Goal: Task Accomplishment & Management: Use online tool/utility

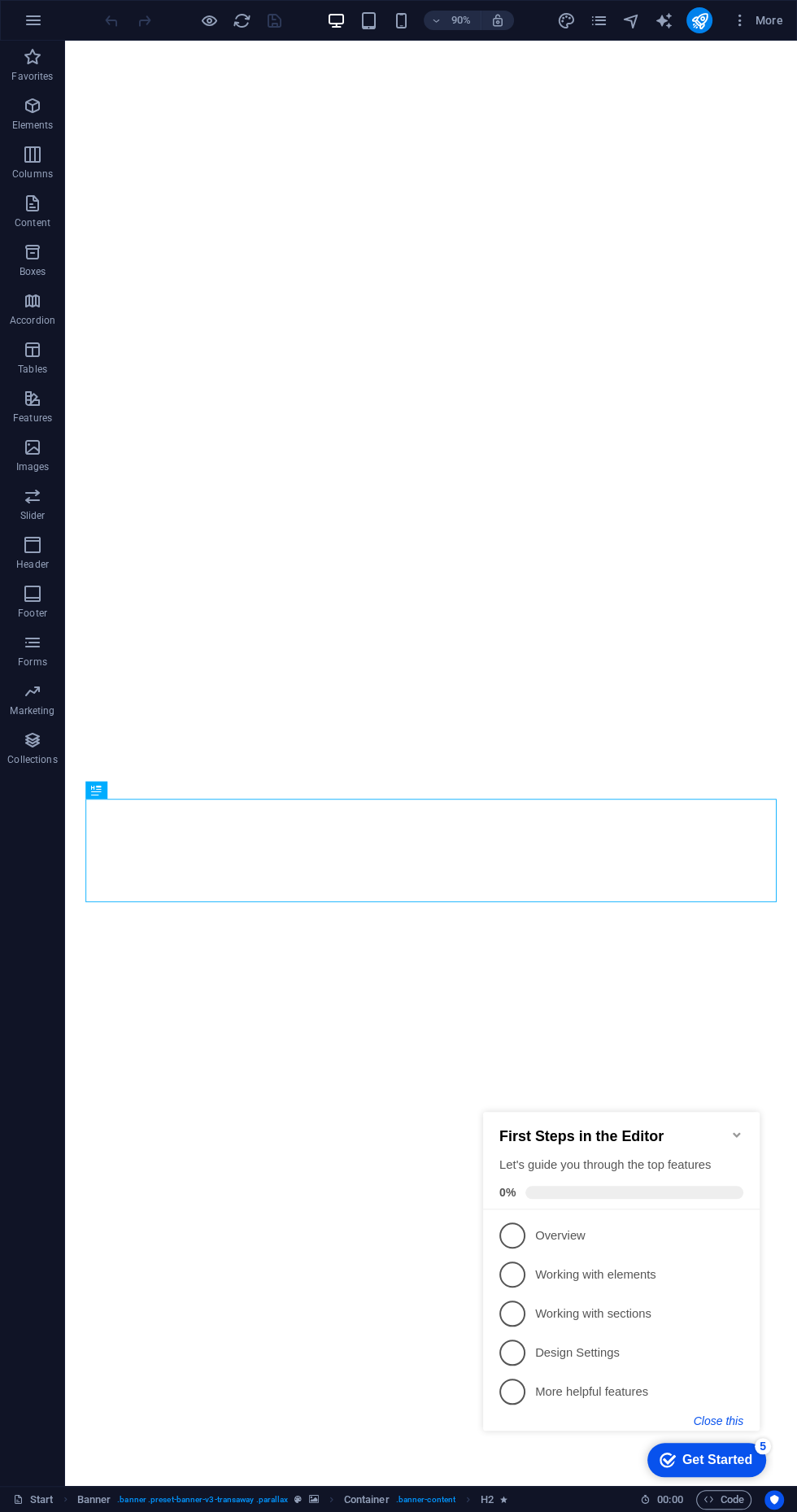
click at [708, 1421] on button "Close this" at bounding box center [718, 1420] width 50 height 13
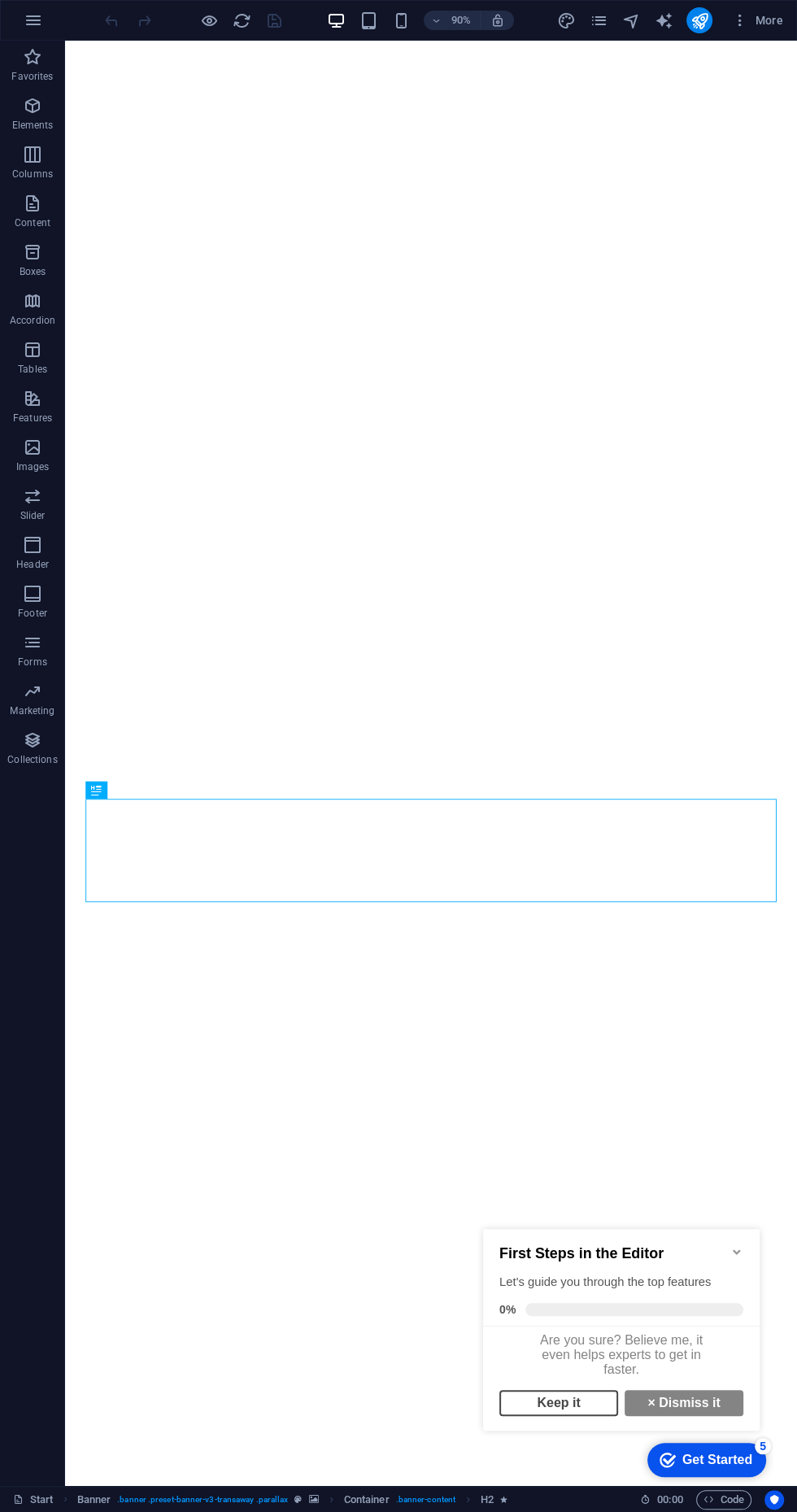
click at [547, 1408] on link "Keep it" at bounding box center [558, 1403] width 119 height 26
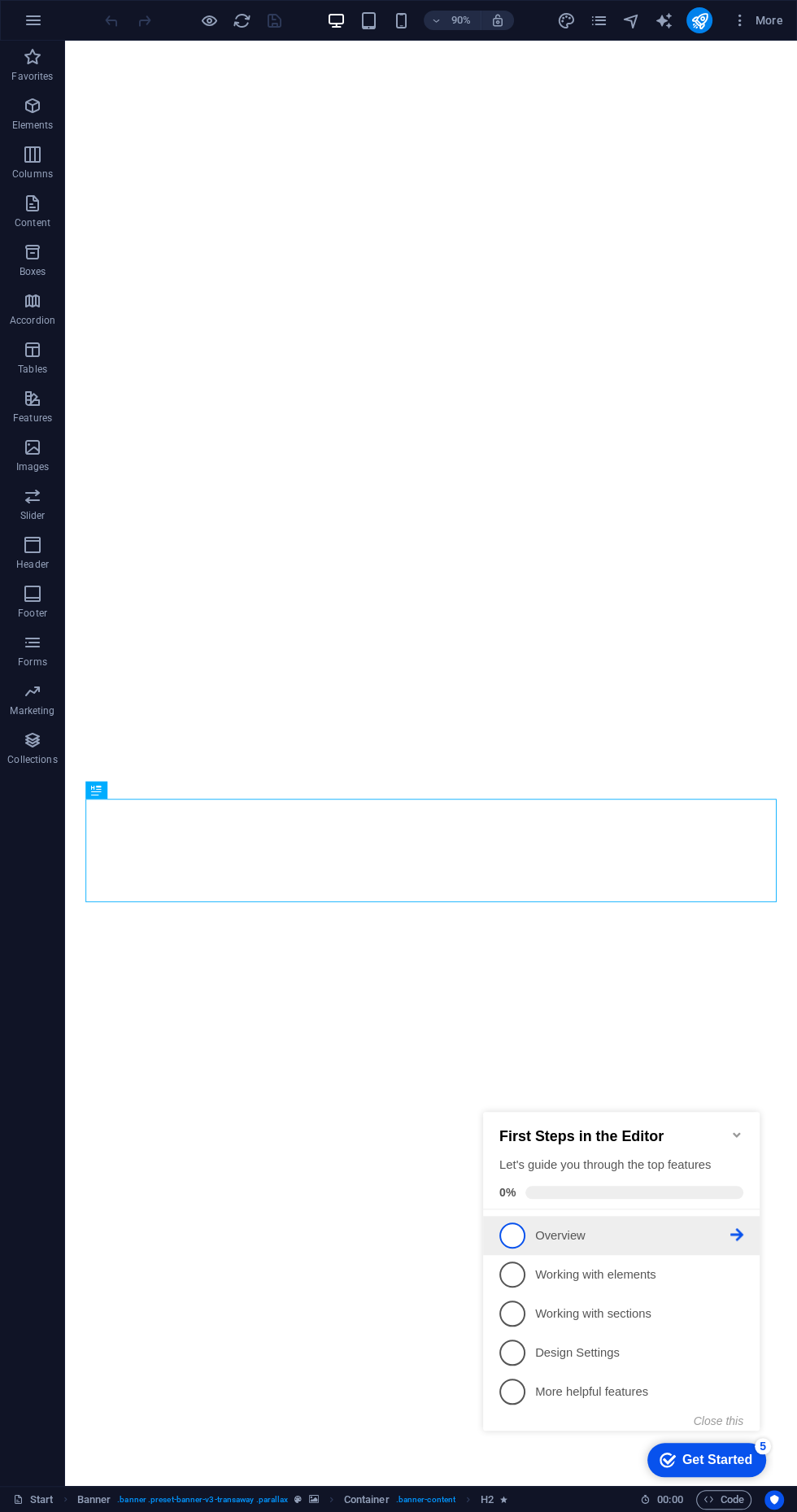
click at [511, 1233] on span "1" at bounding box center [512, 1235] width 26 height 26
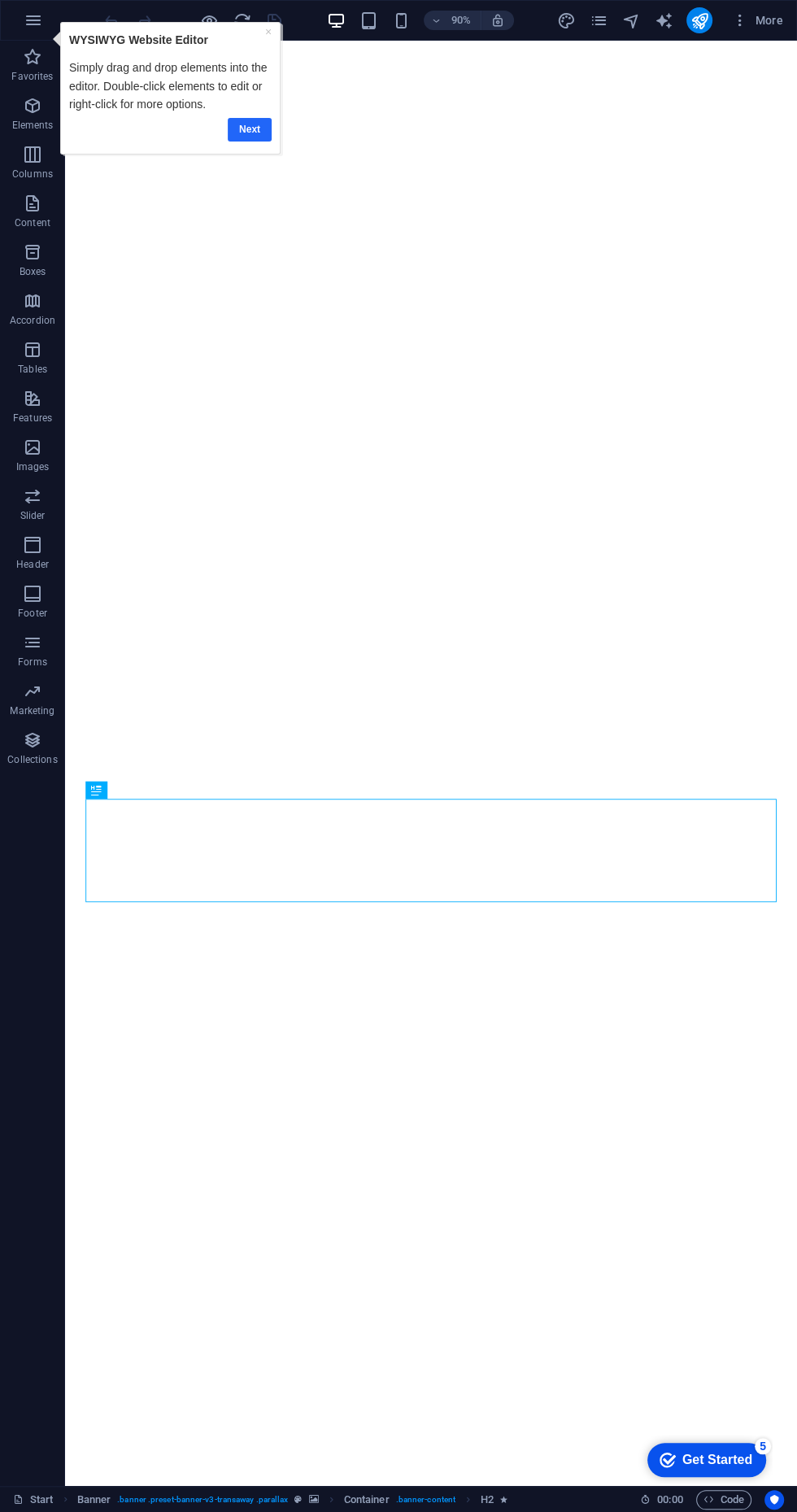
click at [231, 122] on link "Next" at bounding box center [249, 129] width 44 height 24
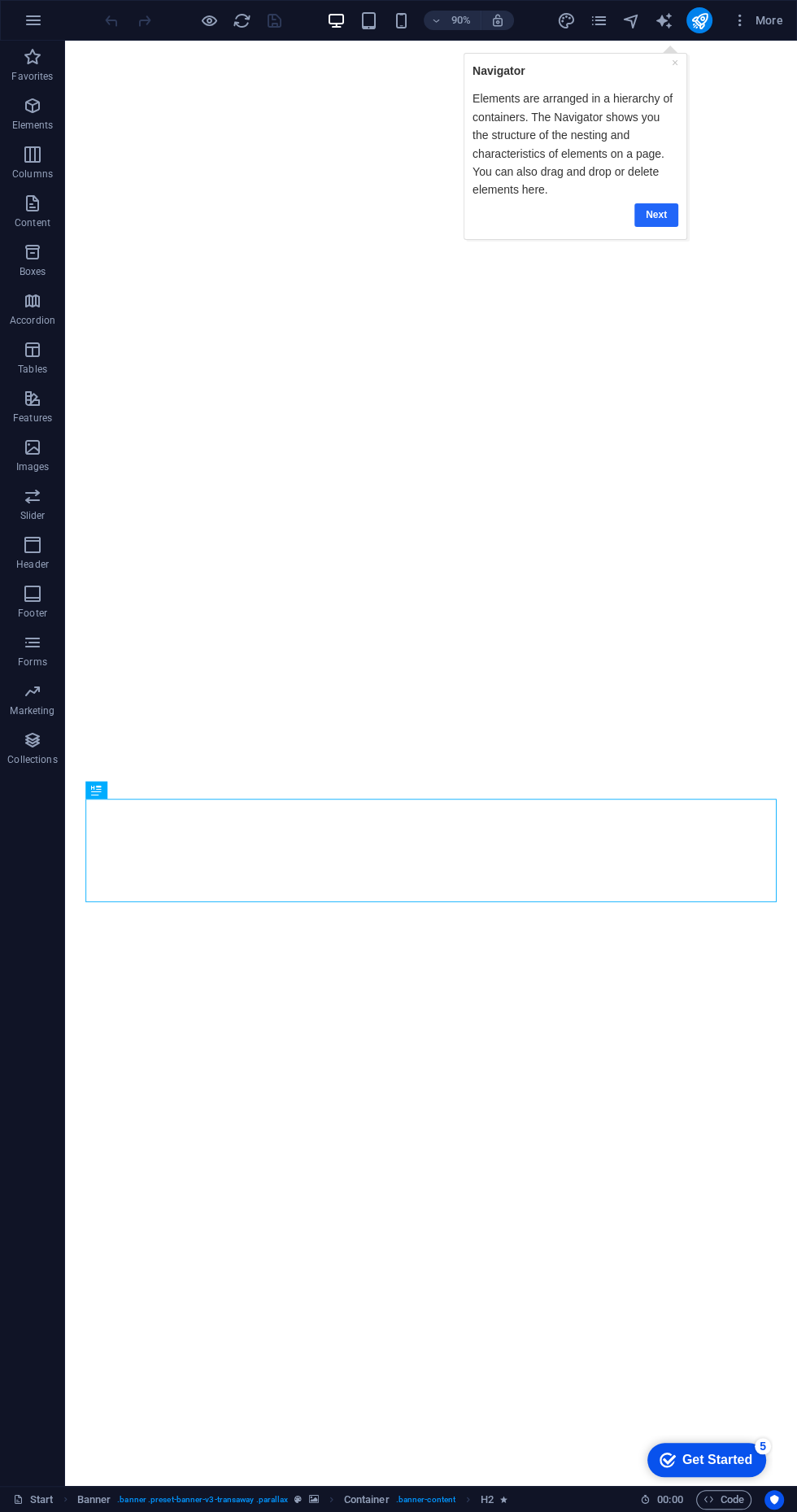
click at [660, 208] on link "Next" at bounding box center [656, 214] width 44 height 24
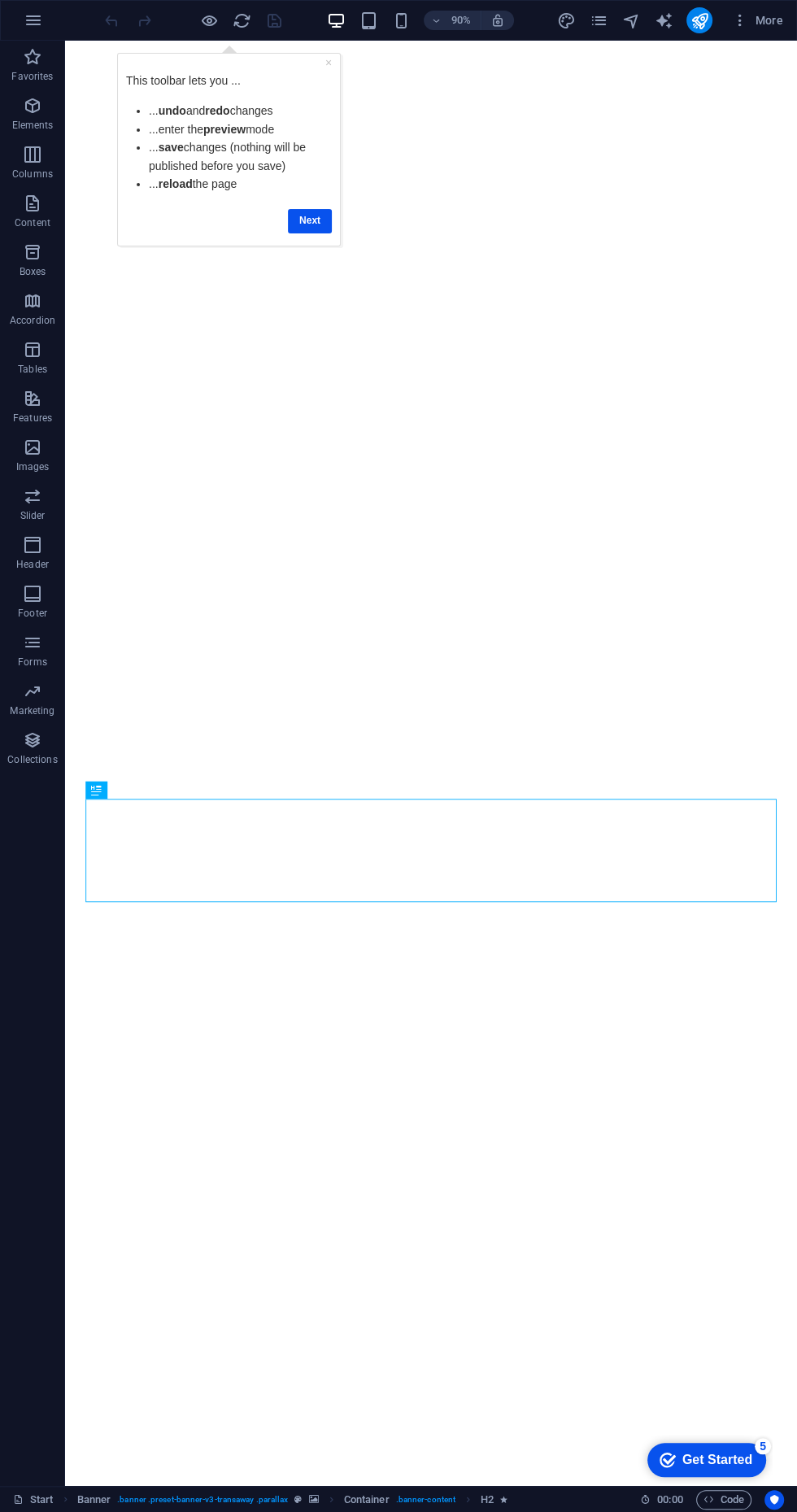
click at [290, 189] on li "... reload the page" at bounding box center [241, 182] width 183 height 18
click at [294, 217] on link "Next" at bounding box center [310, 220] width 44 height 24
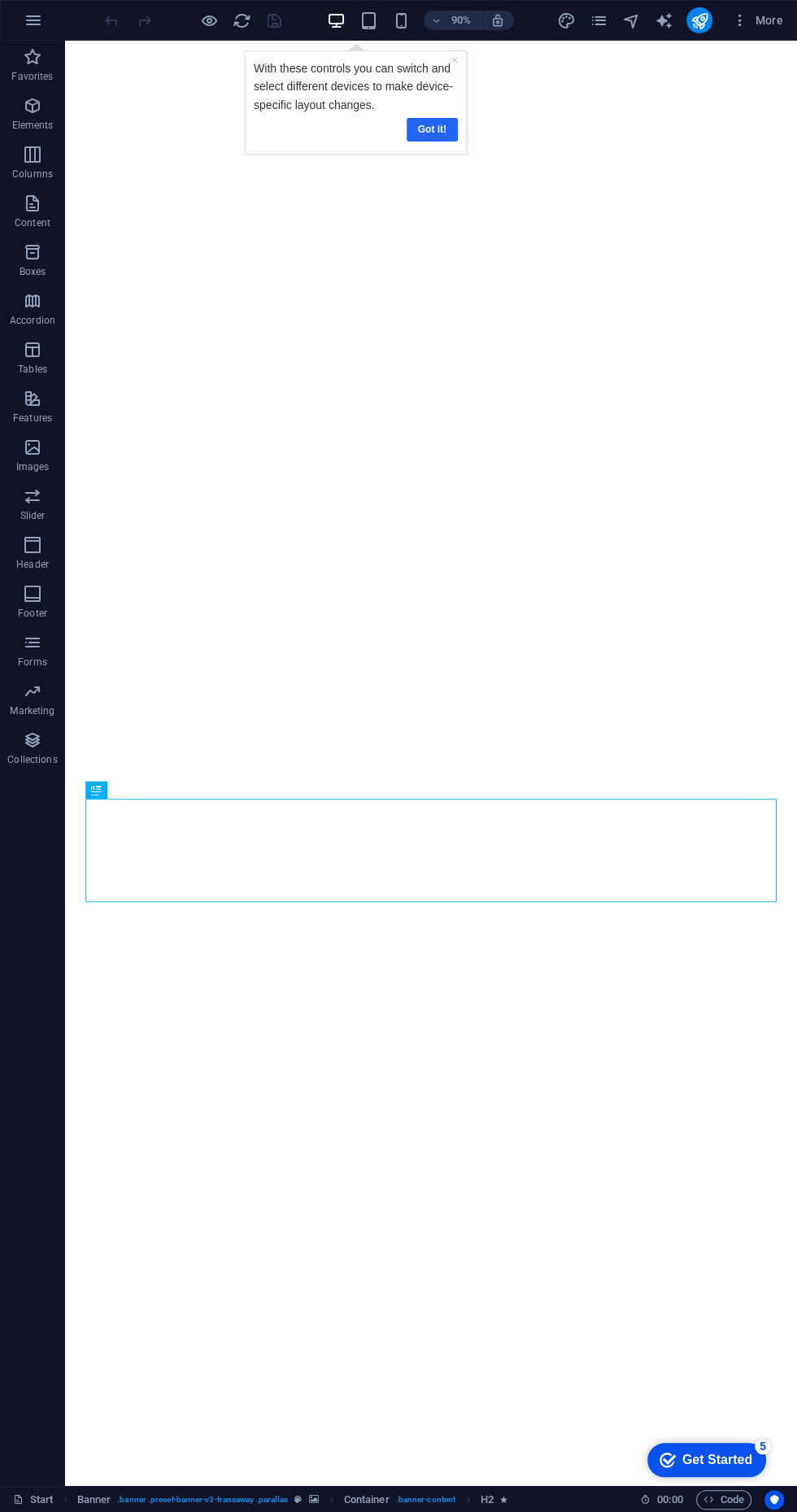
click at [430, 129] on link "Got it!" at bounding box center [431, 129] width 51 height 24
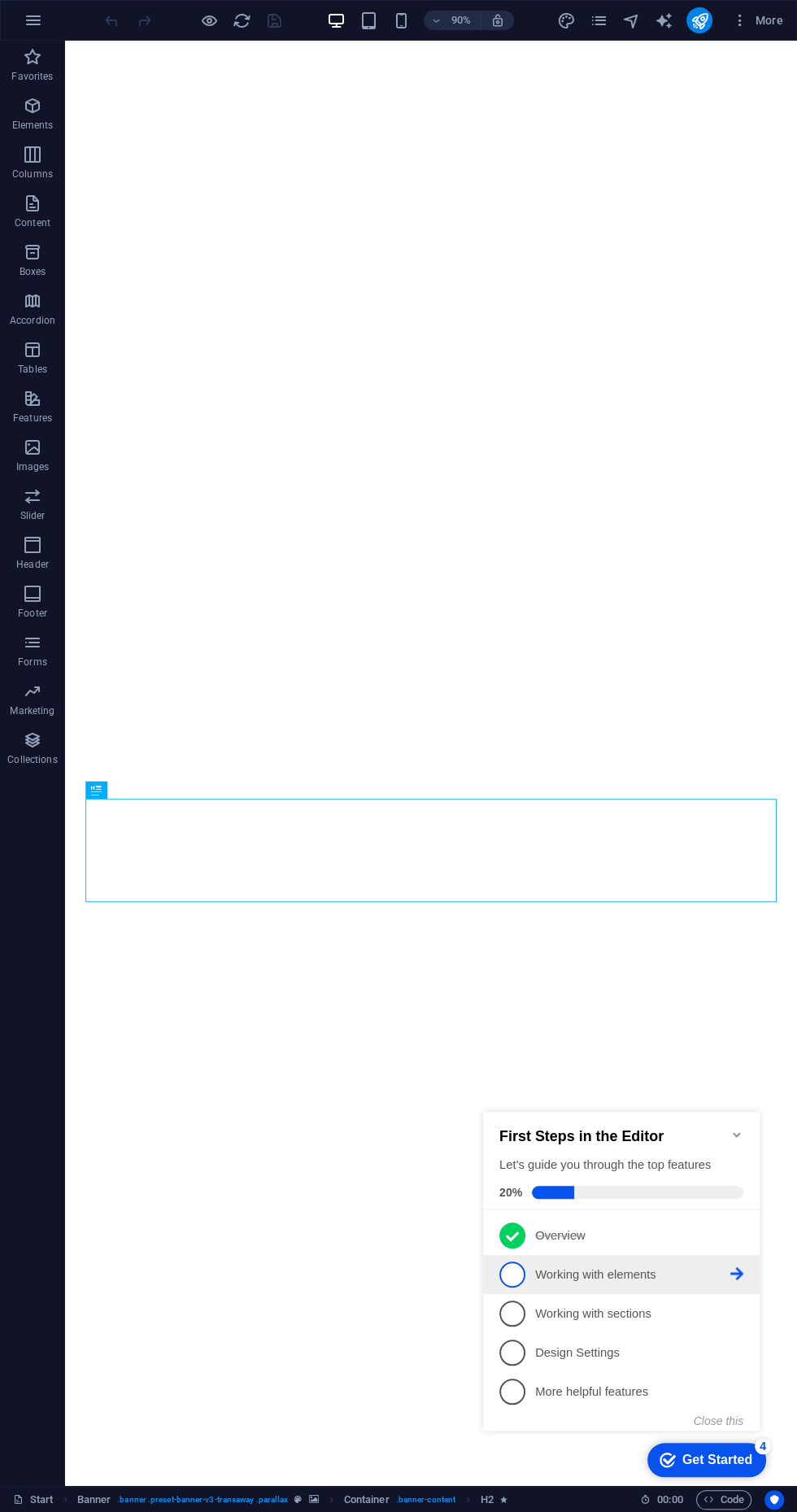
click at [501, 1277] on span "2" at bounding box center [512, 1274] width 26 height 26
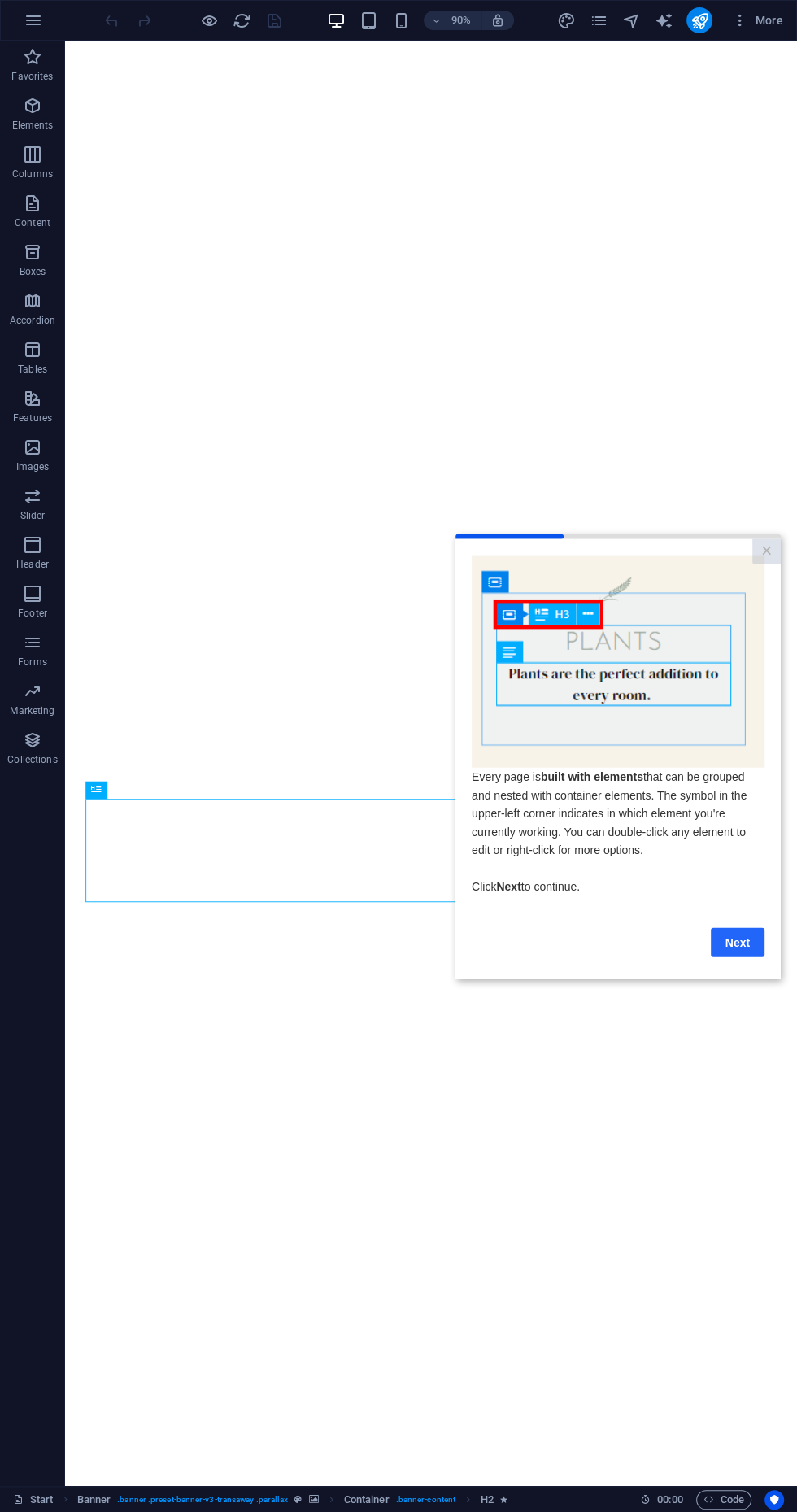
click at [738, 942] on link "Next" at bounding box center [737, 941] width 53 height 30
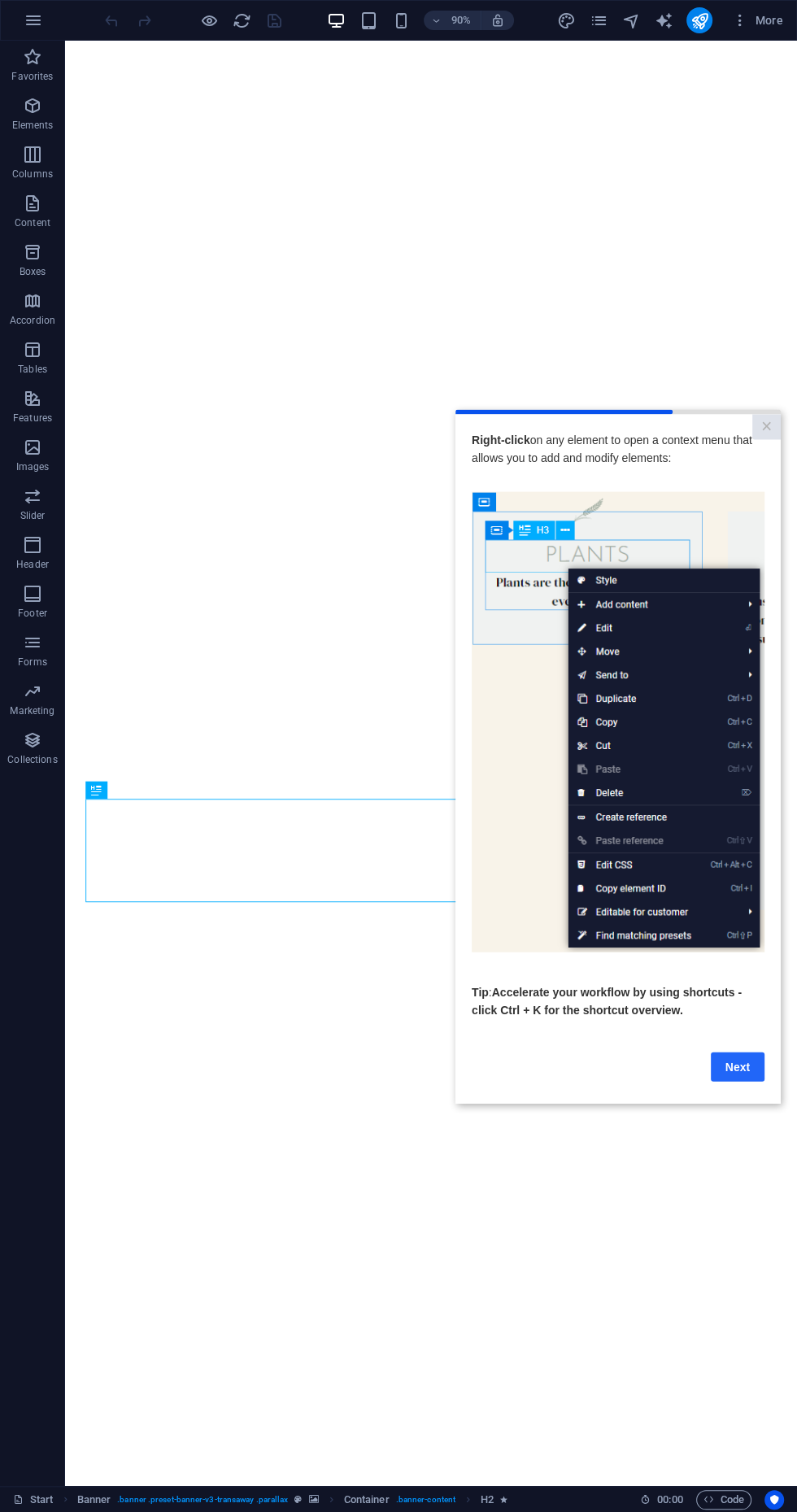
click at [746, 1065] on link "Next" at bounding box center [737, 1066] width 53 height 30
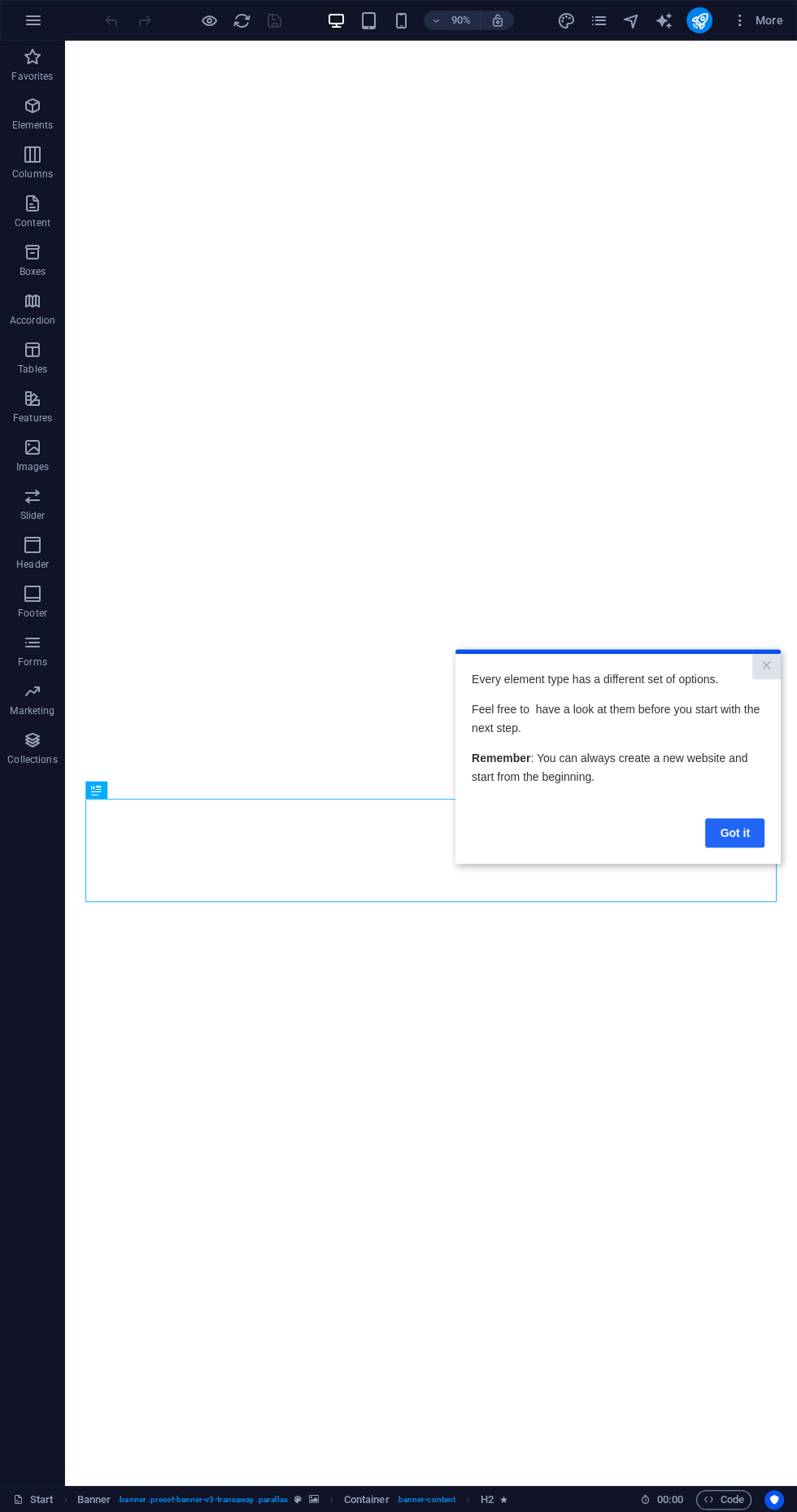
click at [744, 834] on link "Got it" at bounding box center [734, 832] width 59 height 30
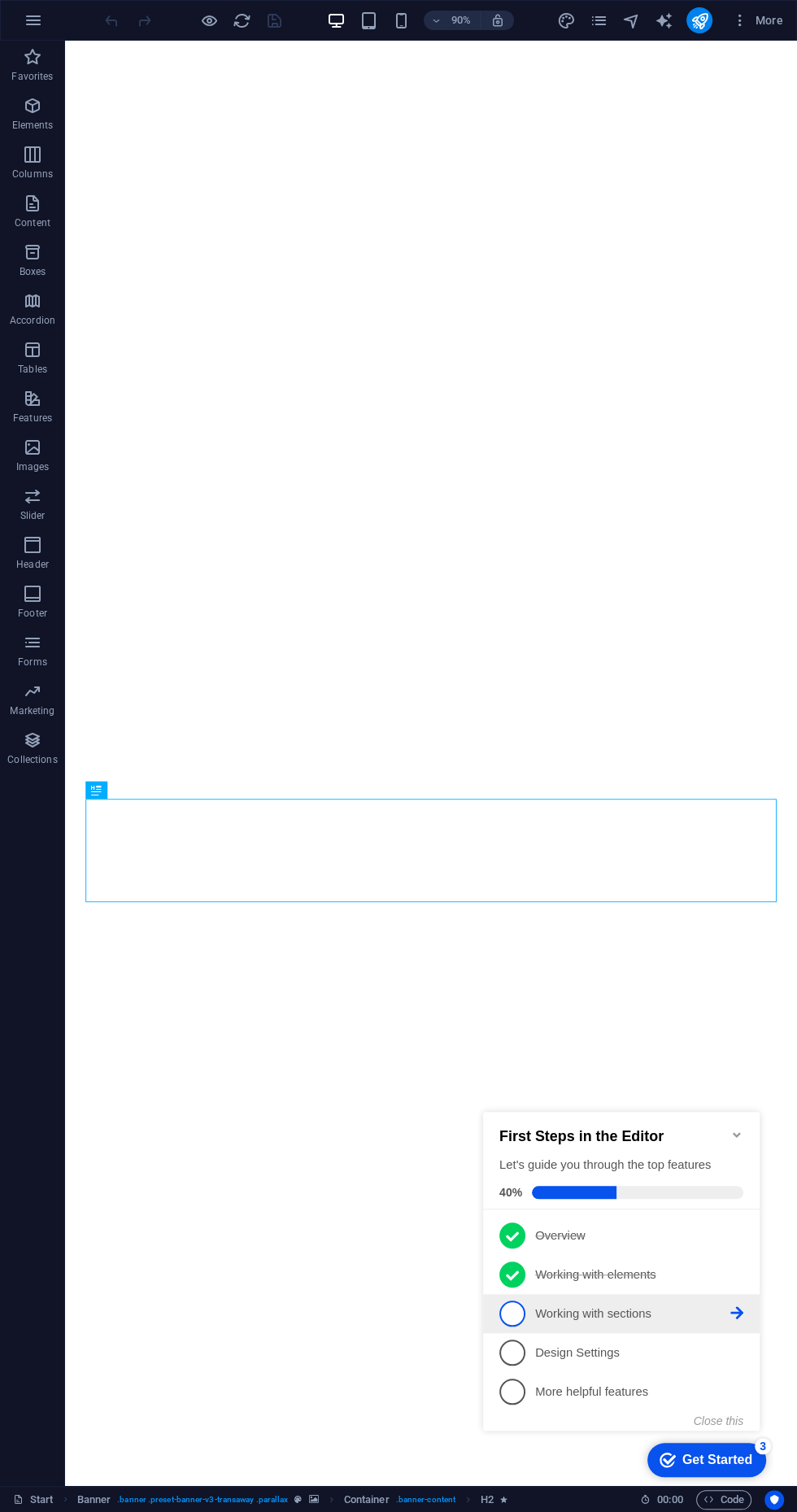
click at [503, 1309] on span "3" at bounding box center [512, 1313] width 26 height 26
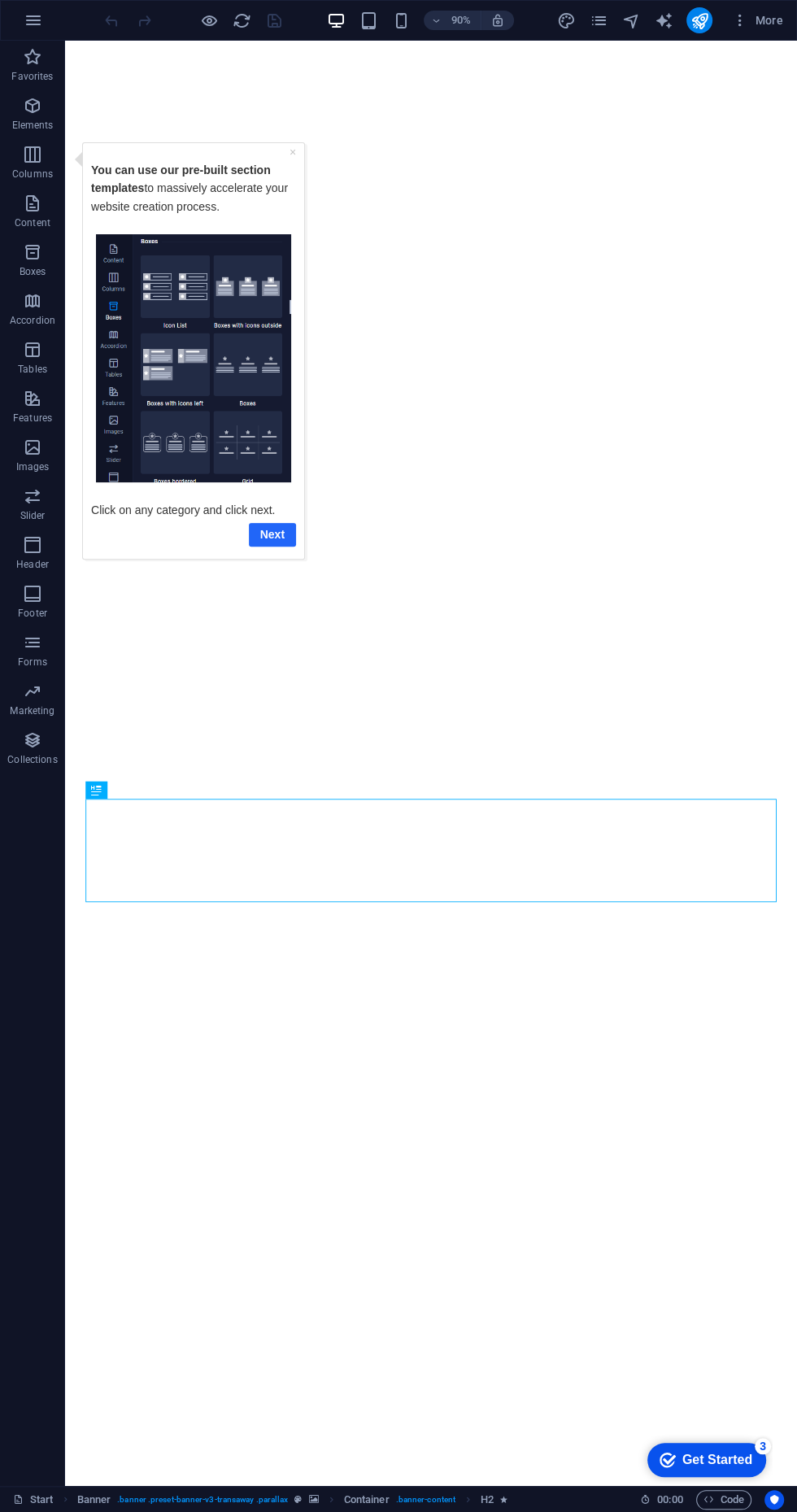
click at [274, 534] on link "Next" at bounding box center [273, 534] width 47 height 24
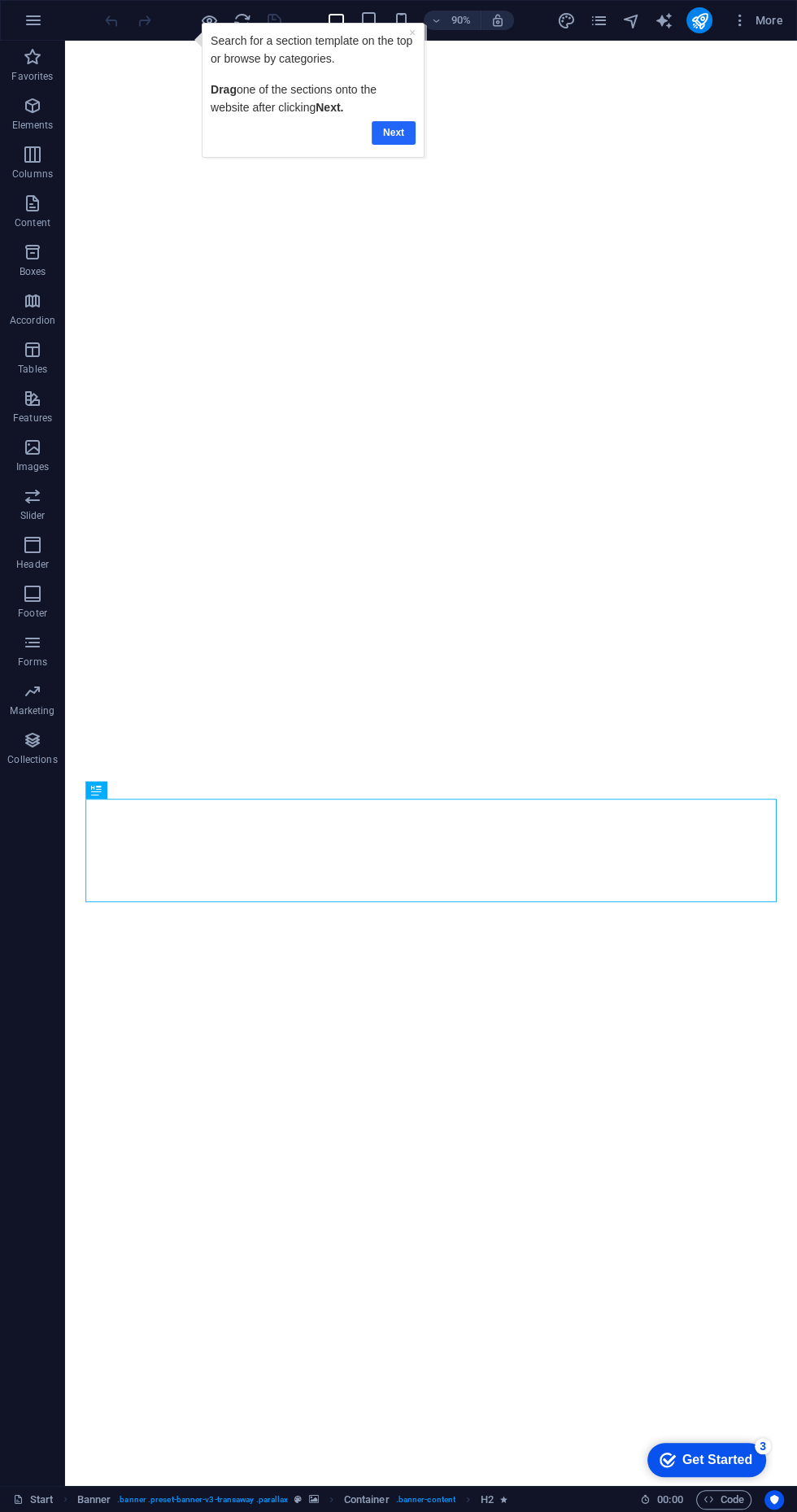
click at [392, 132] on link "Next" at bounding box center [393, 132] width 44 height 24
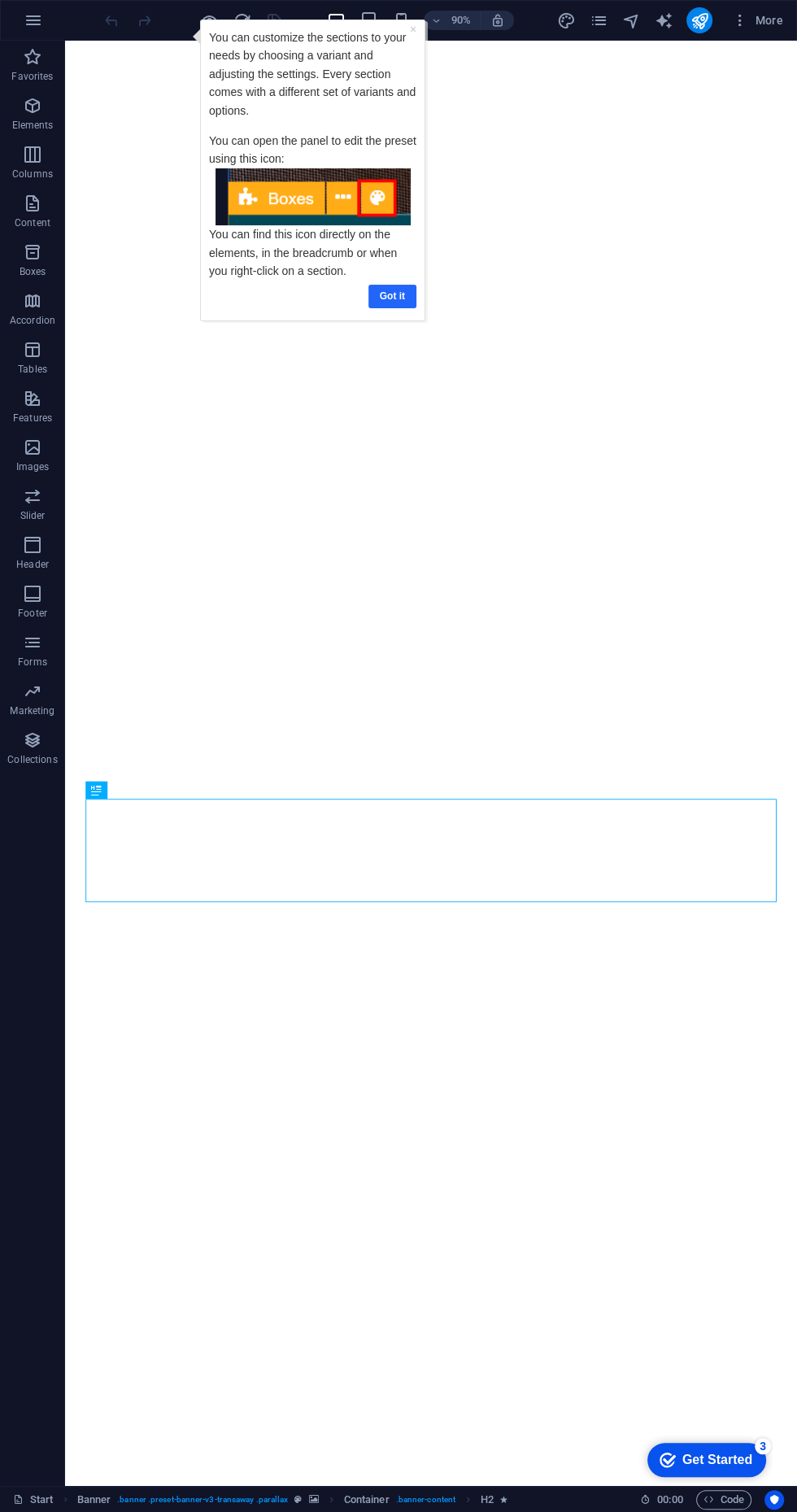
click at [384, 291] on link "Got it" at bounding box center [391, 296] width 48 height 24
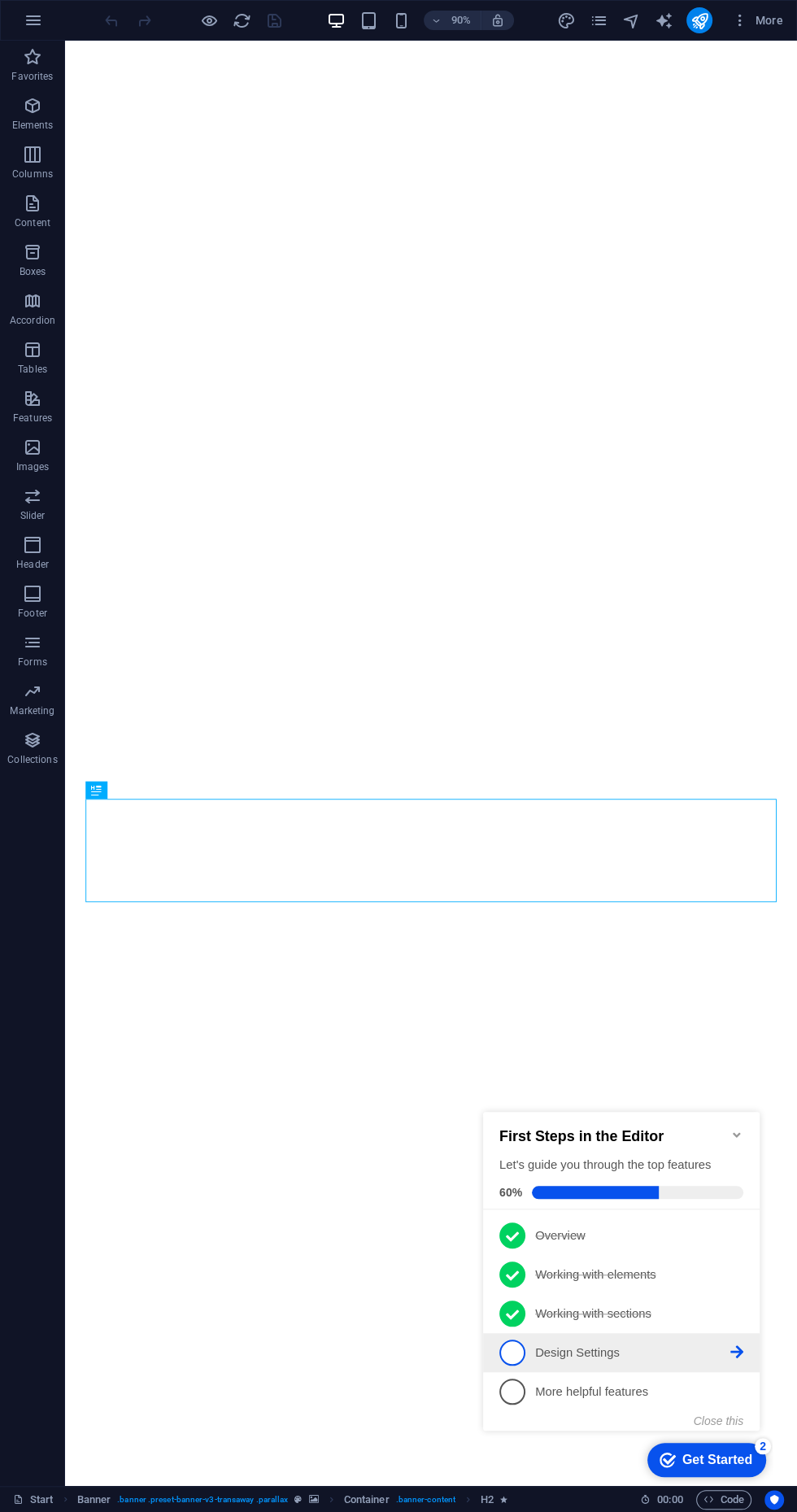
click at [509, 1343] on span "4" at bounding box center [512, 1352] width 26 height 26
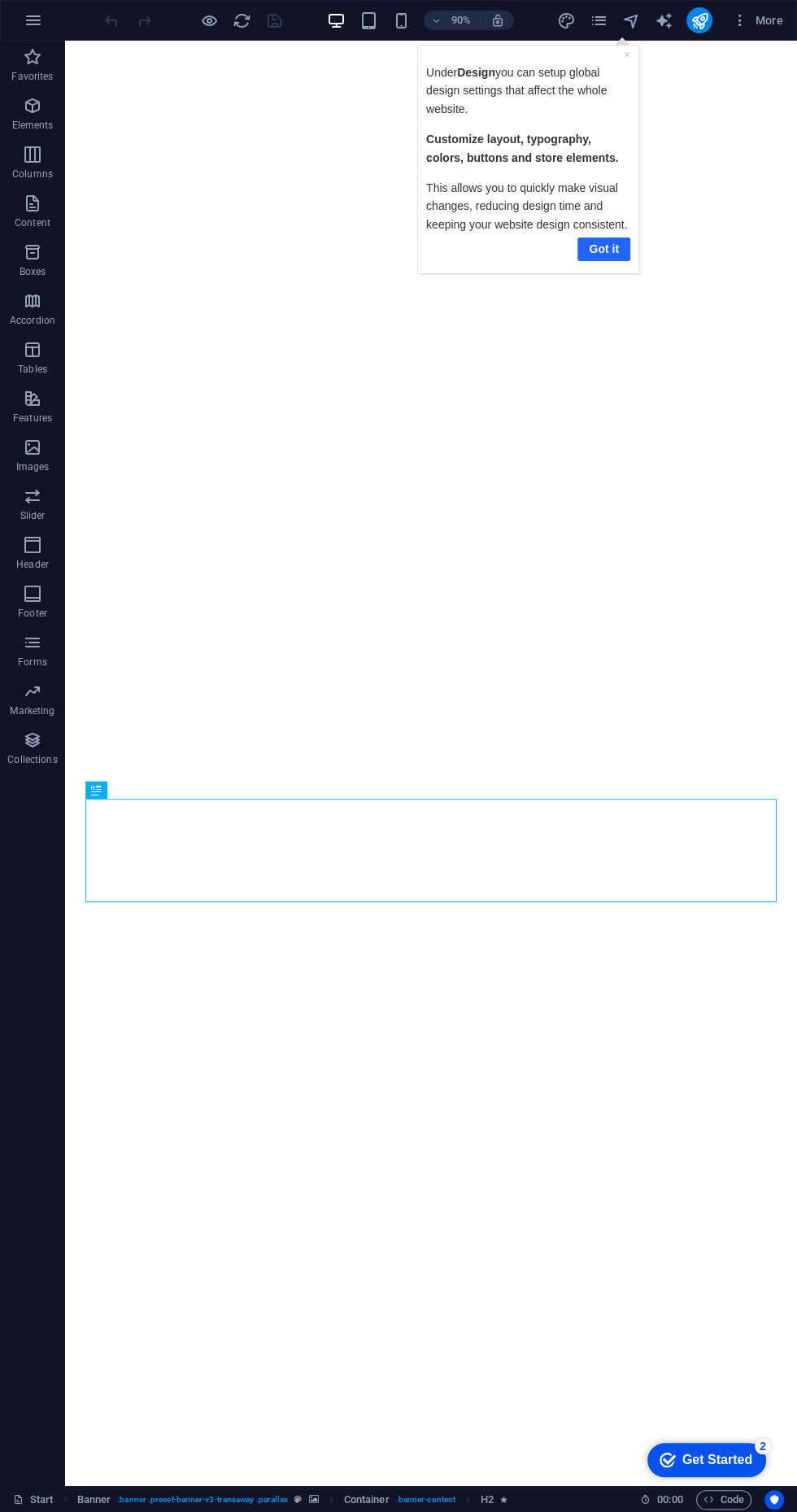
click at [596, 240] on link "Got it" at bounding box center [604, 248] width 53 height 24
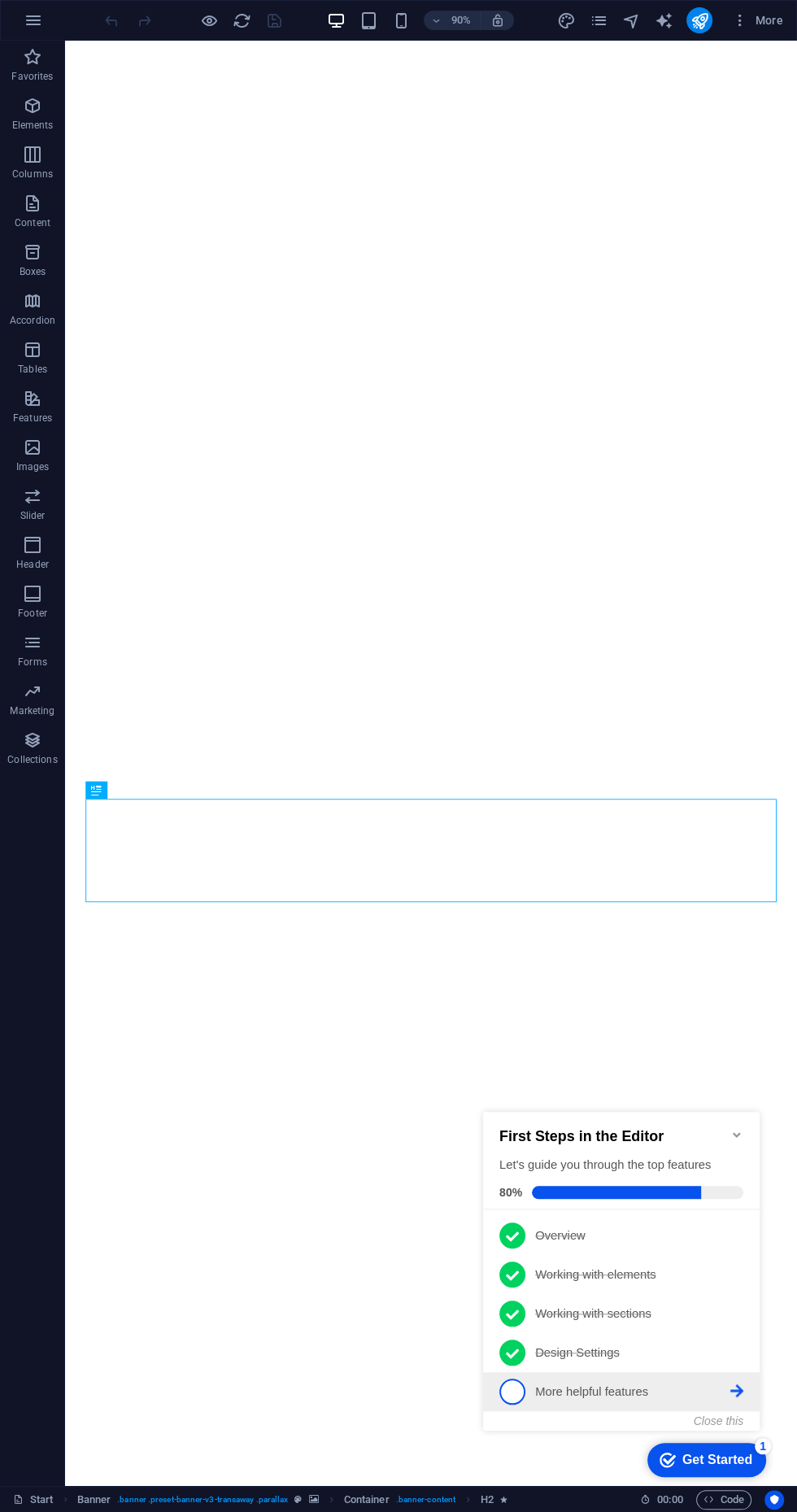
click at [512, 1383] on span "5" at bounding box center [512, 1391] width 26 height 26
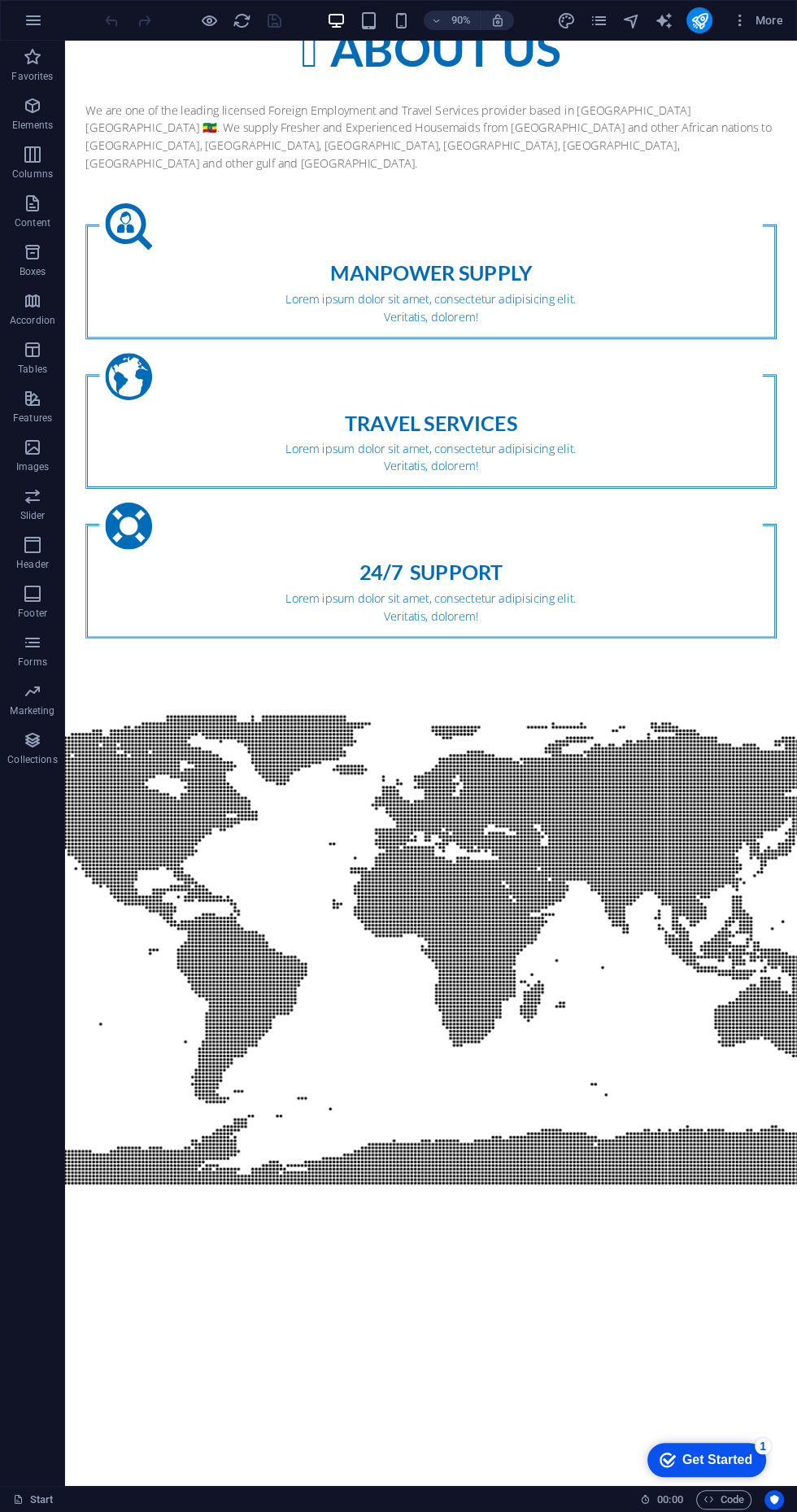
scroll to position [2357, 0]
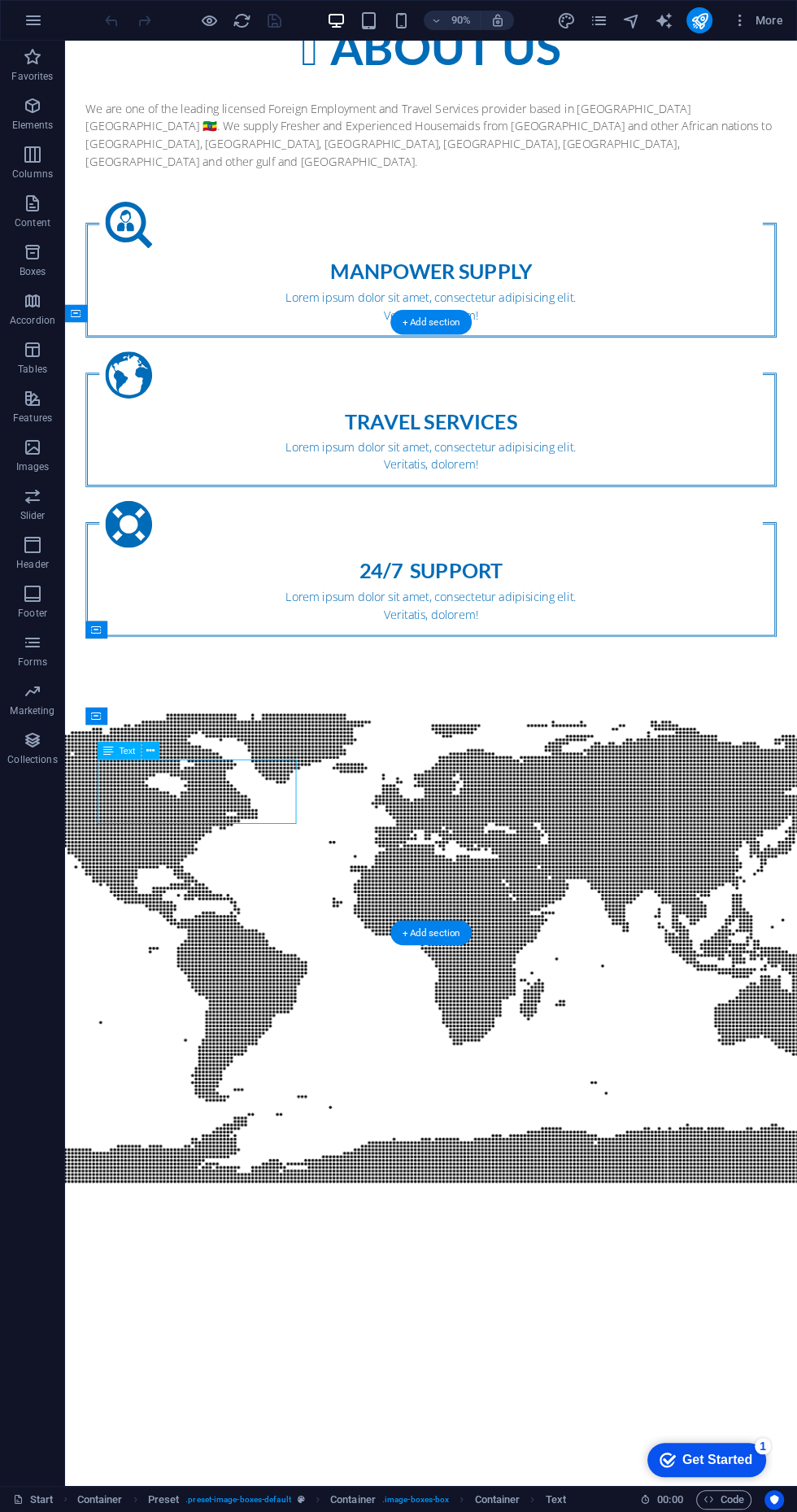
click at [176, 728] on iframe at bounding box center [431, 763] width 732 height 1445
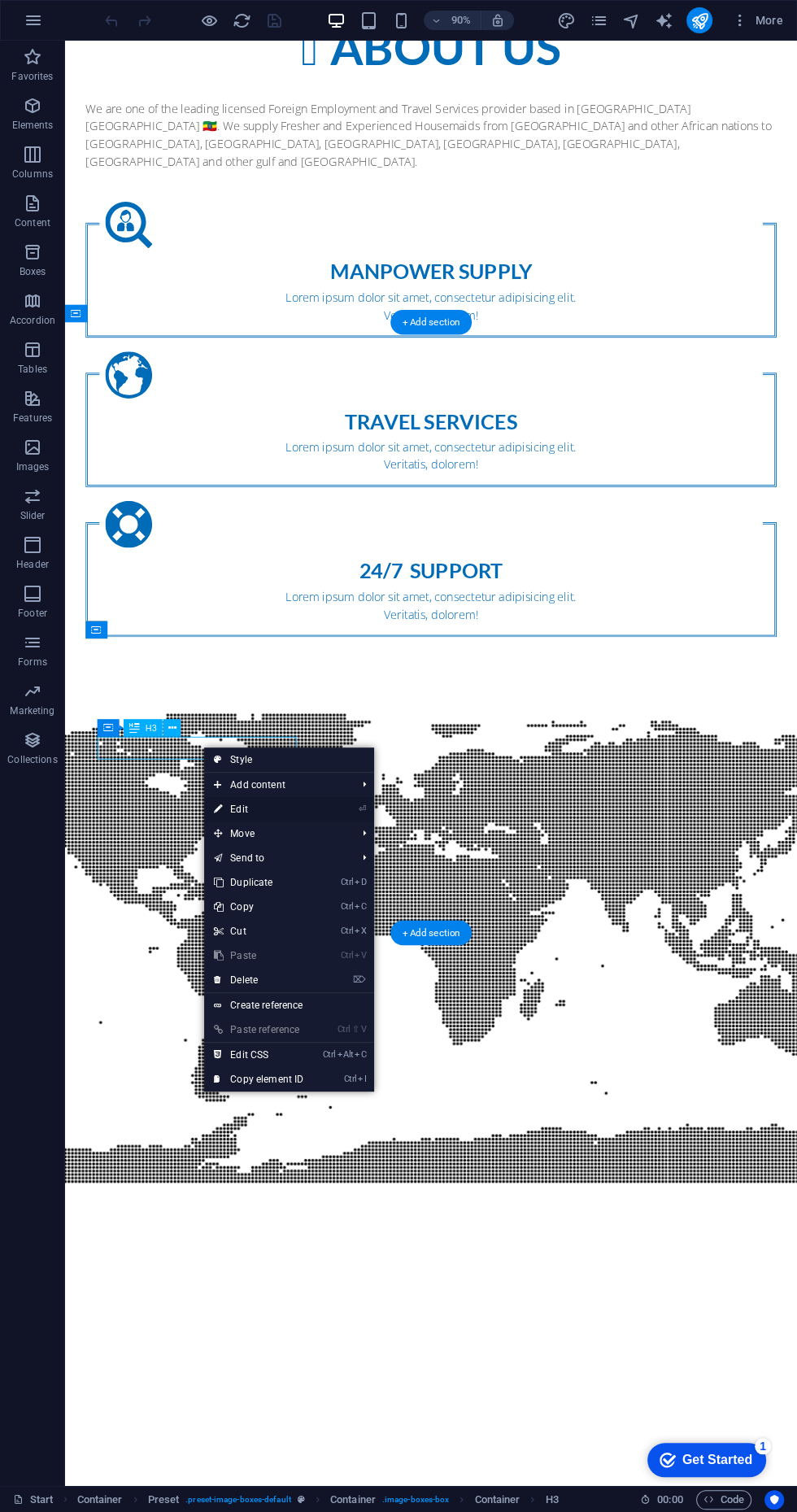
click at [222, 813] on link "⏎ Edit" at bounding box center [258, 809] width 109 height 25
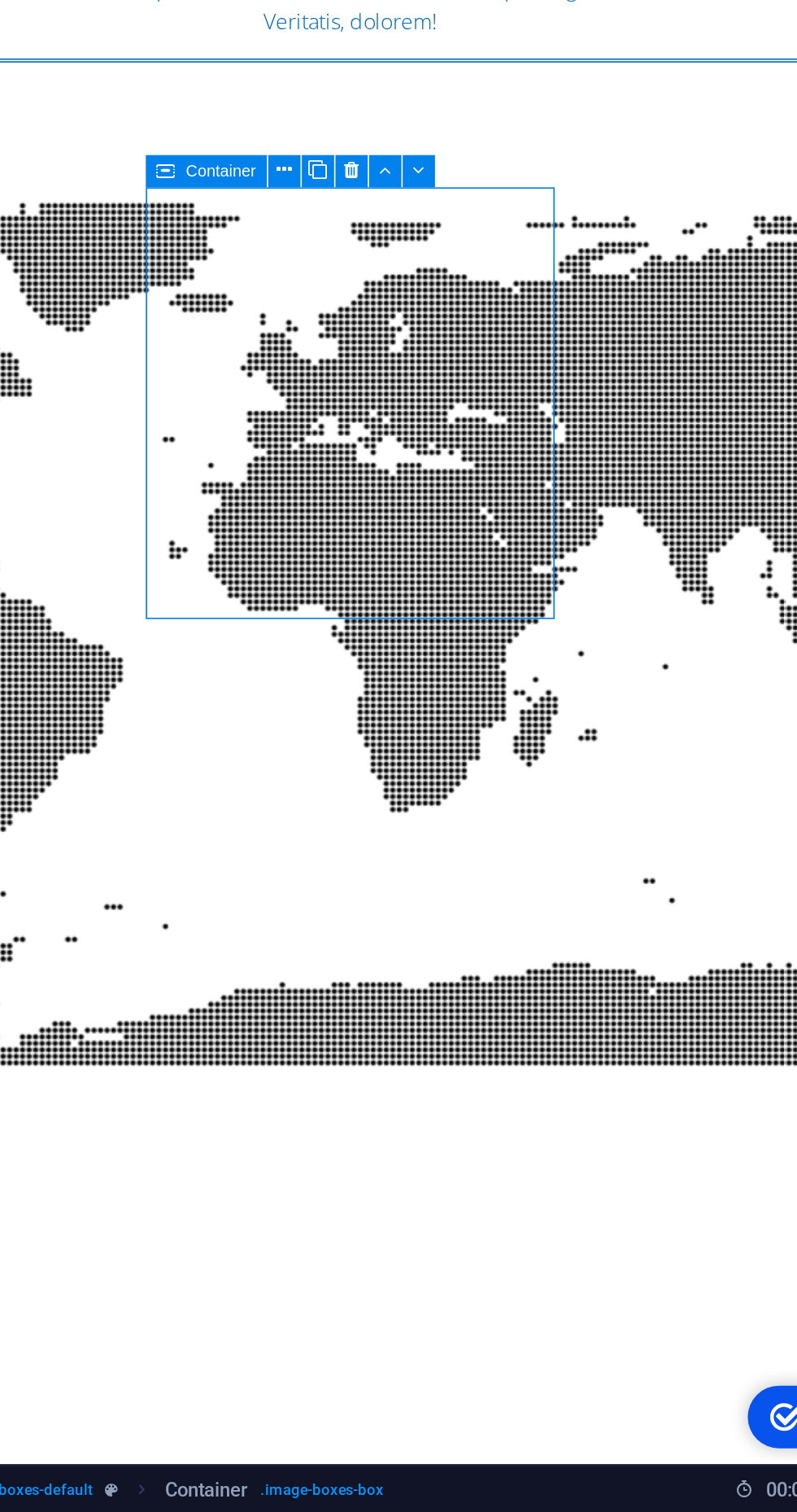
scroll to position [2184, 0]
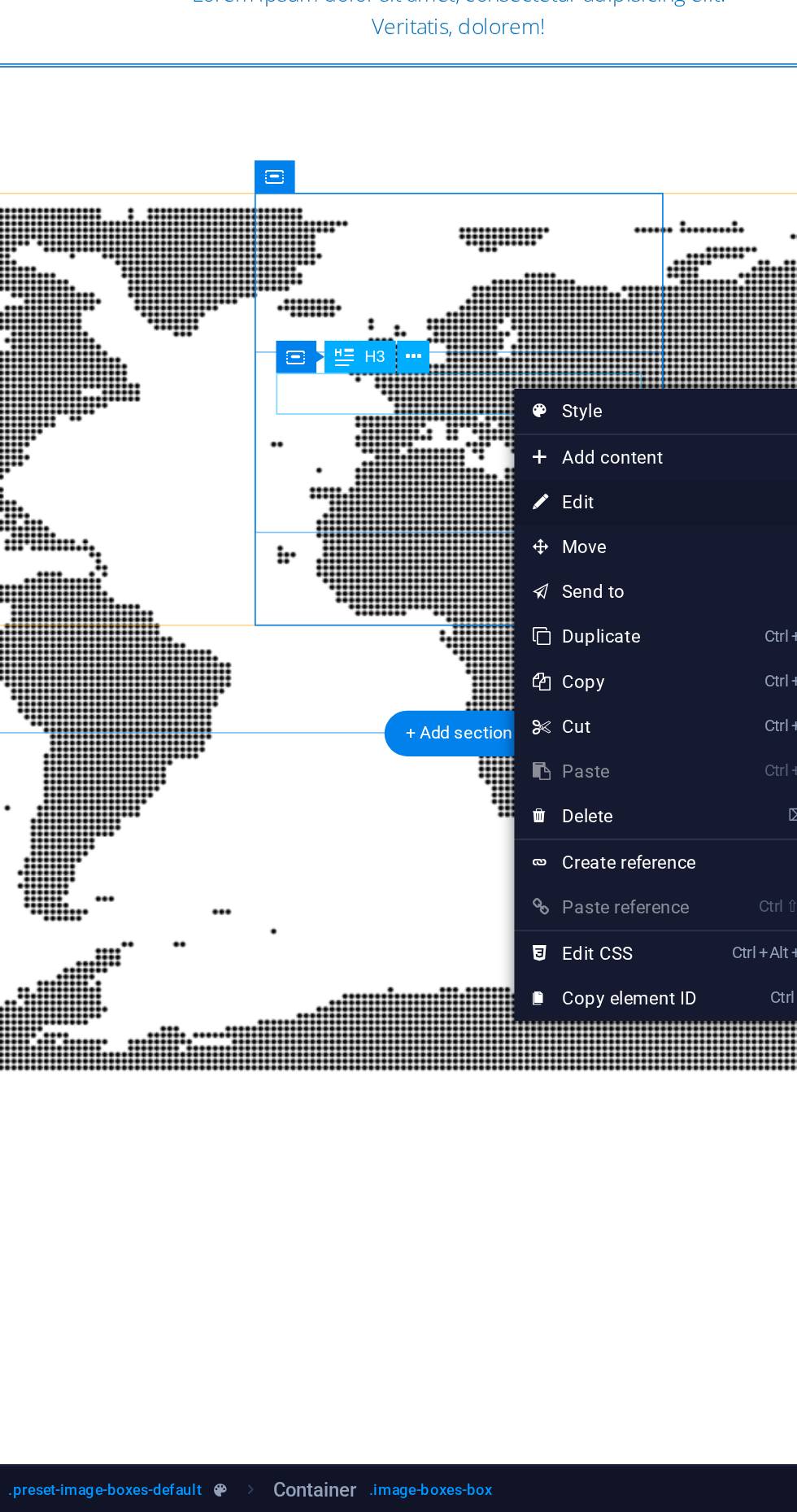
click at [494, 963] on link "⏎ Edit" at bounding box center [515, 961] width 109 height 25
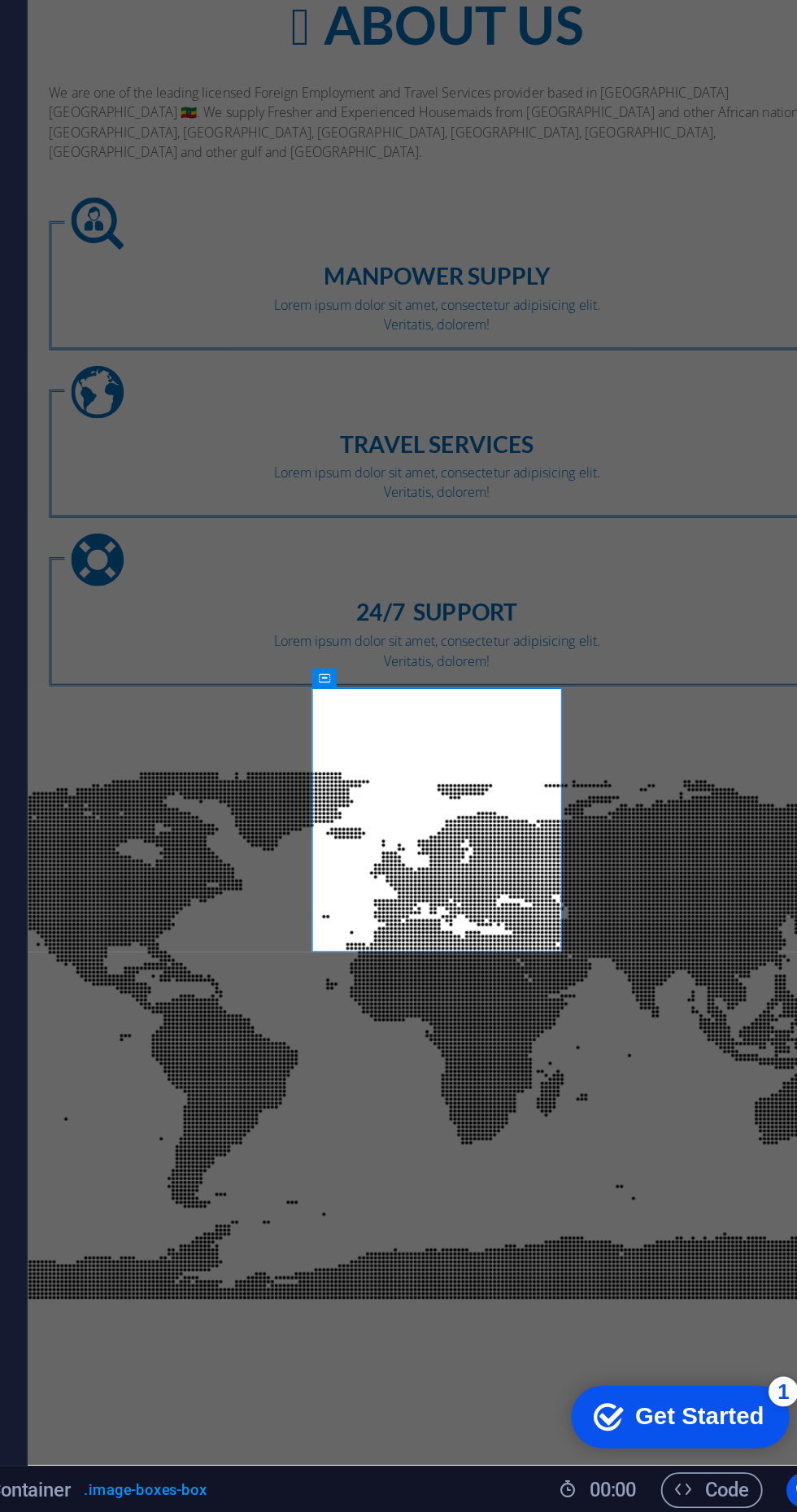
click at [559, 1117] on iframe at bounding box center [574, 763] width 446 height 1445
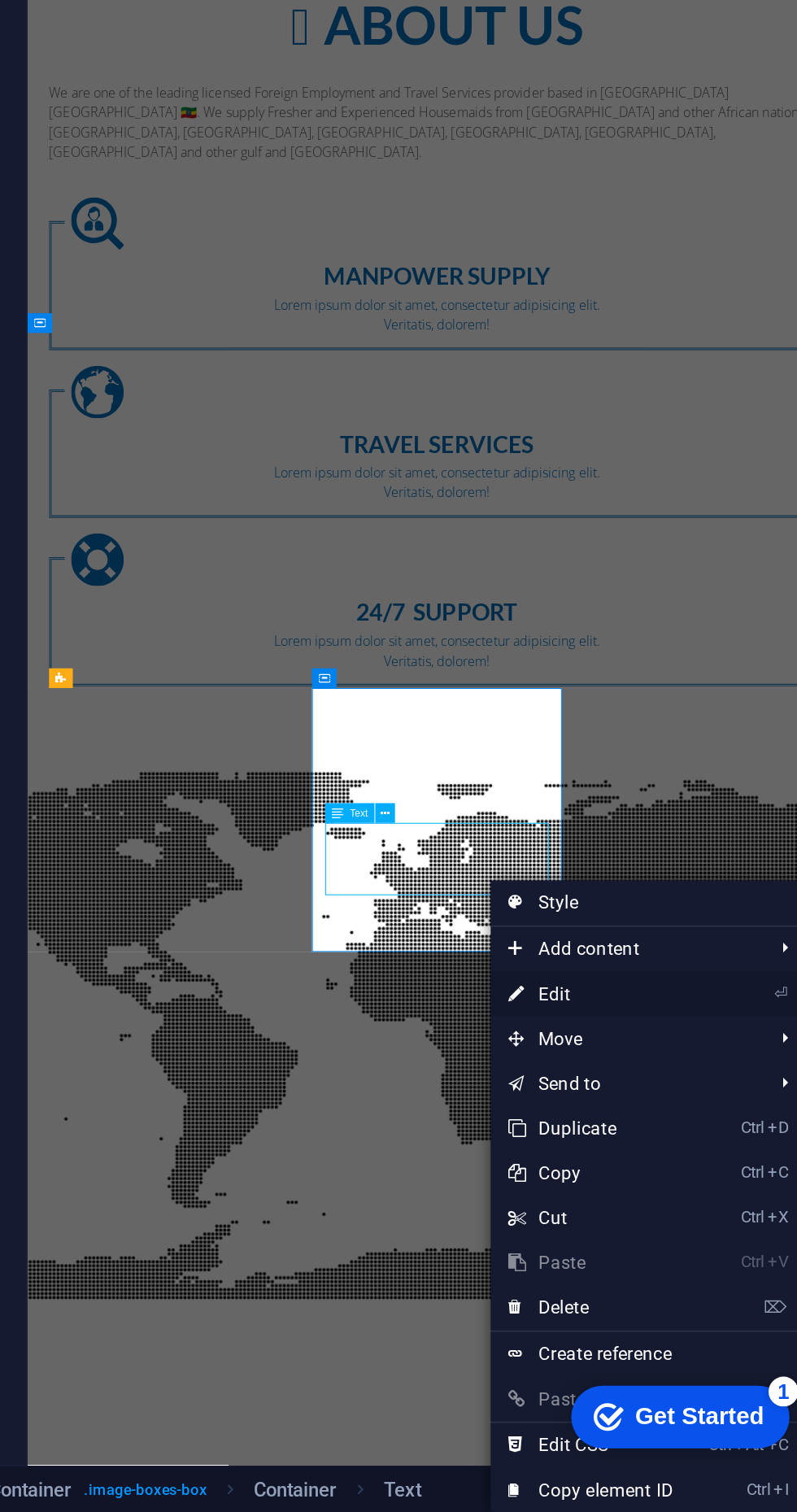
click at [643, 1227] on link "⏎ Edit" at bounding box center [657, 1229] width 109 height 25
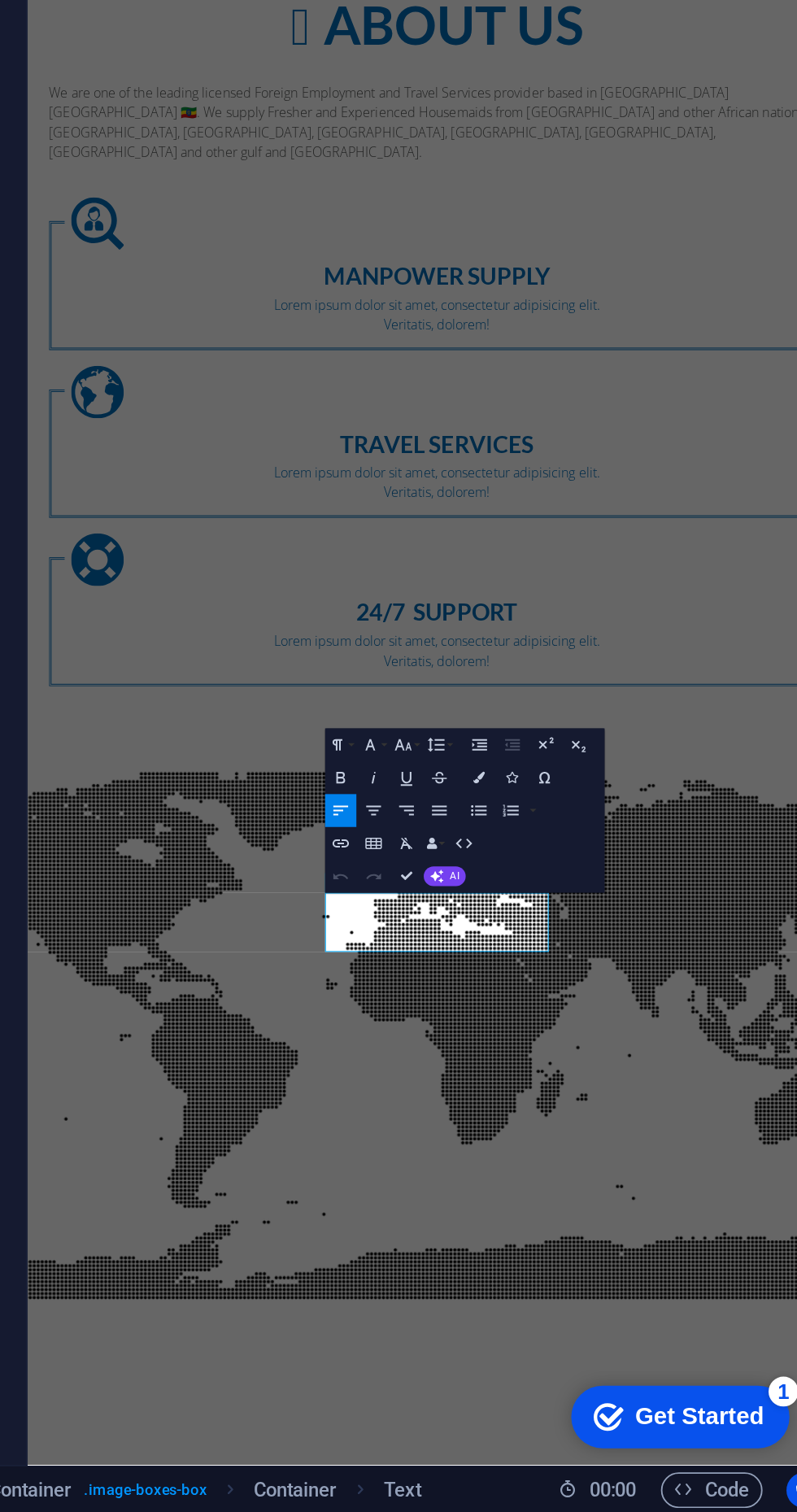
scroll to position [0, 0]
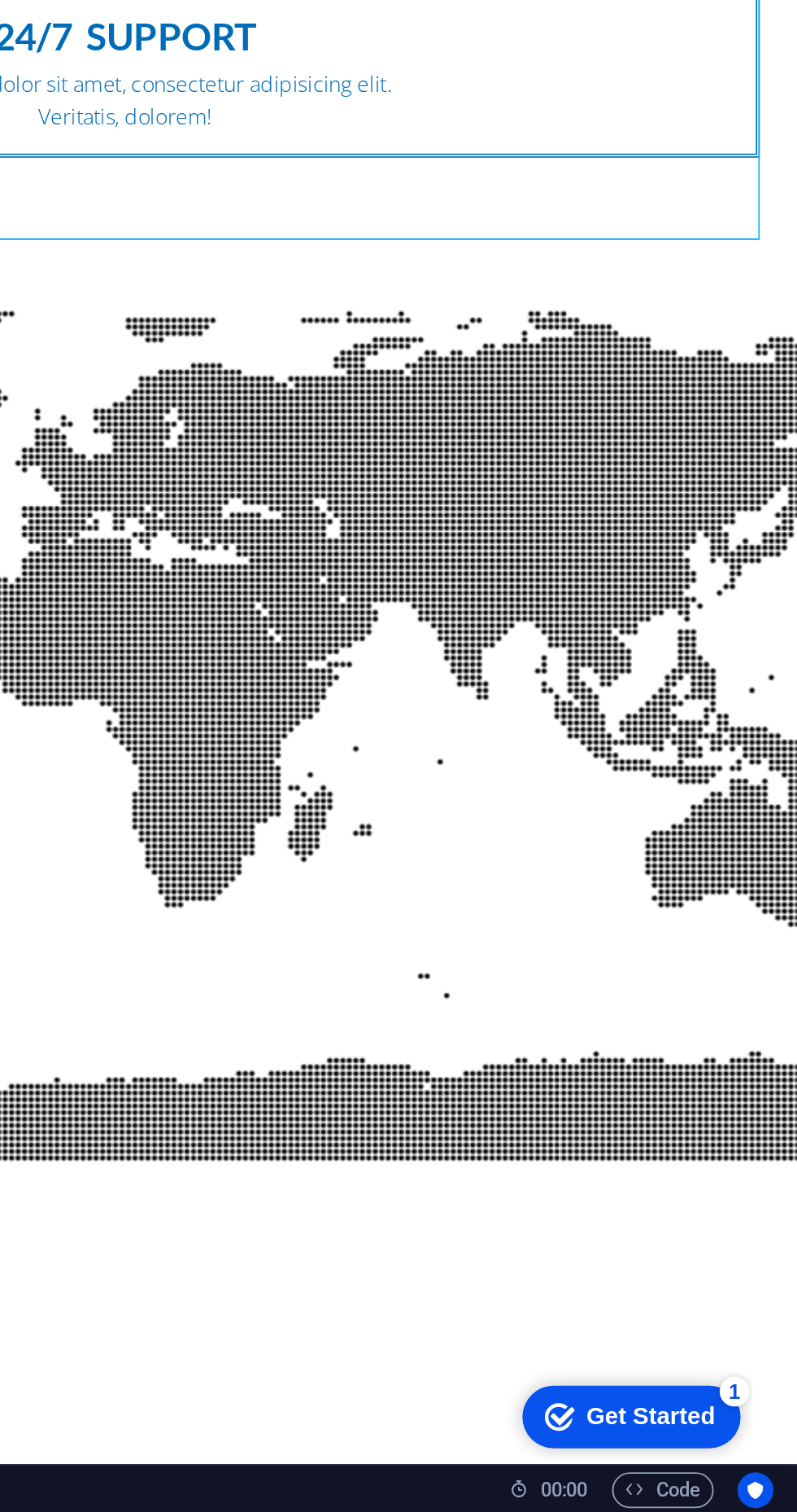
scroll to position [2119, 0]
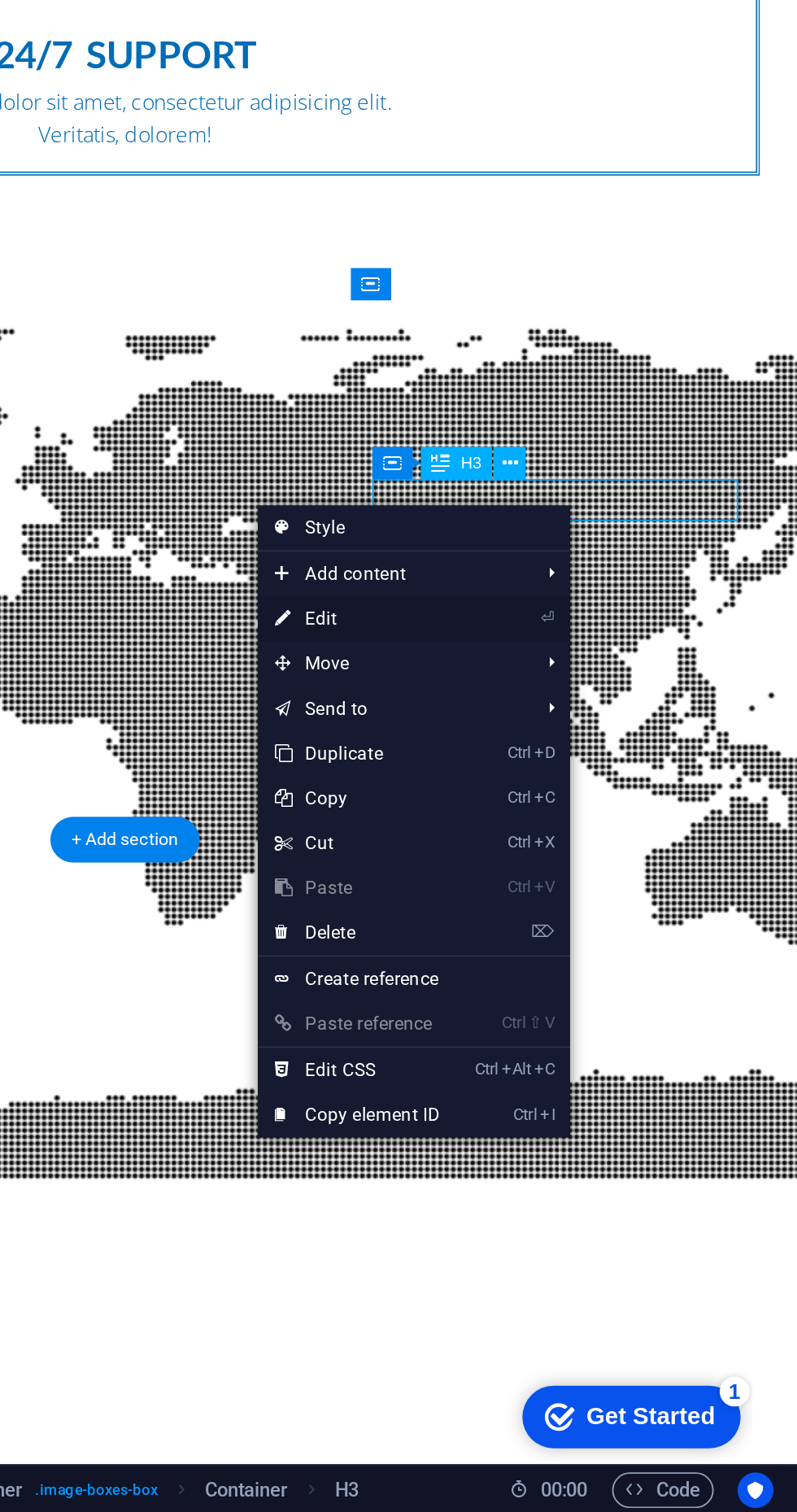
click at [547, 1029] on link "⏎ Edit" at bounding box center [557, 1025] width 109 height 25
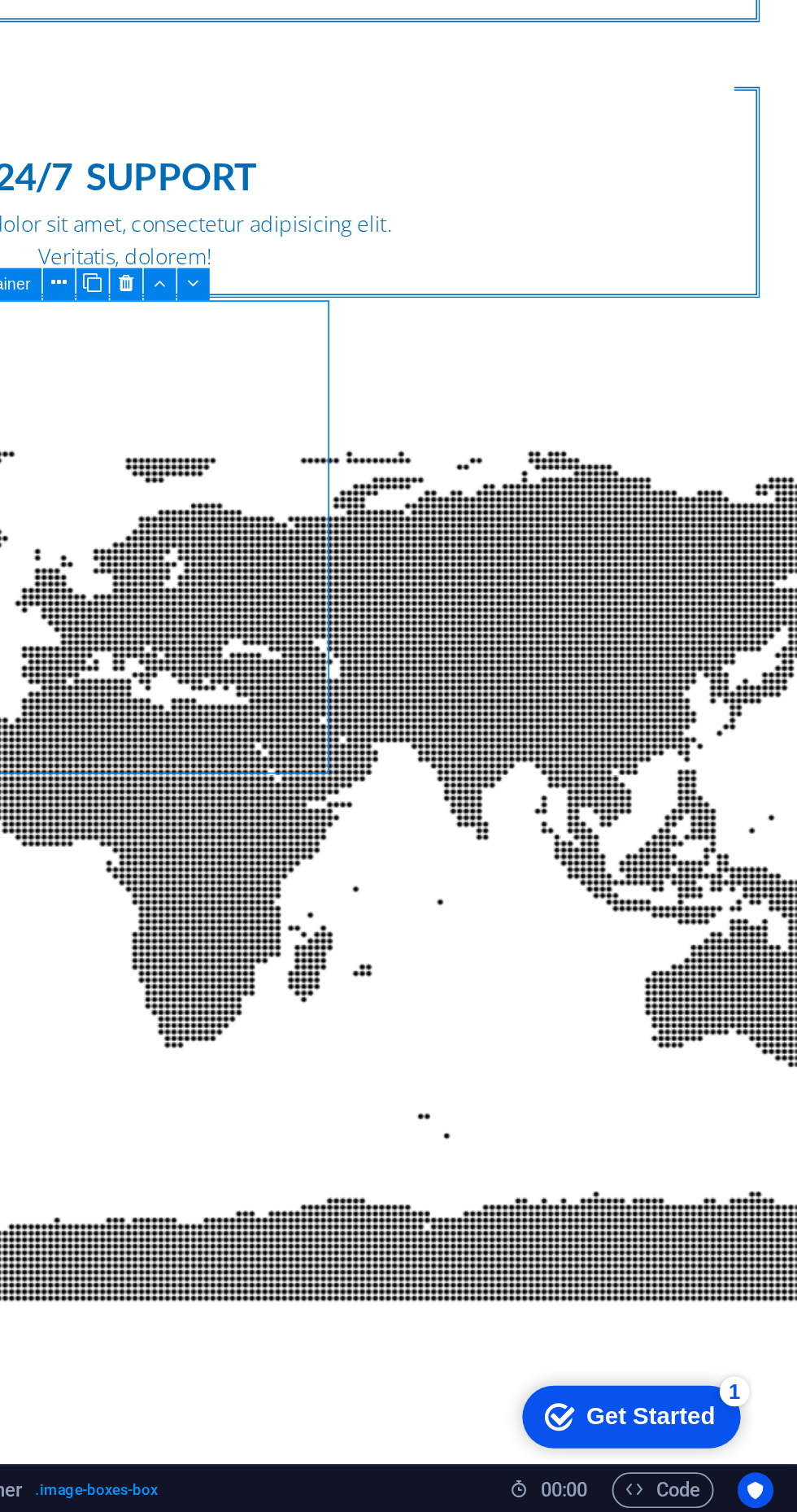
scroll to position [0, 0]
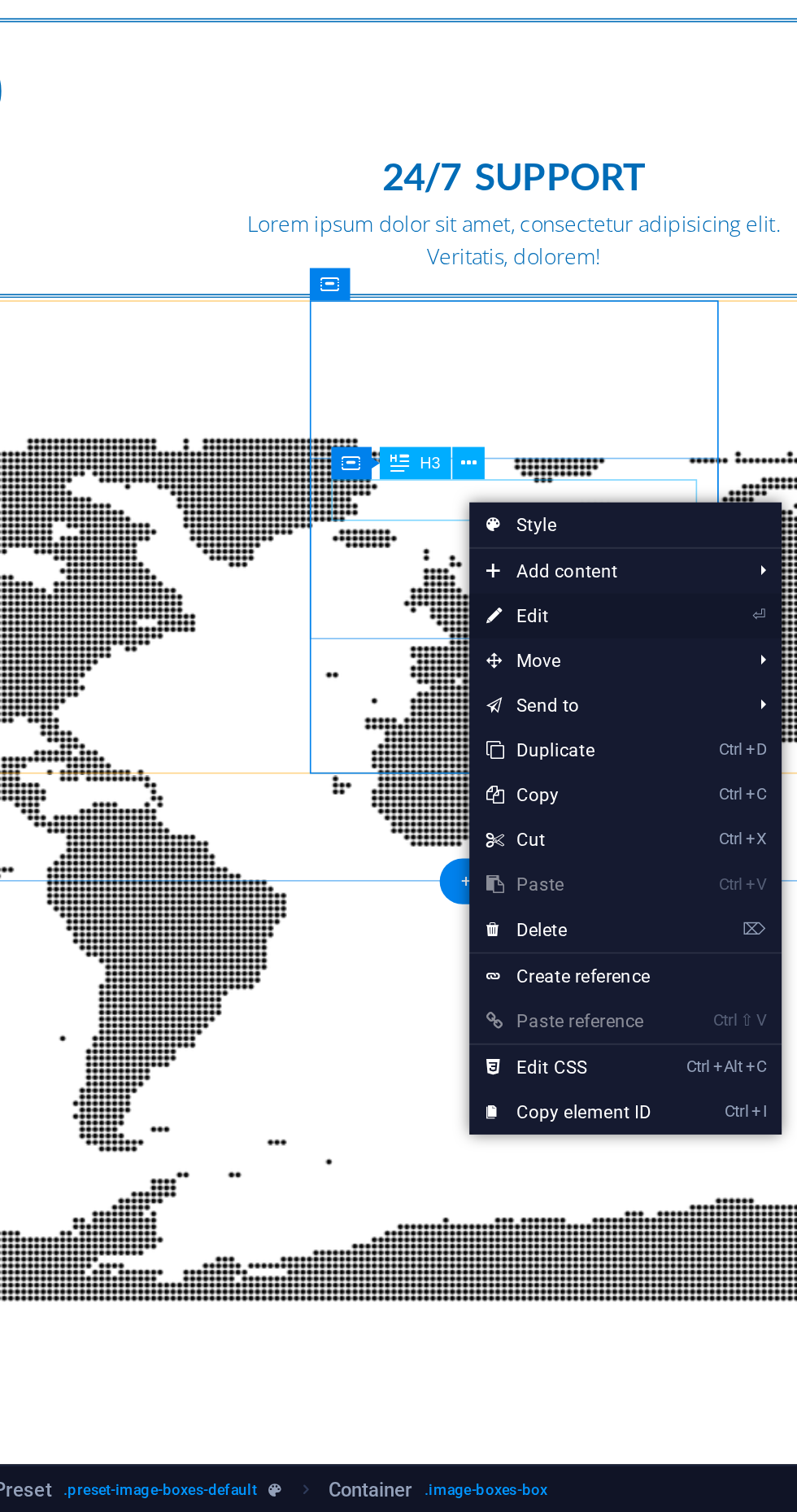
click at [445, 1024] on link "⏎ Edit" at bounding box center [461, 1023] width 109 height 25
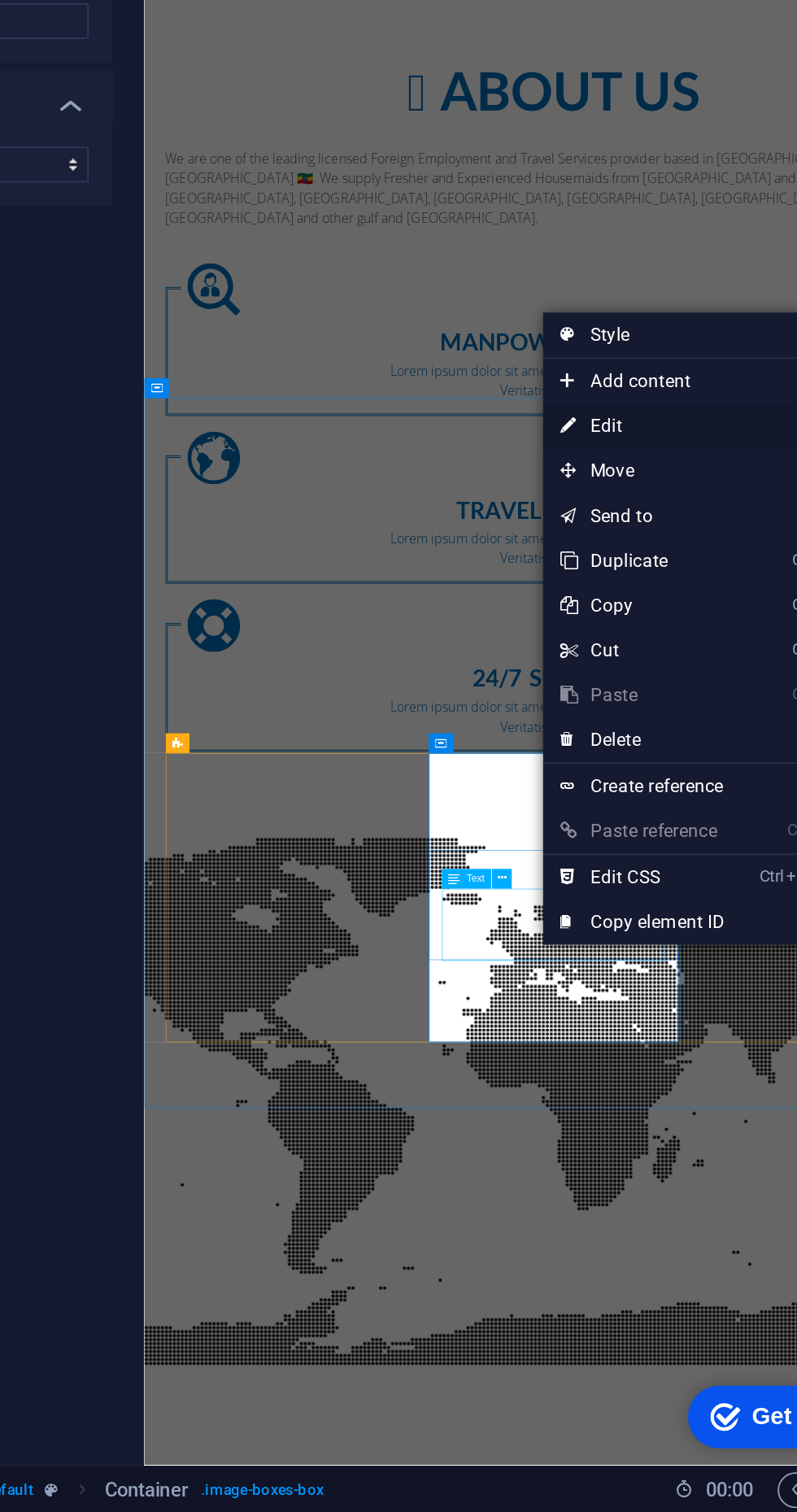
click at [612, 912] on link "⏎ Edit" at bounding box center [623, 920] width 109 height 25
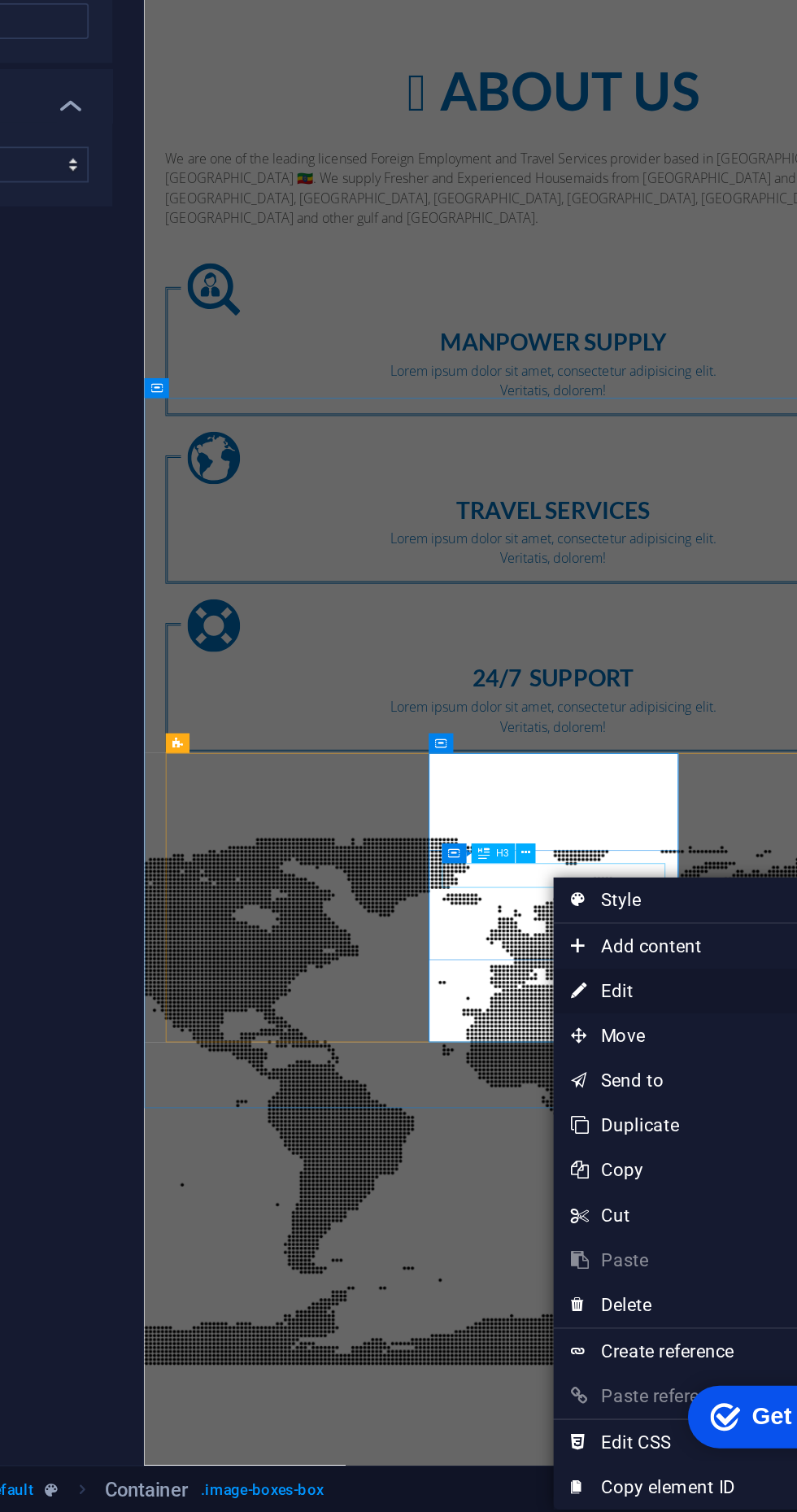
click at [606, 1223] on link "⏎ Edit" at bounding box center [628, 1227] width 109 height 25
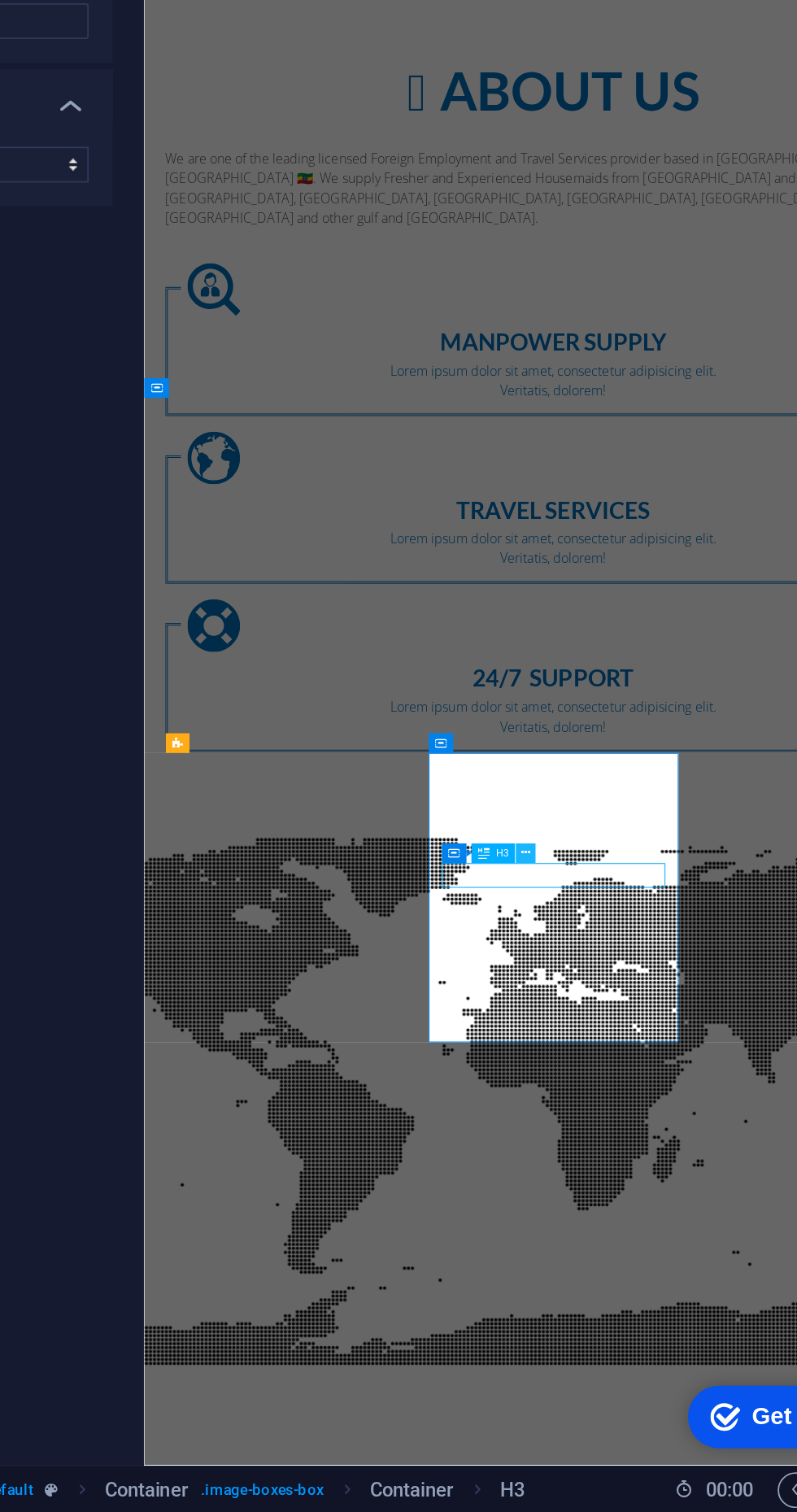
click at [556, 1151] on iframe at bounding box center [574, 763] width 446 height 1445
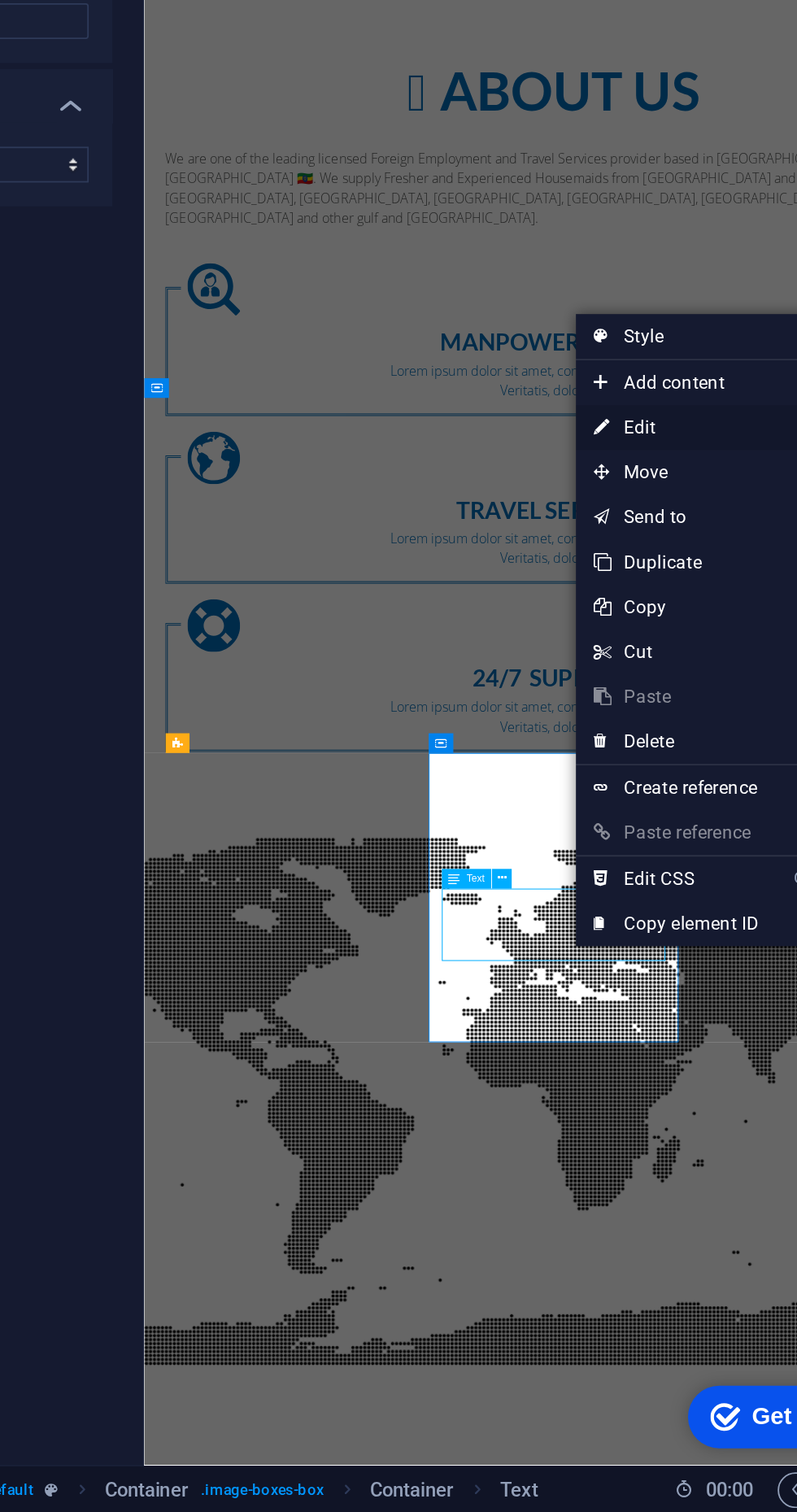
click at [626, 925] on link "⏎ Edit" at bounding box center [640, 921] width 109 height 25
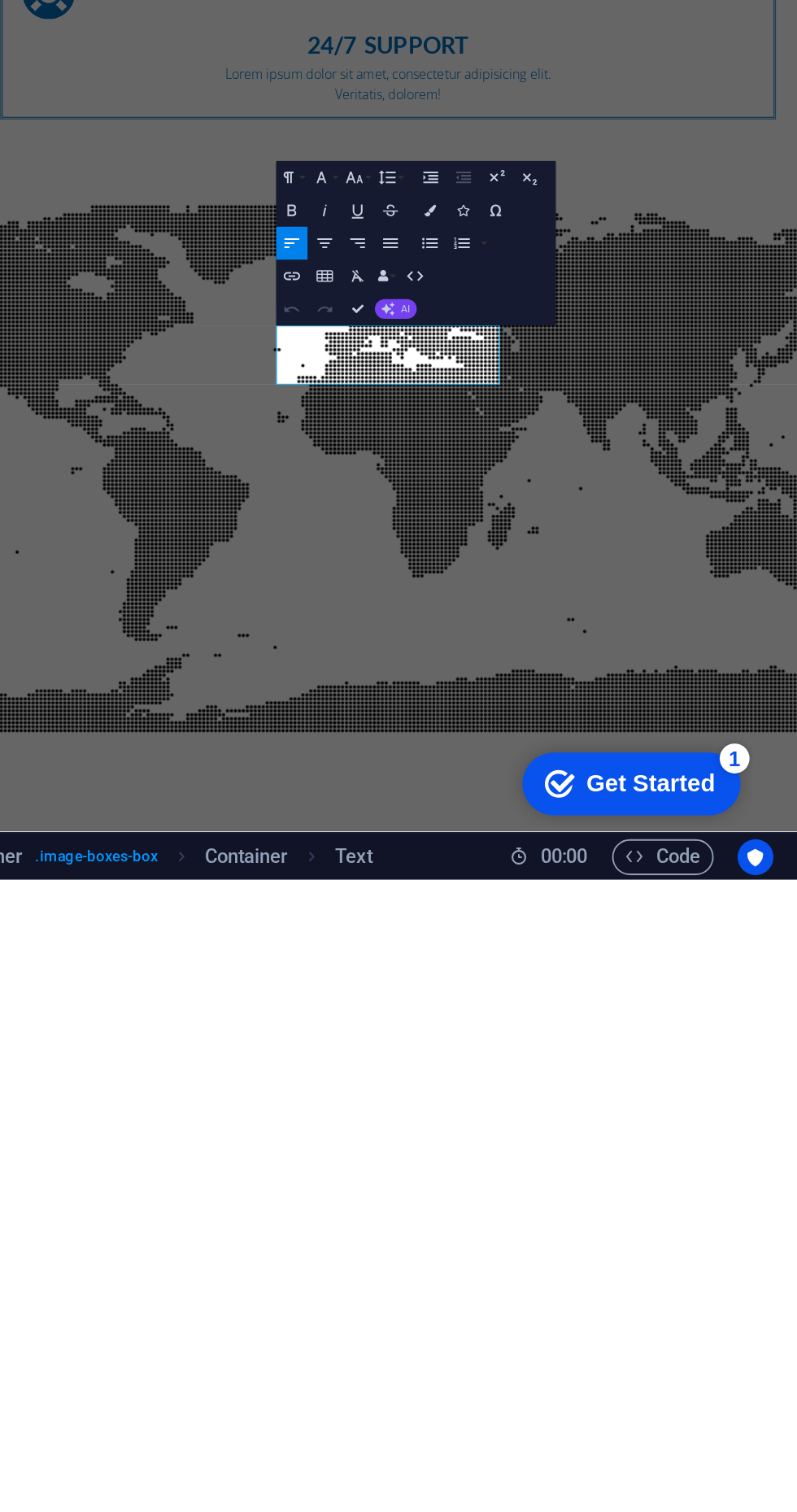
click at [574, 1204] on icon "button" at bounding box center [574, 1201] width 8 height 8
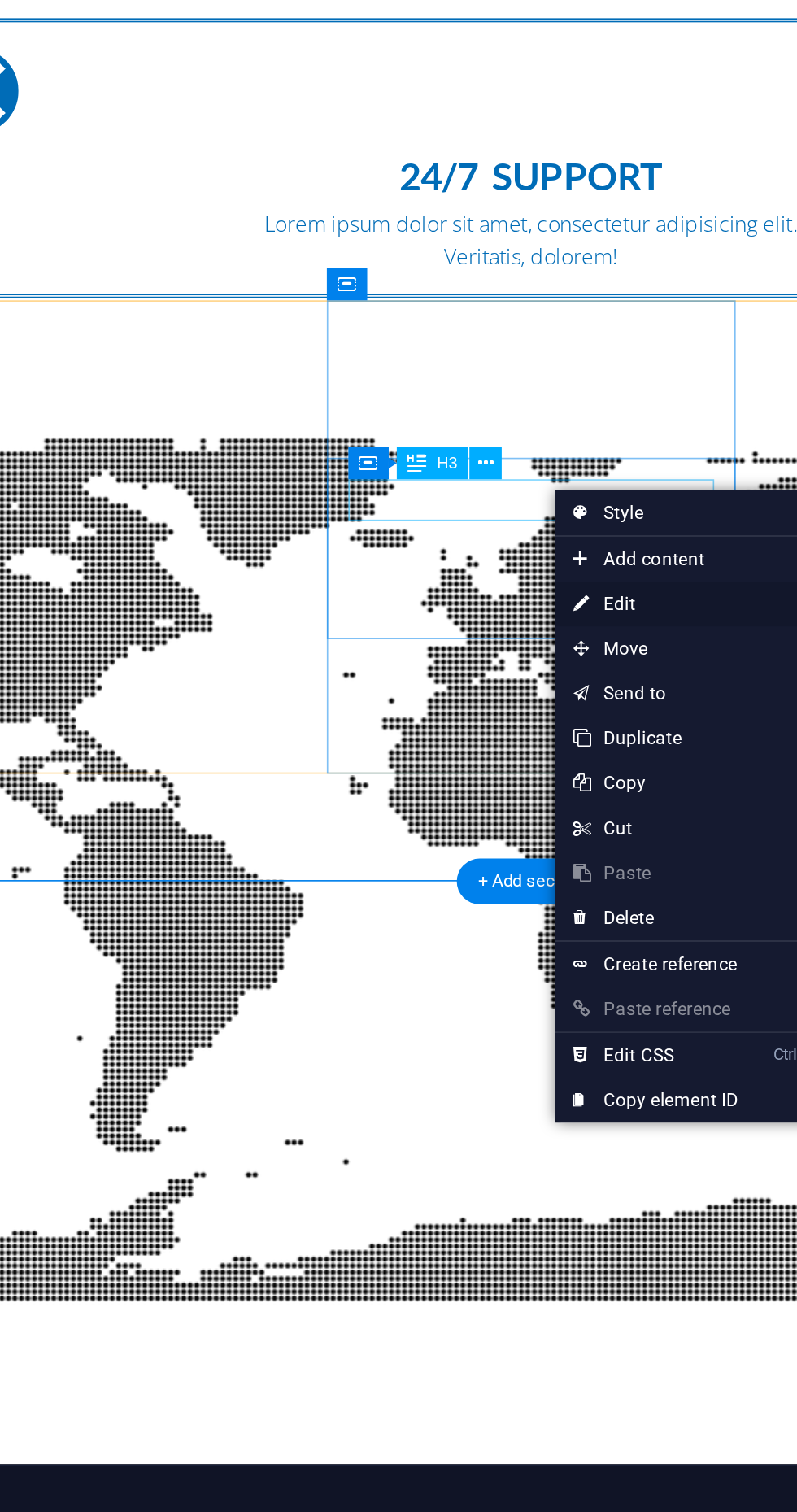
click at [477, 1021] on link "⏎ Edit" at bounding box center [498, 1016] width 109 height 25
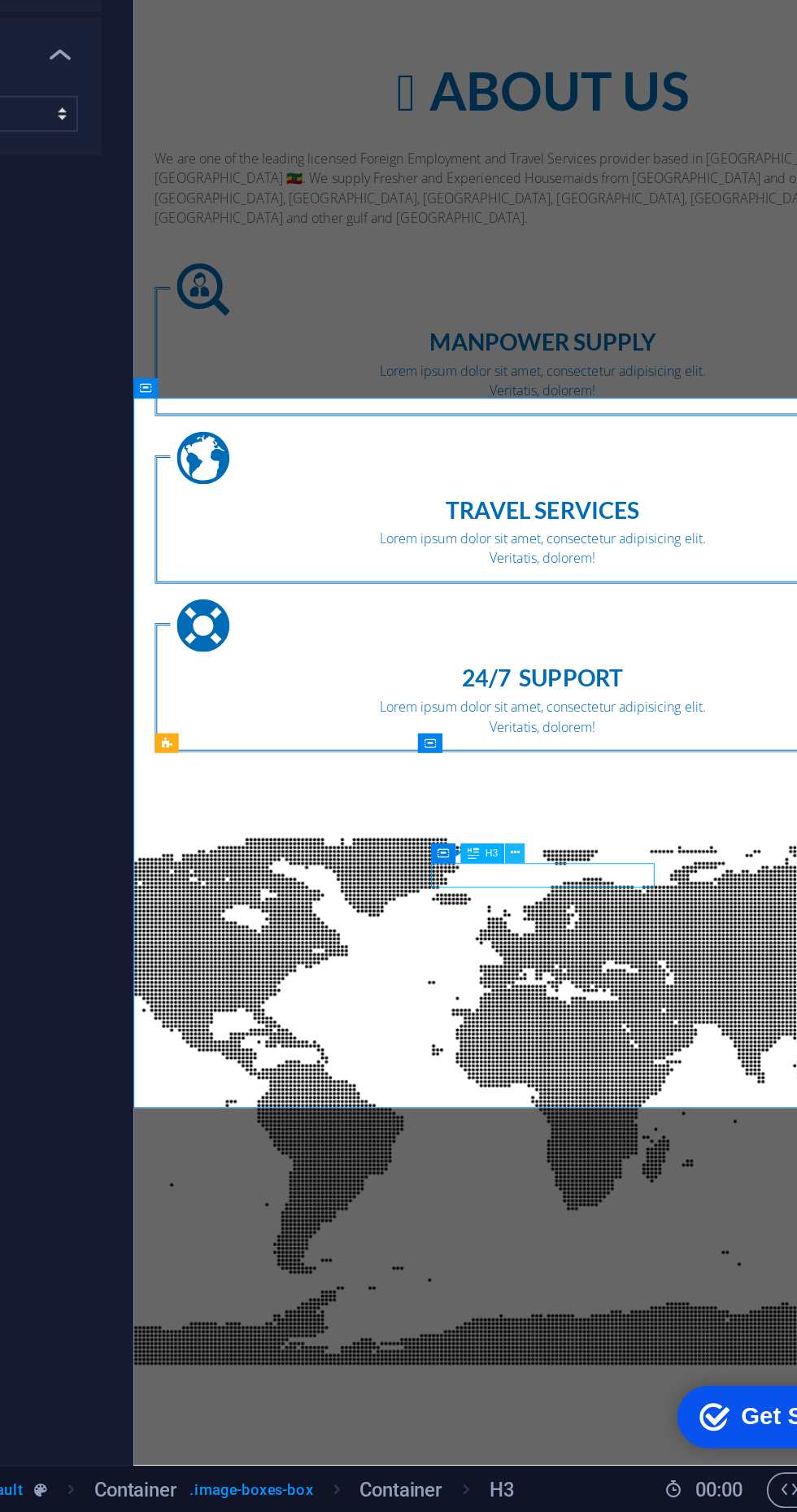
click at [556, 1152] on iframe at bounding box center [574, 763] width 446 height 1445
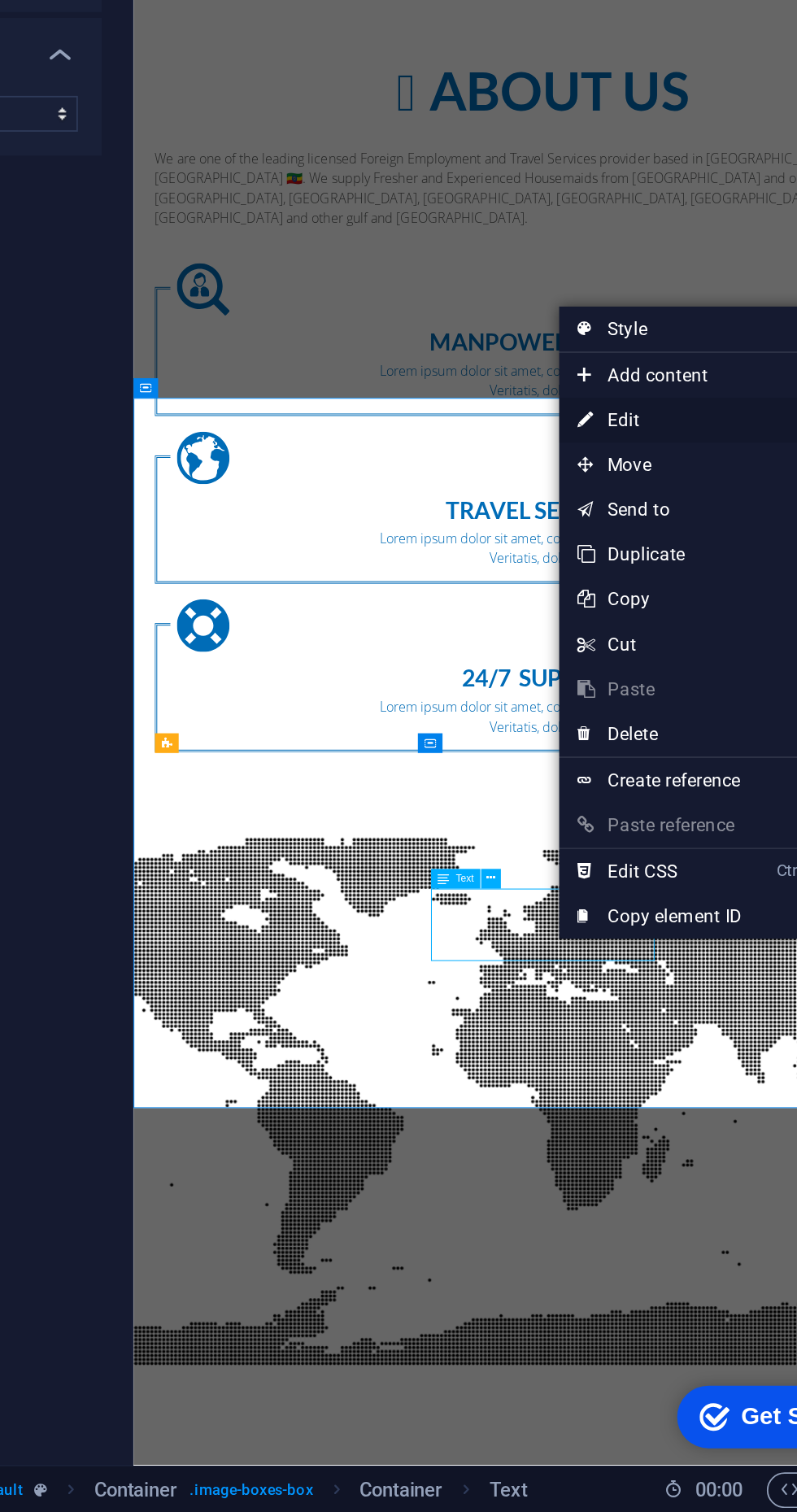
click at [623, 920] on link "⏎ Edit" at bounding box center [637, 917] width 109 height 25
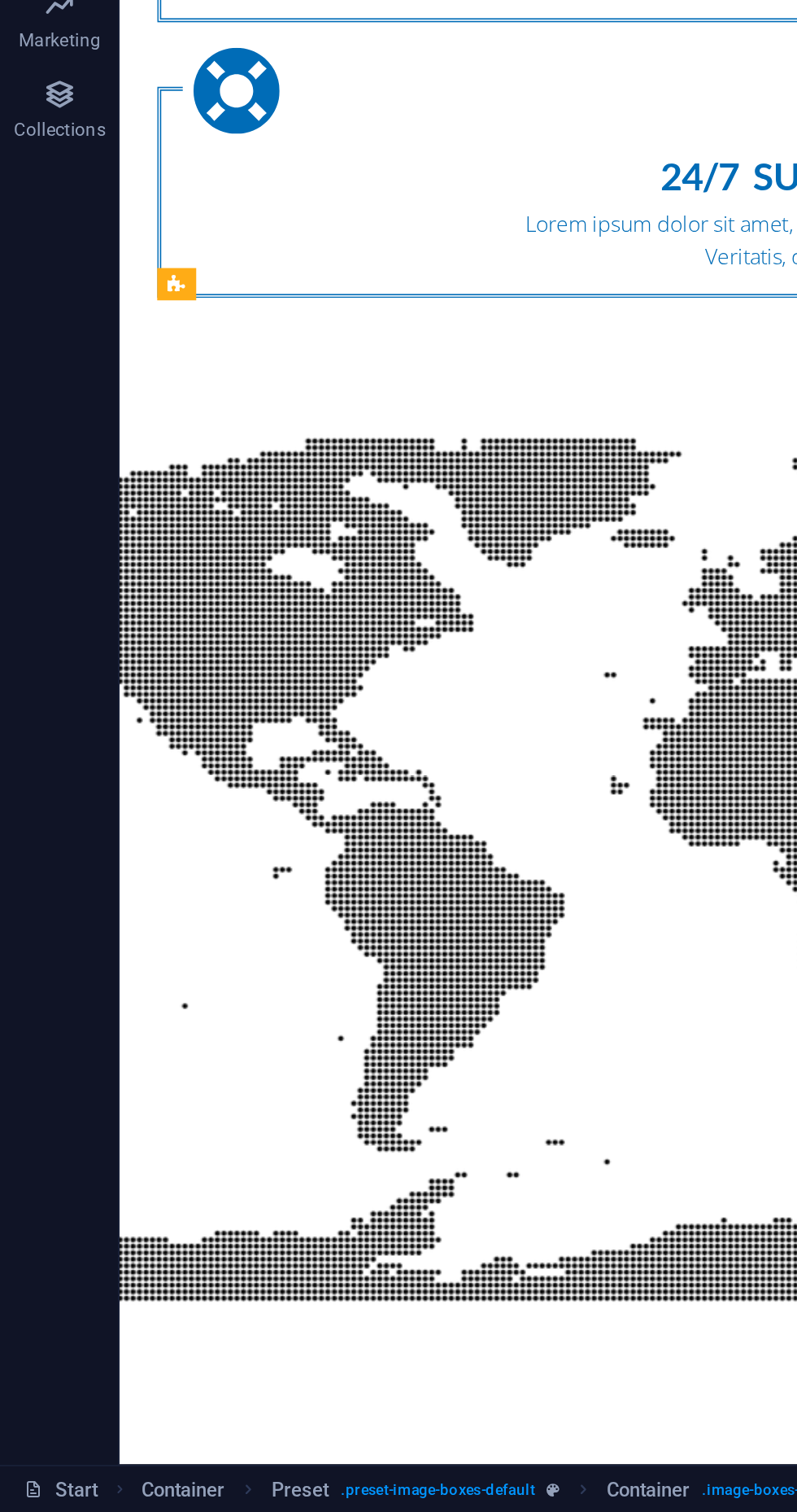
click at [377, 1269] on div "Travel Services Lorem ipsum dolor sit amet, consectetur adipisicing elit. Verit…" at bounding box center [526, 1453] width 767 height 368
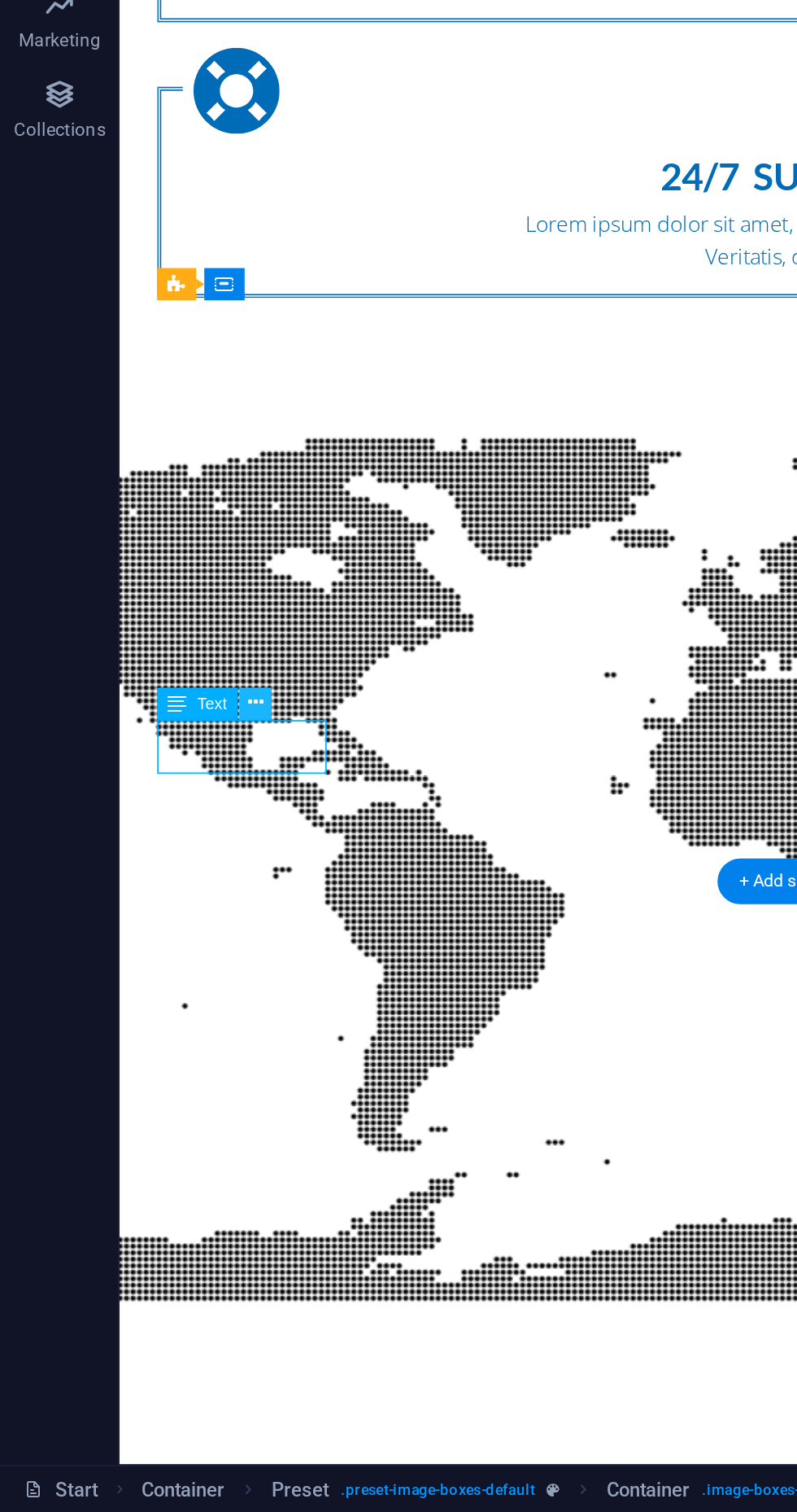
click at [135, 1066] on button at bounding box center [139, 1072] width 18 height 18
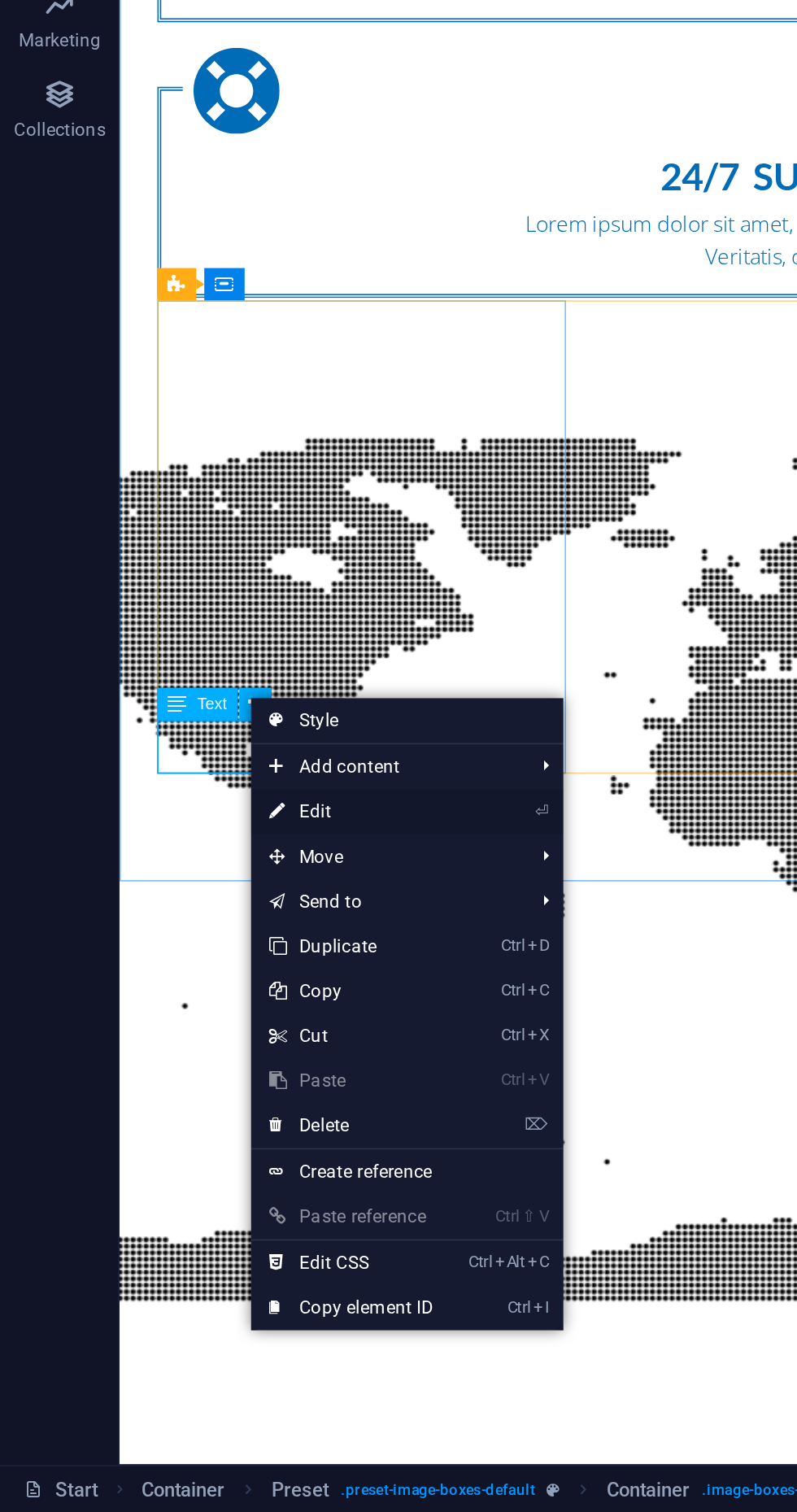
click at [207, 1136] on link "⏎ Edit" at bounding box center [191, 1130] width 109 height 25
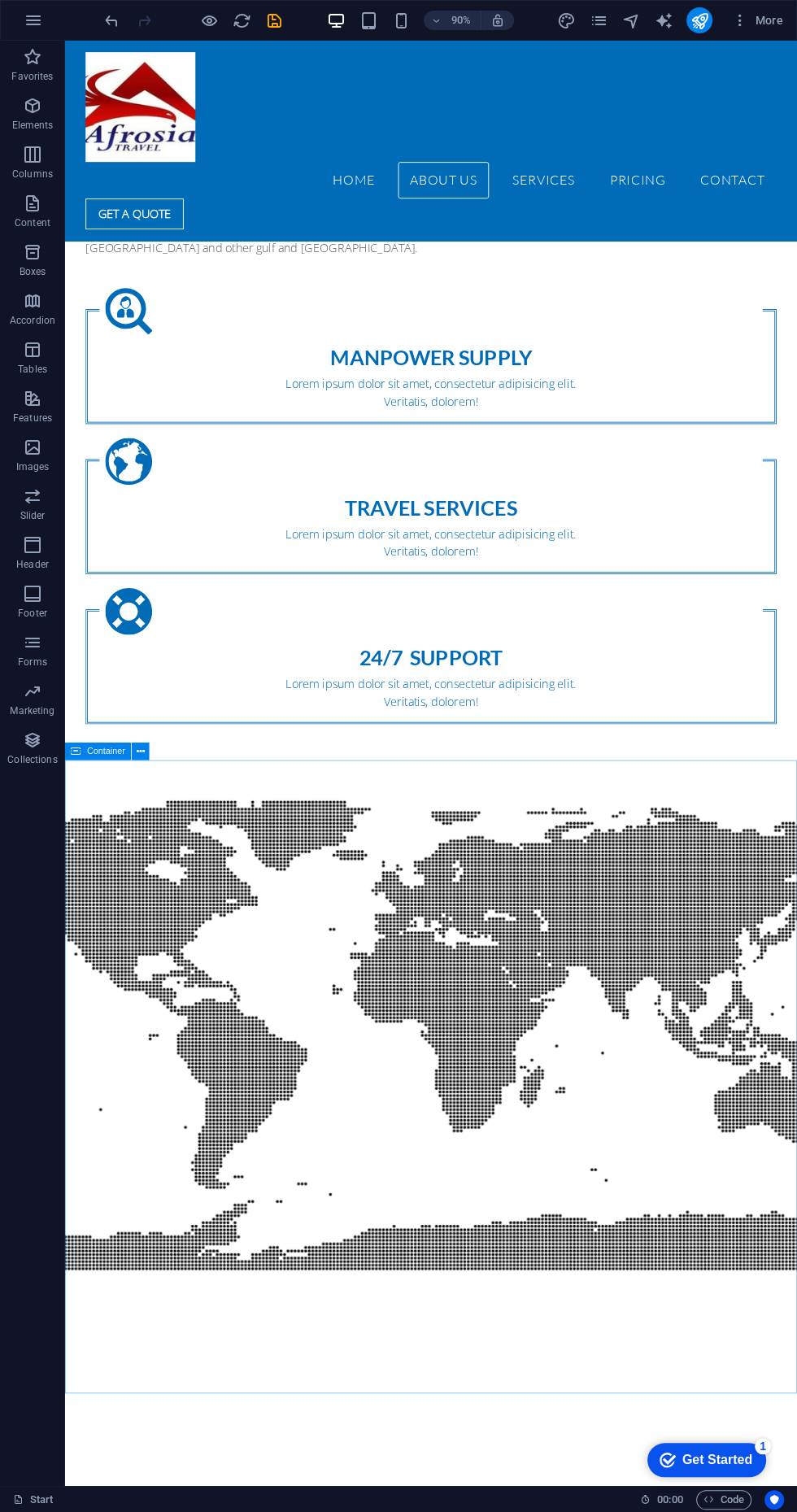
scroll to position [1744, 0]
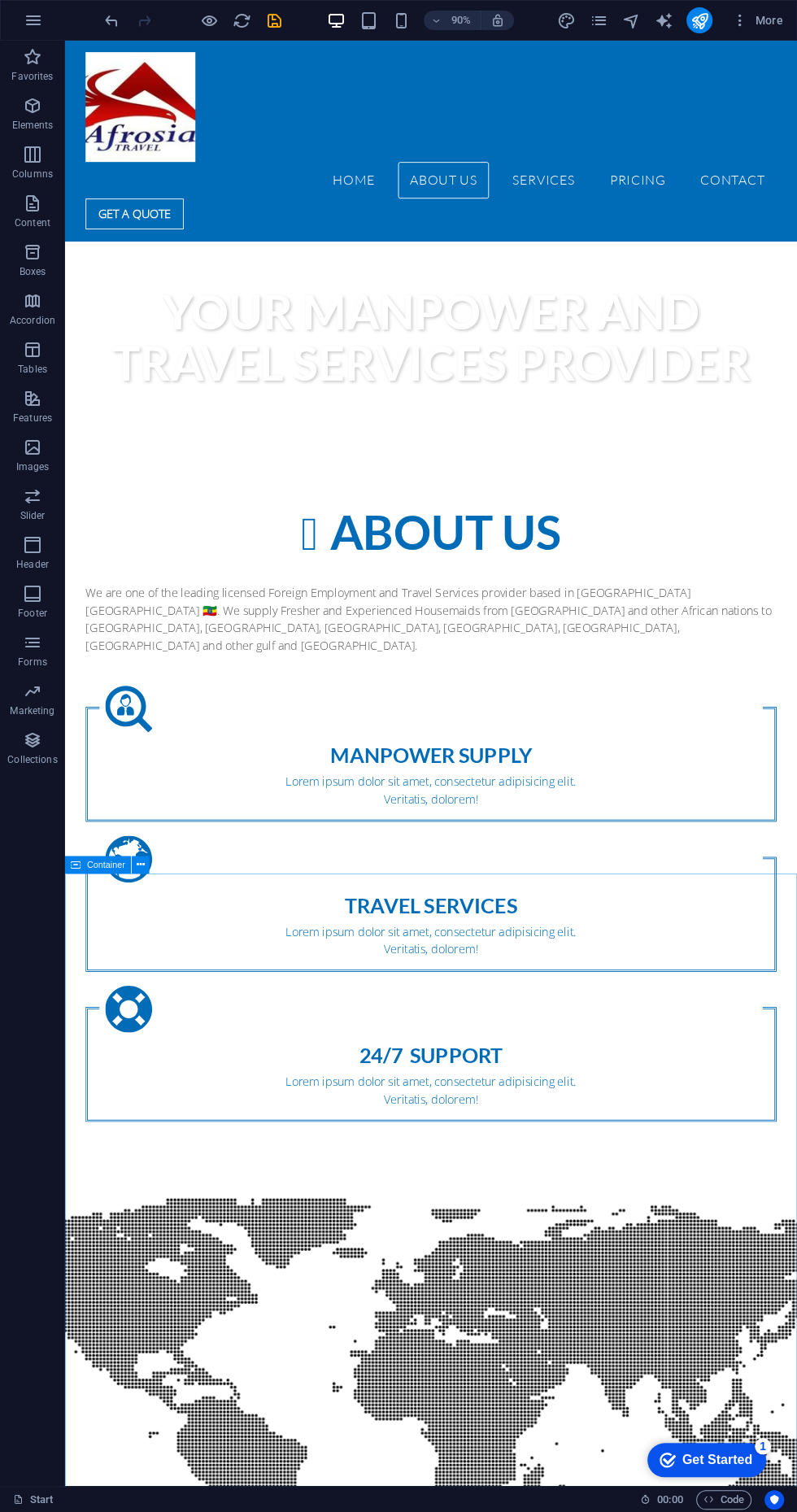
click at [678, 175] on nav "Home About us Services Pricing Contact" at bounding box center [472, 196] width 767 height 41
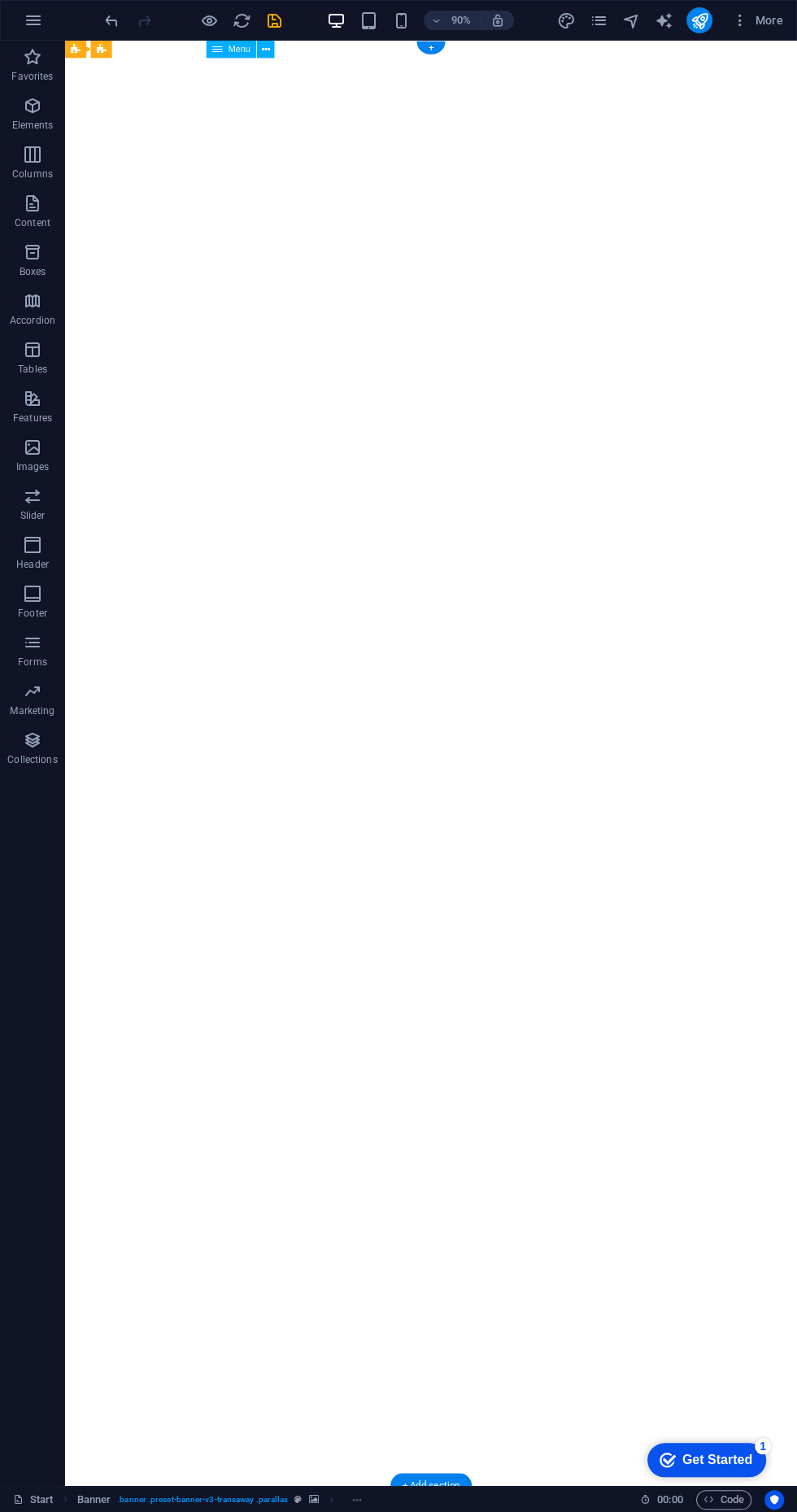
scroll to position [0, 0]
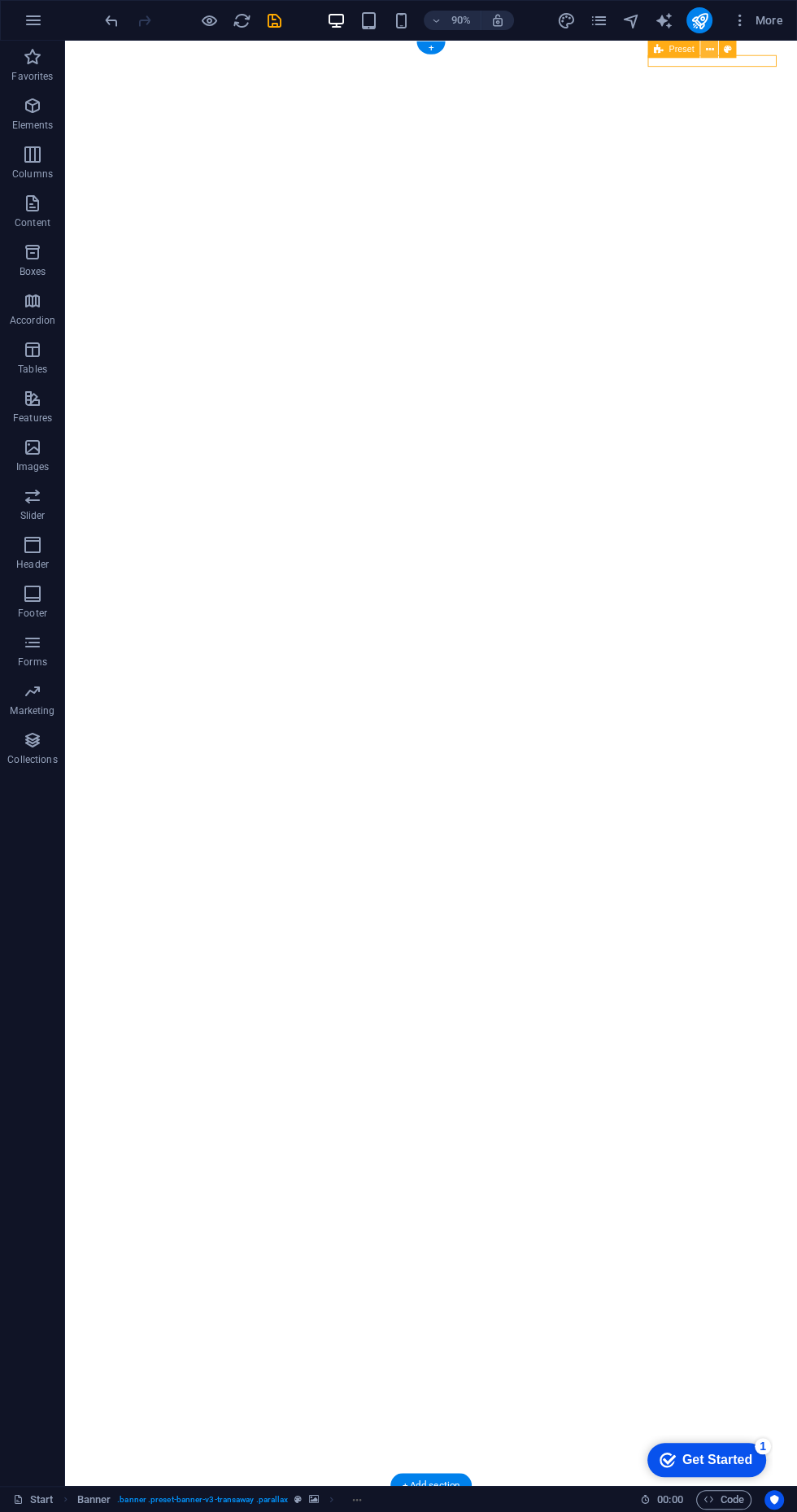
click at [706, 49] on icon at bounding box center [710, 49] width 8 height 15
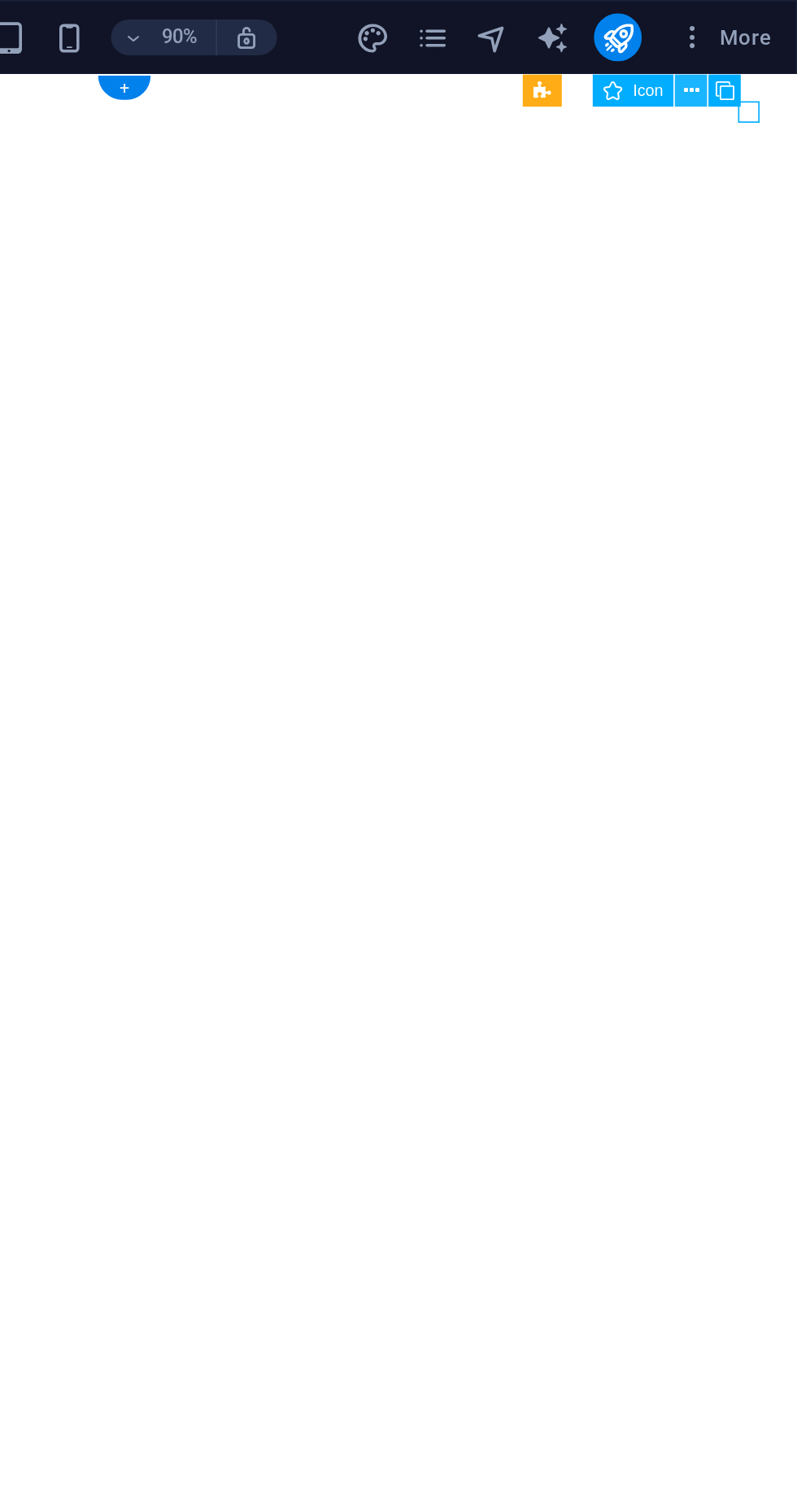
click at [739, 49] on icon at bounding box center [739, 49] width 8 height 15
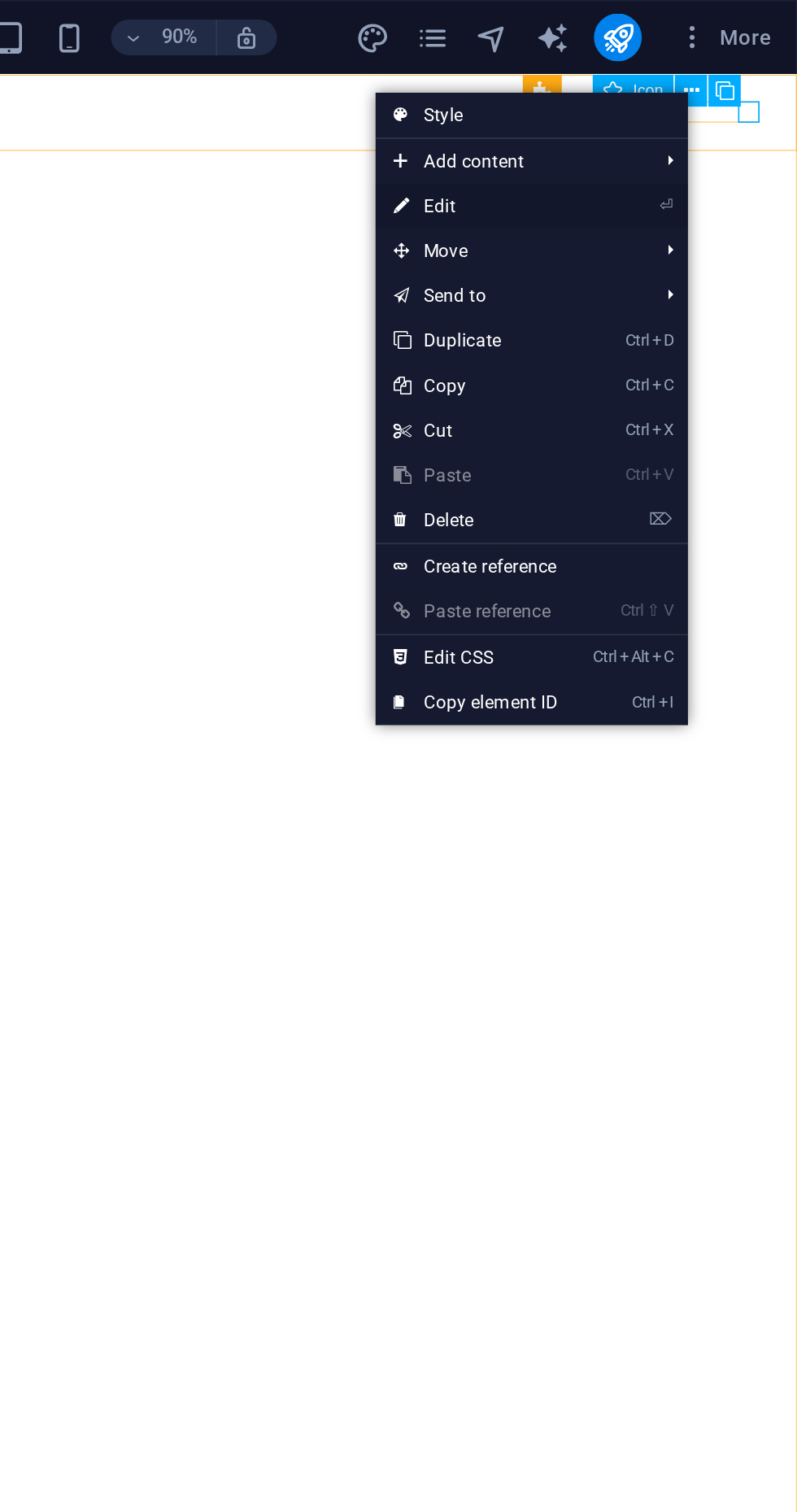
click at [636, 114] on link "⏎ Edit" at bounding box center [622, 112] width 109 height 25
select select "xMidYMid"
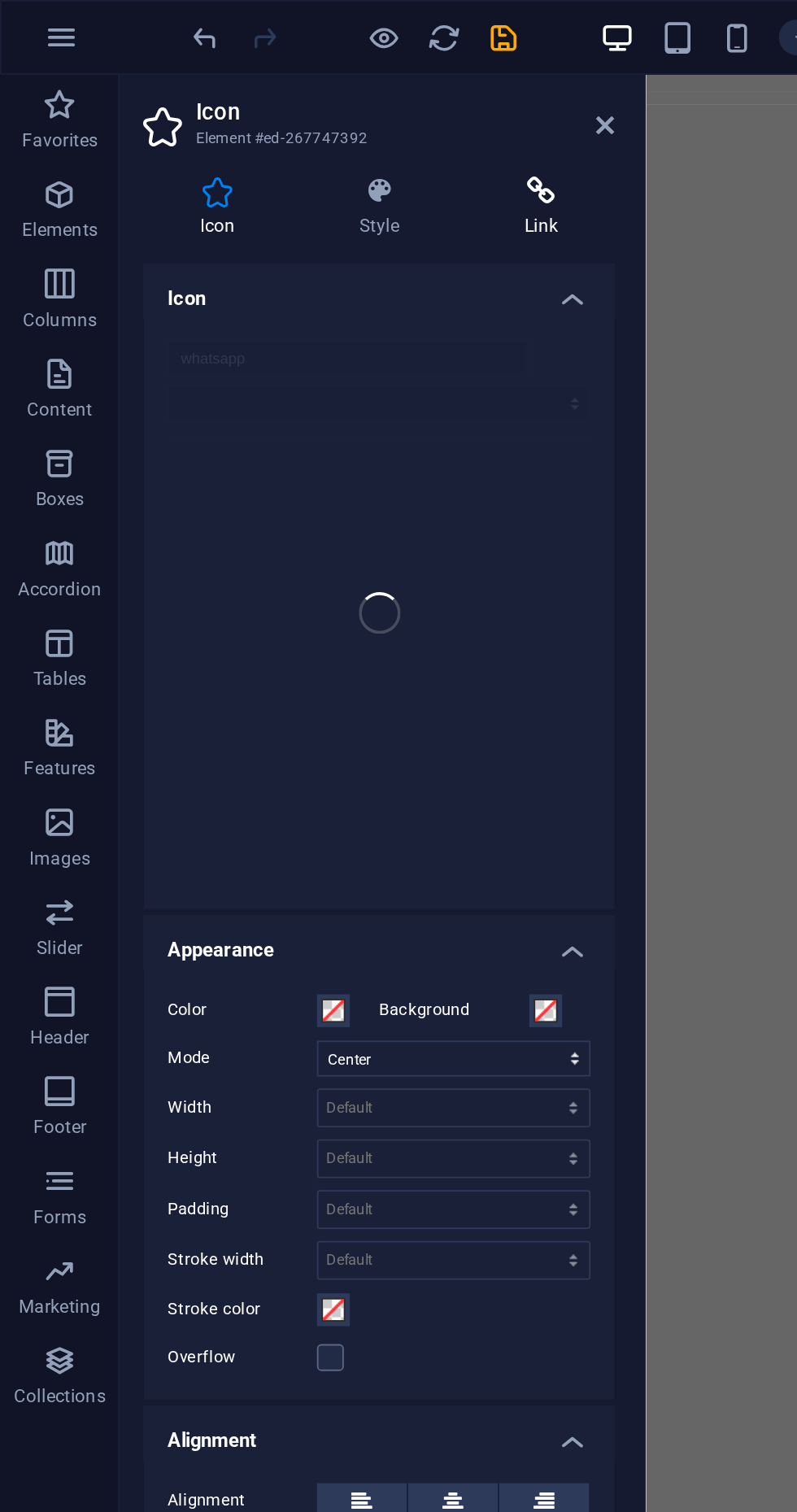
click at [292, 107] on icon at bounding box center [294, 103] width 80 height 16
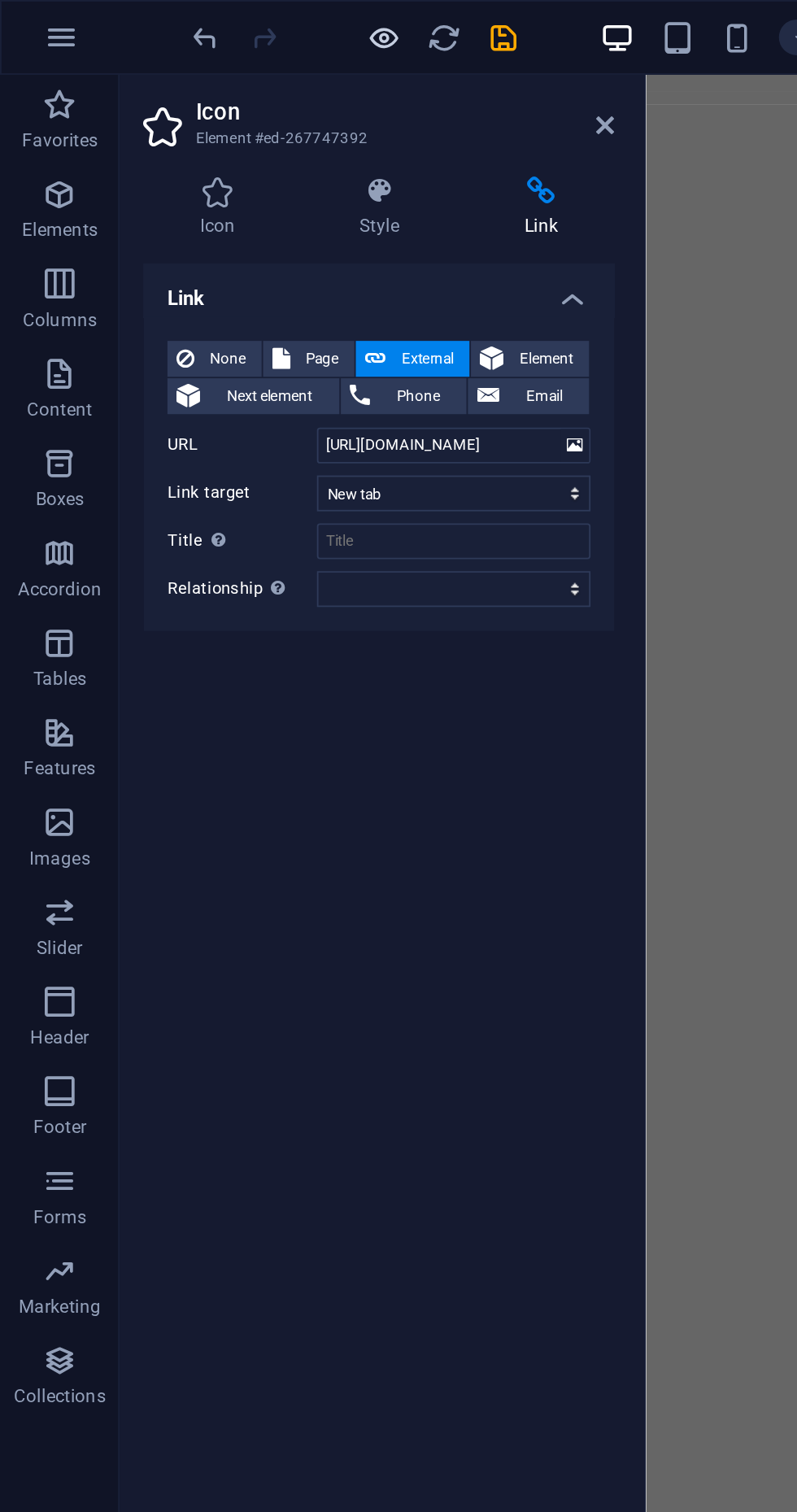
click at [200, 21] on icon "button" at bounding box center [209, 20] width 19 height 19
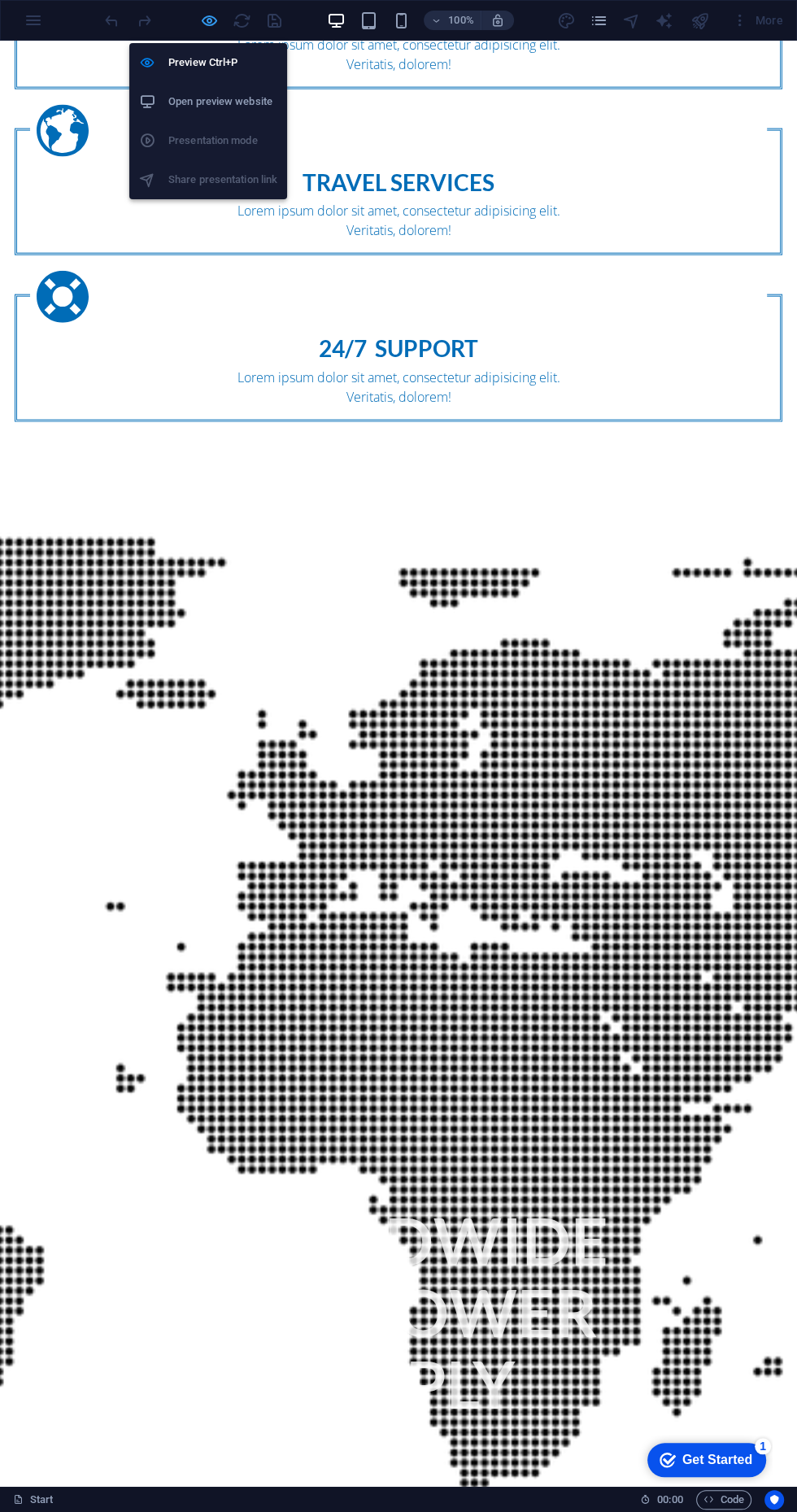
scroll to position [3012, 0]
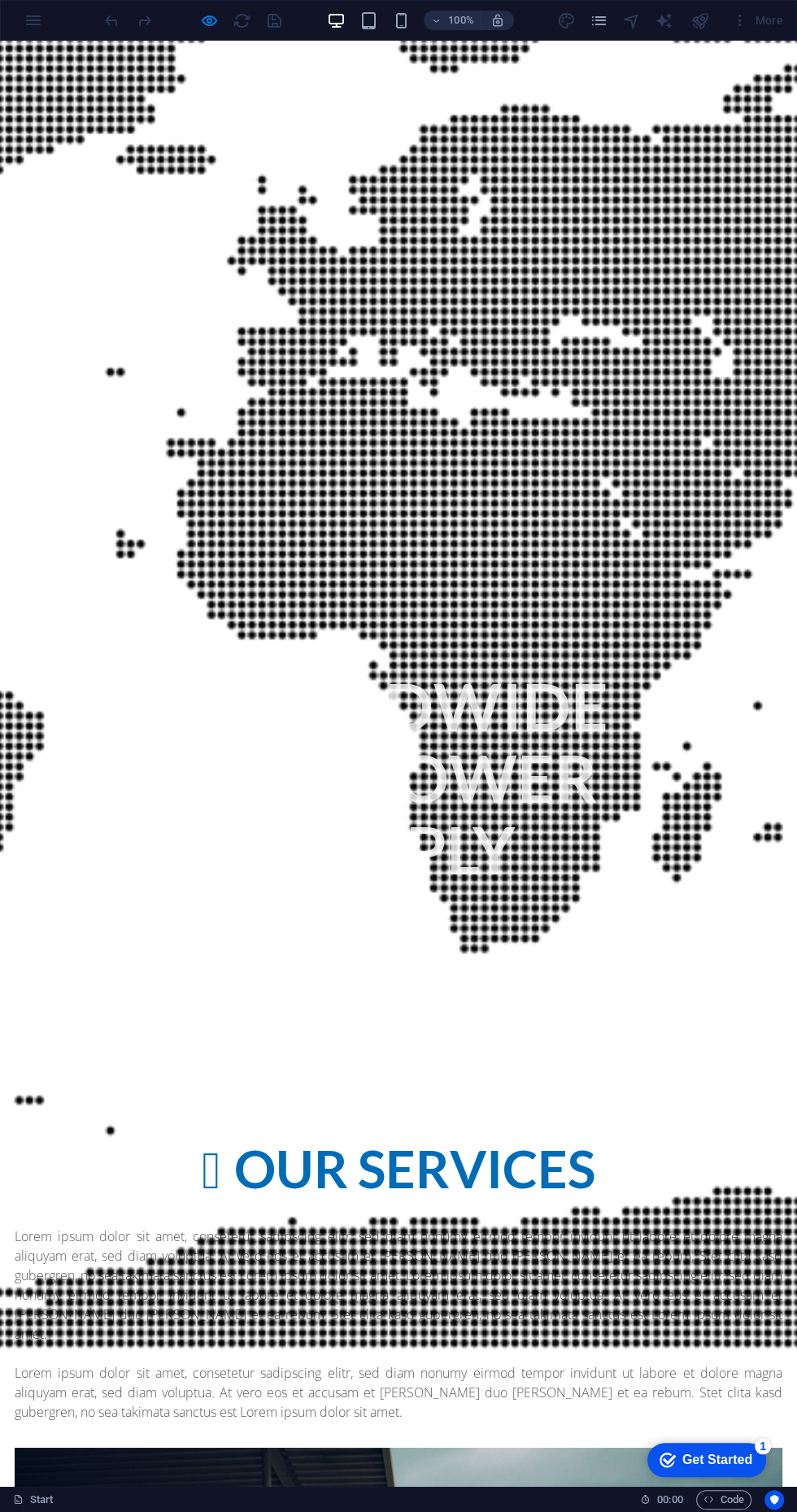
click at [711, 1455] on div "Get Started" at bounding box center [717, 1459] width 70 height 14
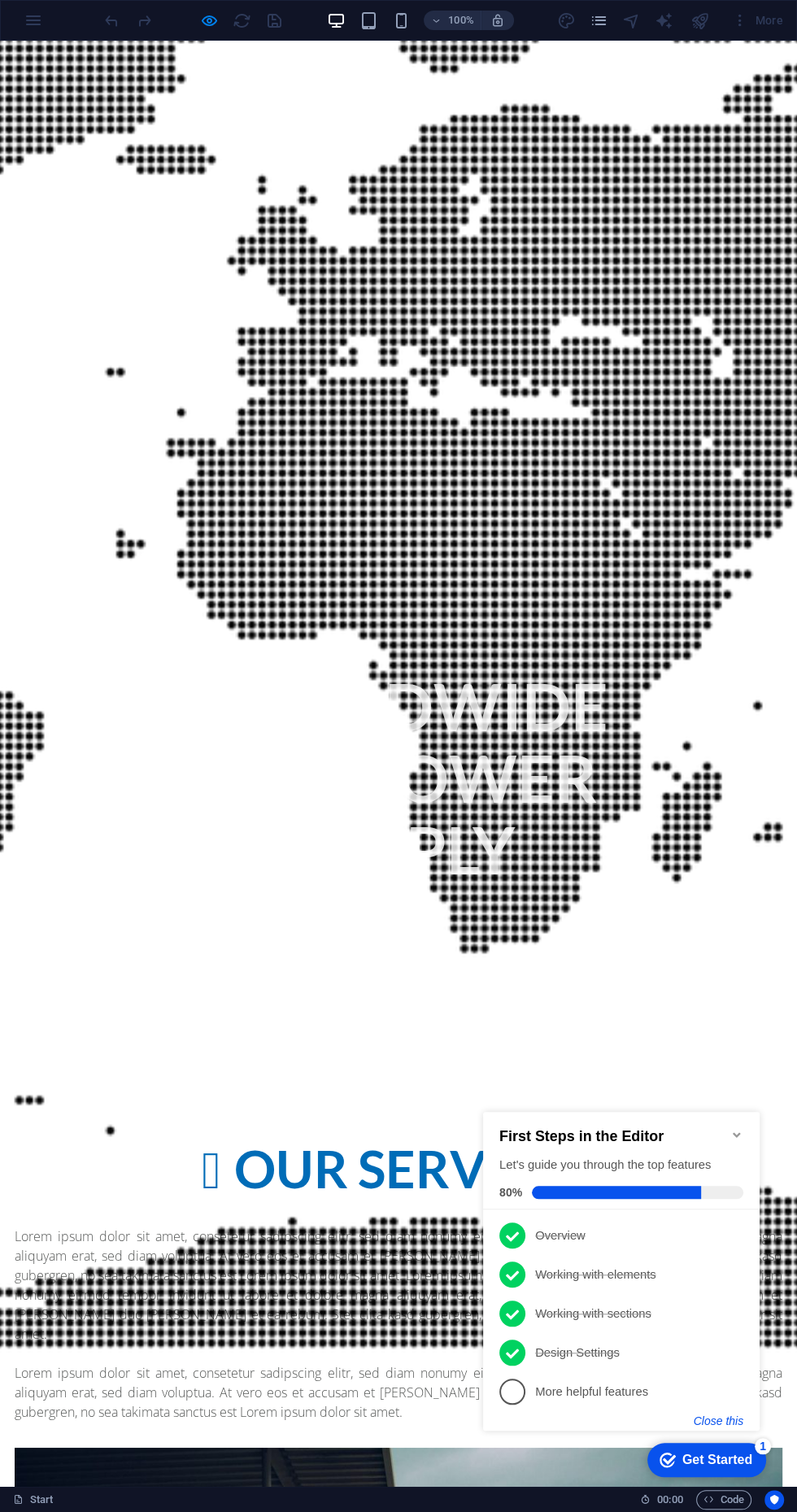
click at [709, 1417] on button "Close this" at bounding box center [718, 1420] width 50 height 13
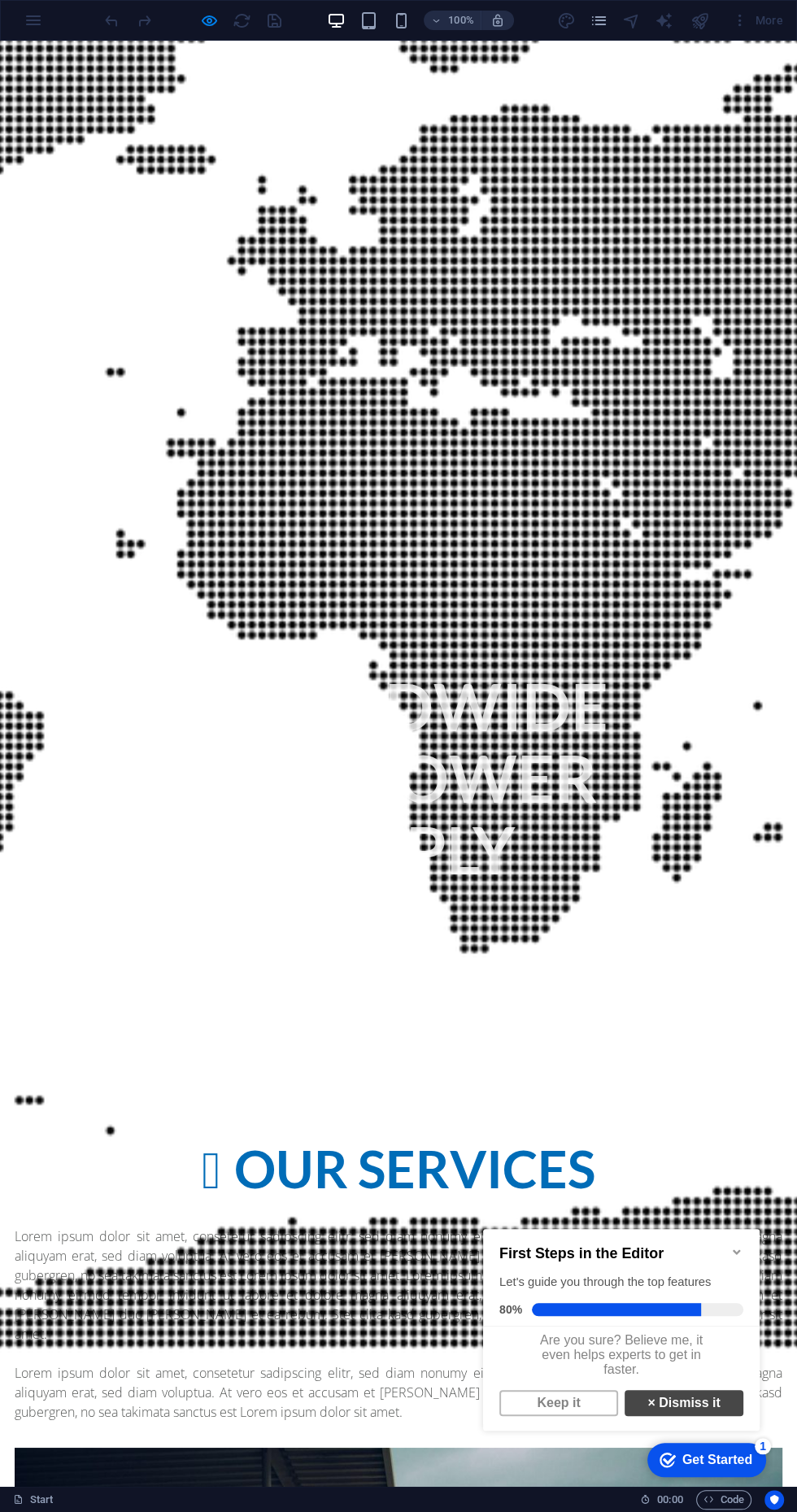
click at [689, 1410] on link "× Dismiss it" at bounding box center [684, 1403] width 119 height 26
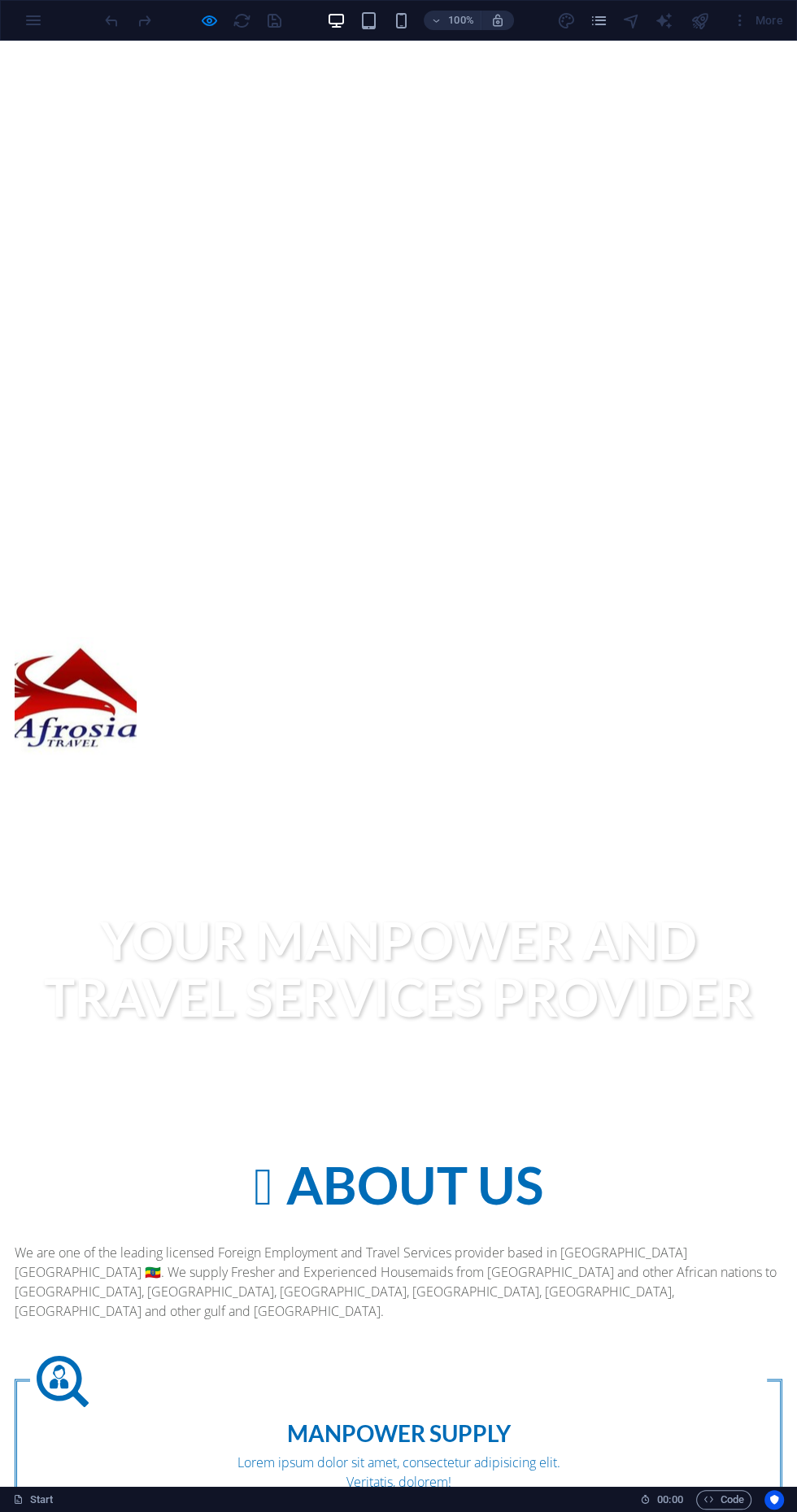
scroll to position [0, 0]
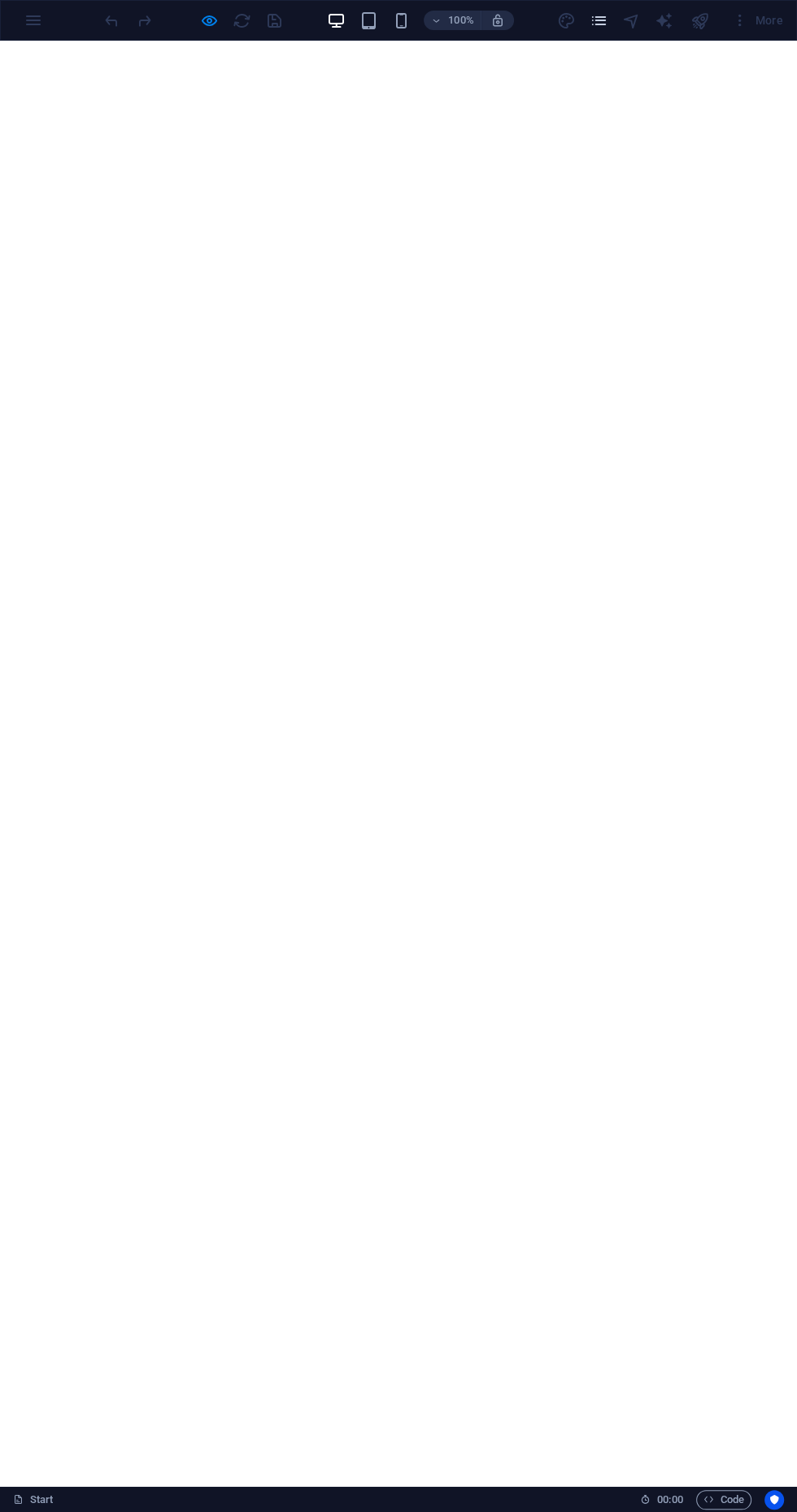
click at [0, 0] on icon "pages" at bounding box center [0, 0] width 0 height 0
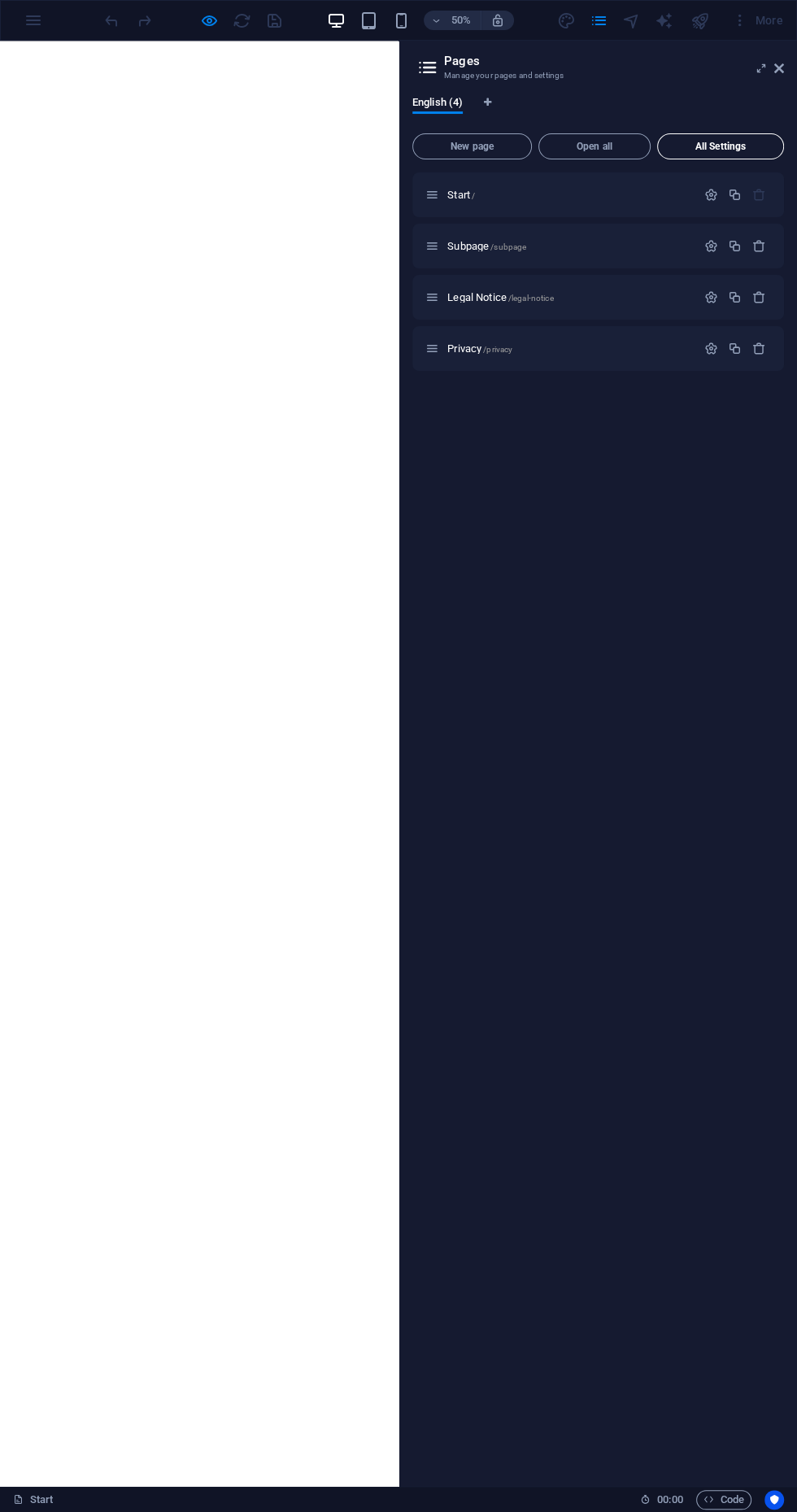
click at [740, 147] on span "All Settings" at bounding box center [720, 147] width 112 height 10
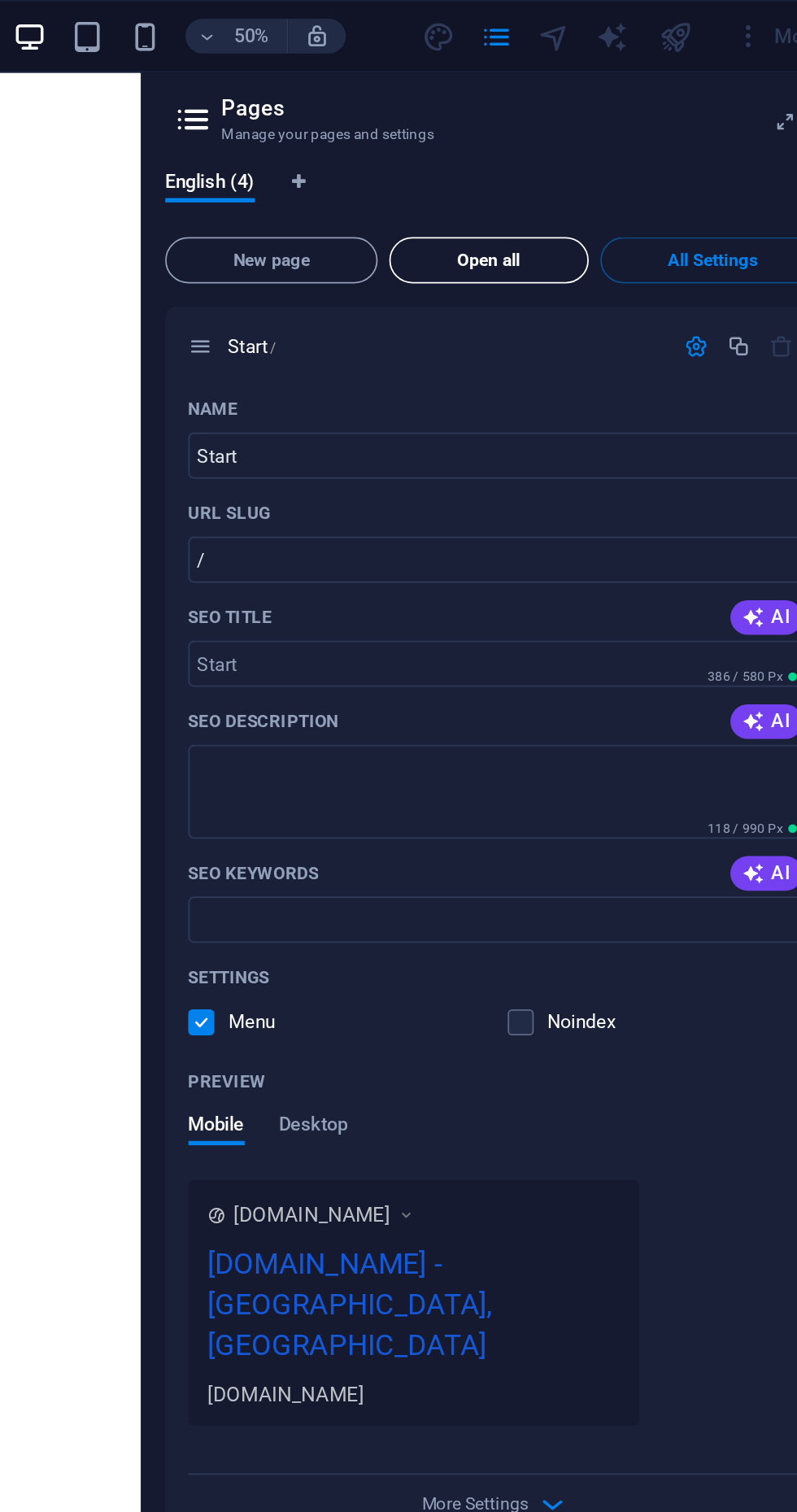
click at [599, 145] on span "Open all" at bounding box center [594, 147] width 97 height 10
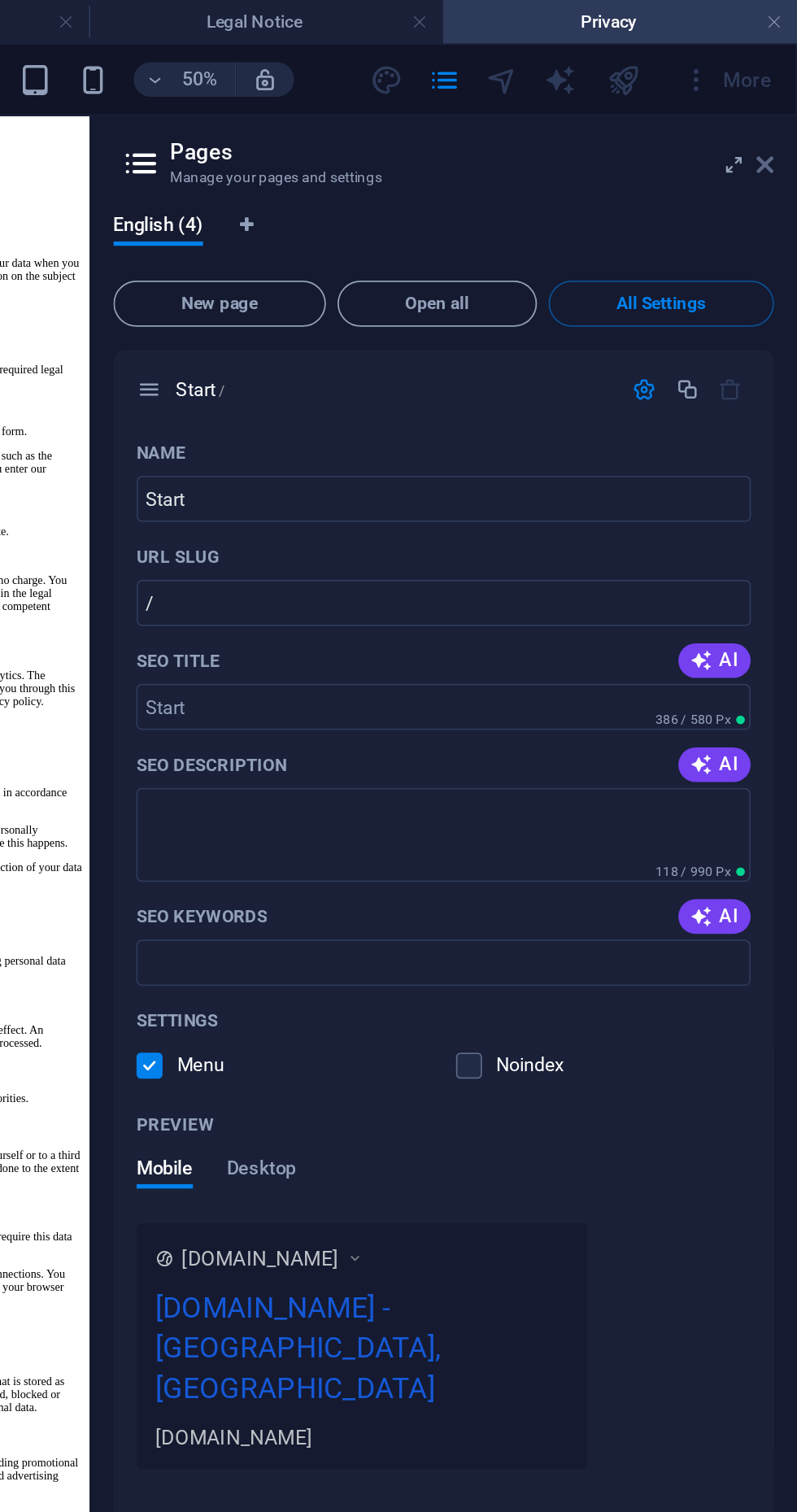
click at [778, 95] on icon at bounding box center [779, 92] width 10 height 13
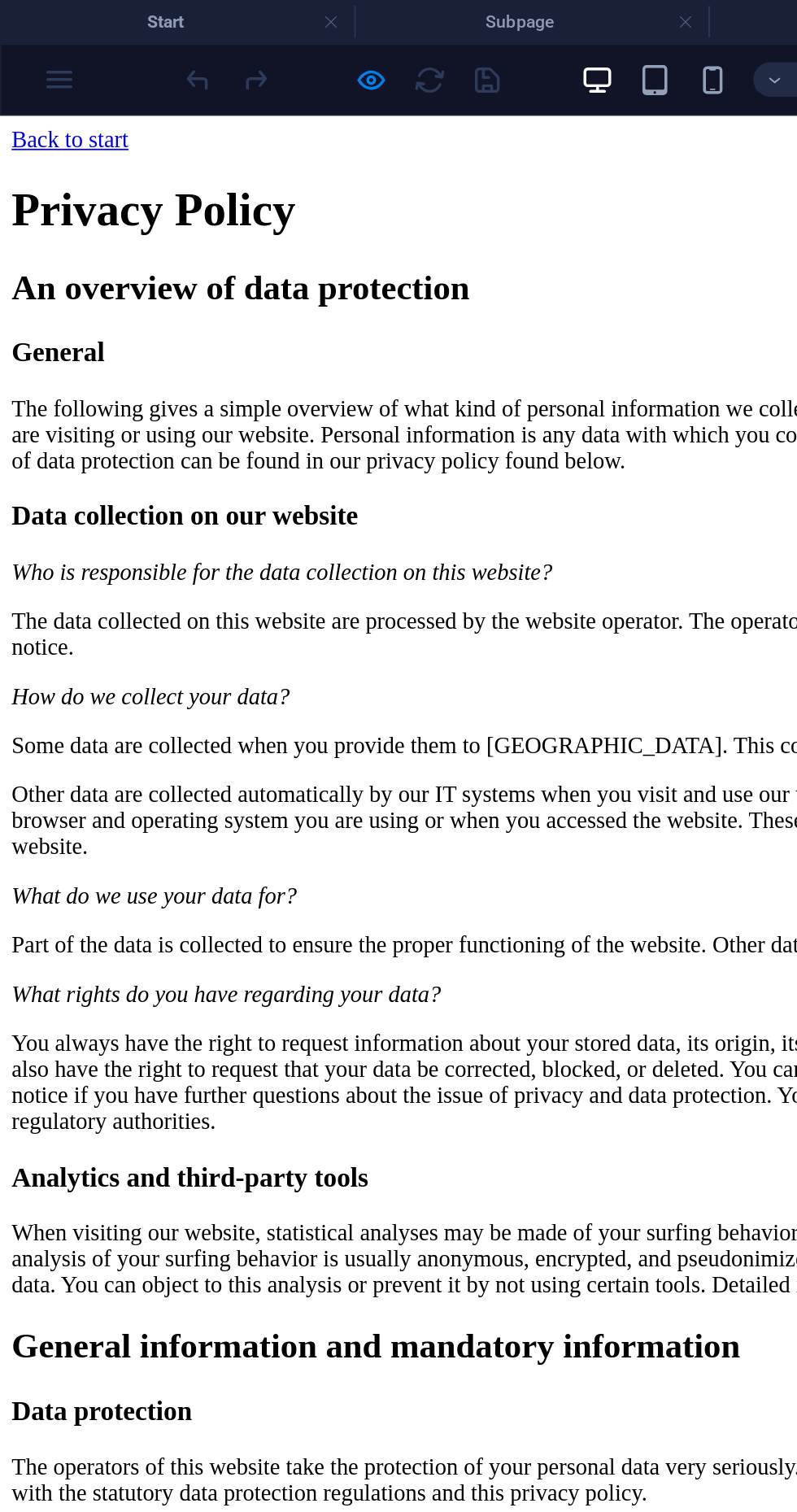
click at [26, 136] on div "Back to start" at bounding box center [398, 129] width 783 height 14
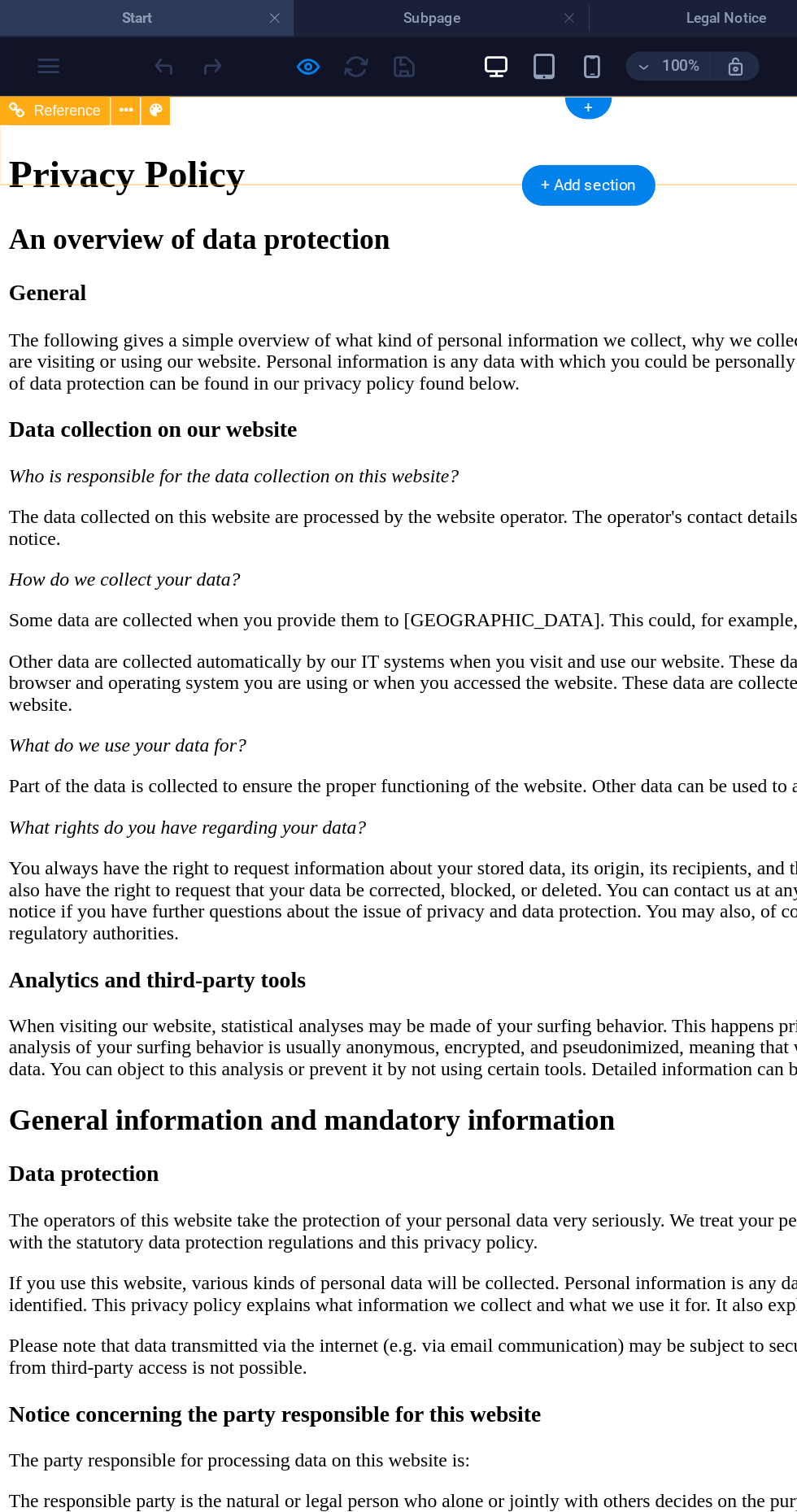
click at [91, 10] on h4 "Start" at bounding box center [99, 12] width 199 height 18
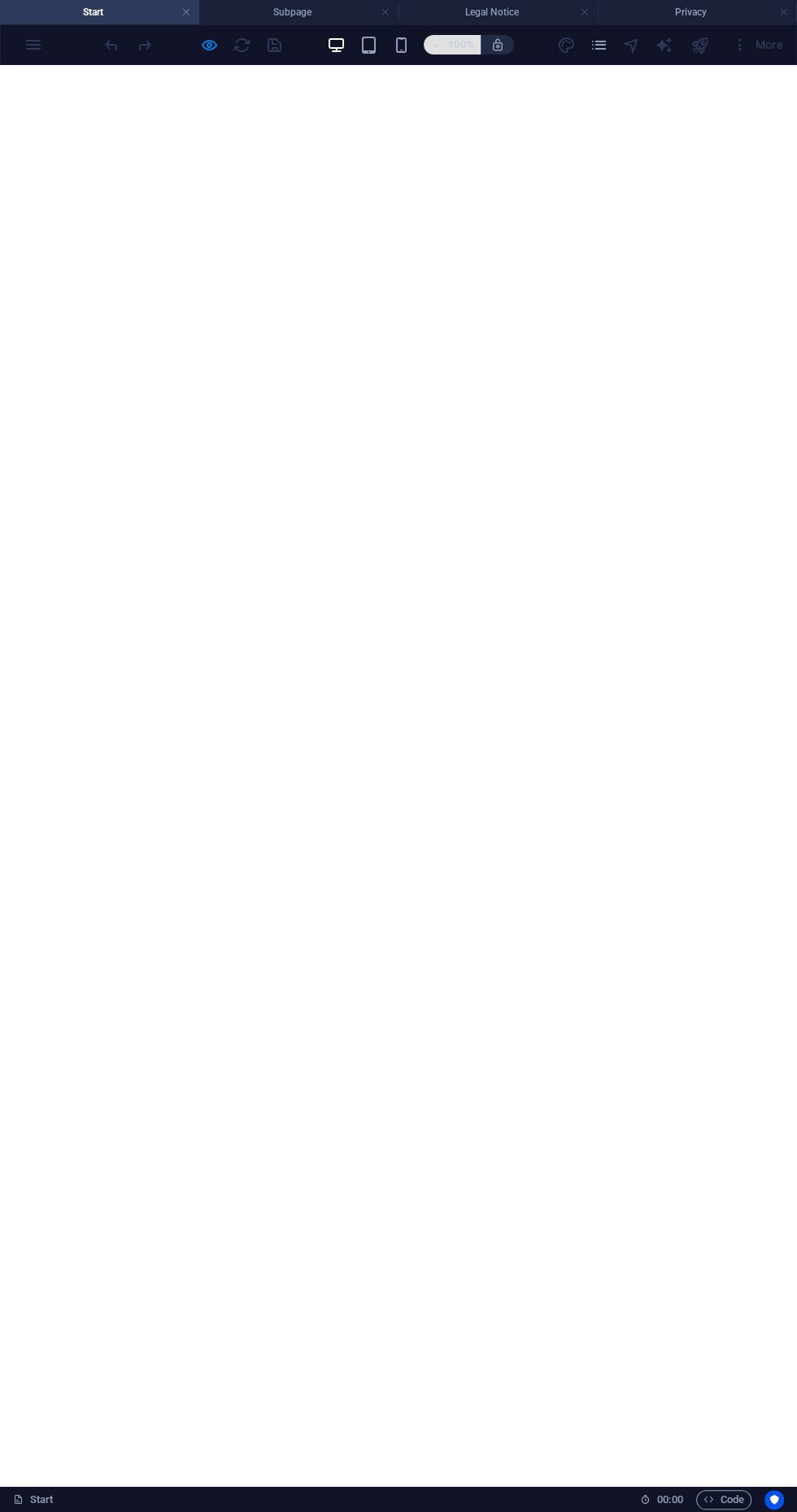
click at [433, 40] on icon "button" at bounding box center [435, 45] width 11 height 10
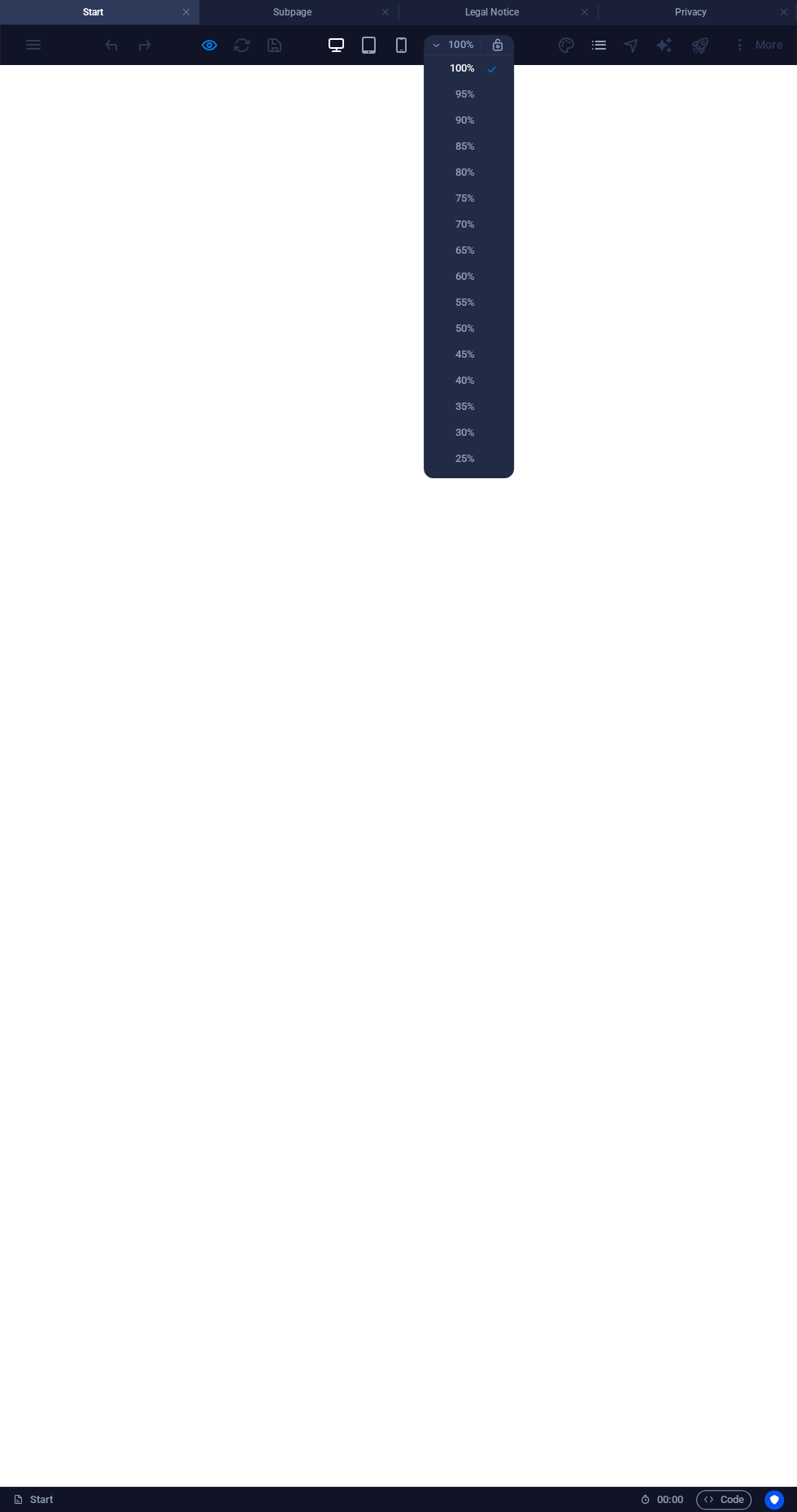
click at [198, 52] on div at bounding box center [398, 756] width 797 height 1512
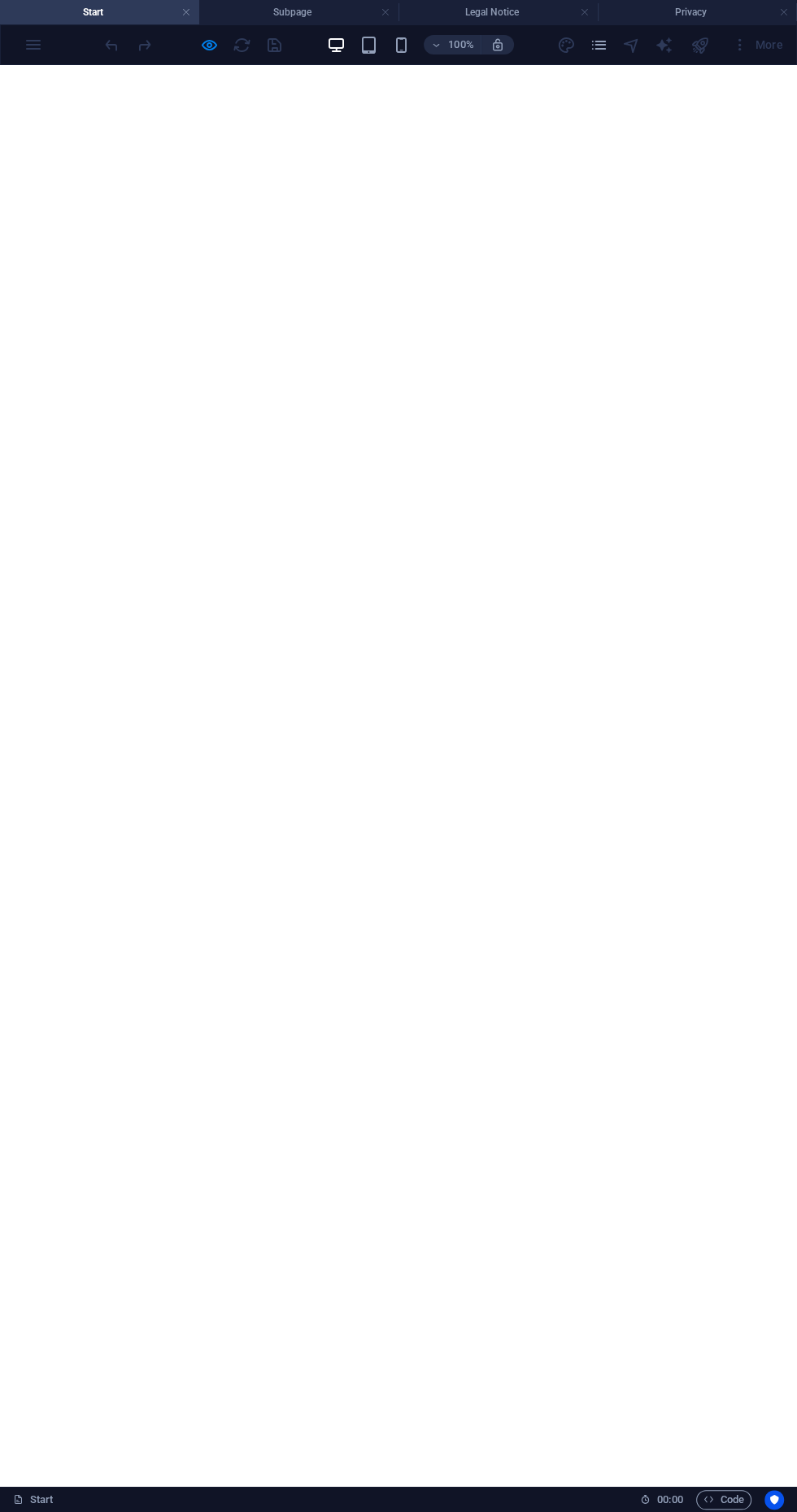
click at [633, 40] on div at bounding box center [630, 44] width 19 height 19
click at [632, 39] on div at bounding box center [630, 44] width 19 height 19
click at [208, 45] on icon "button" at bounding box center [209, 45] width 19 height 19
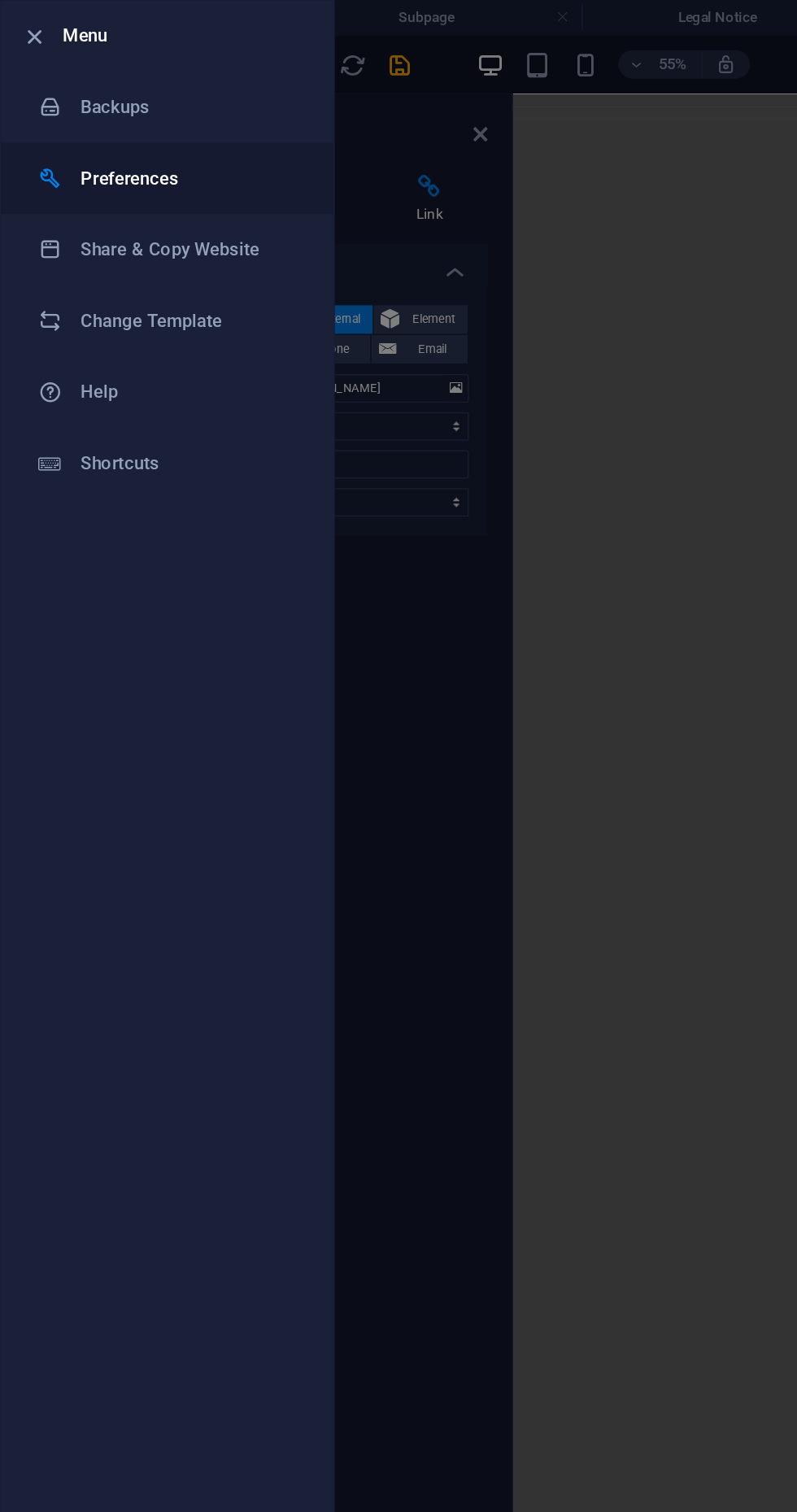
click at [57, 129] on h6 "Preferences" at bounding box center [130, 122] width 151 height 19
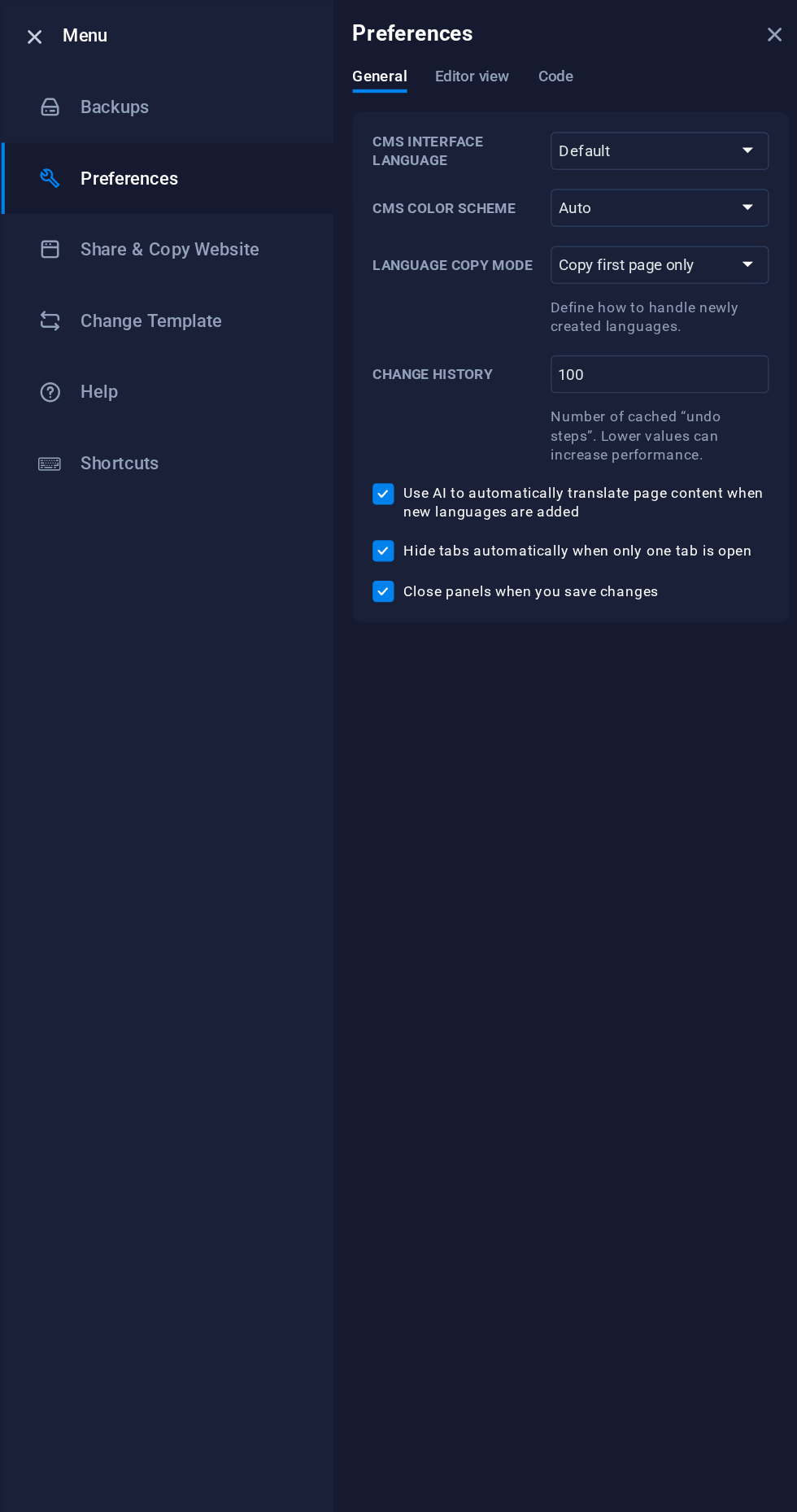
click at [29, 30] on icon "button" at bounding box center [24, 25] width 19 height 19
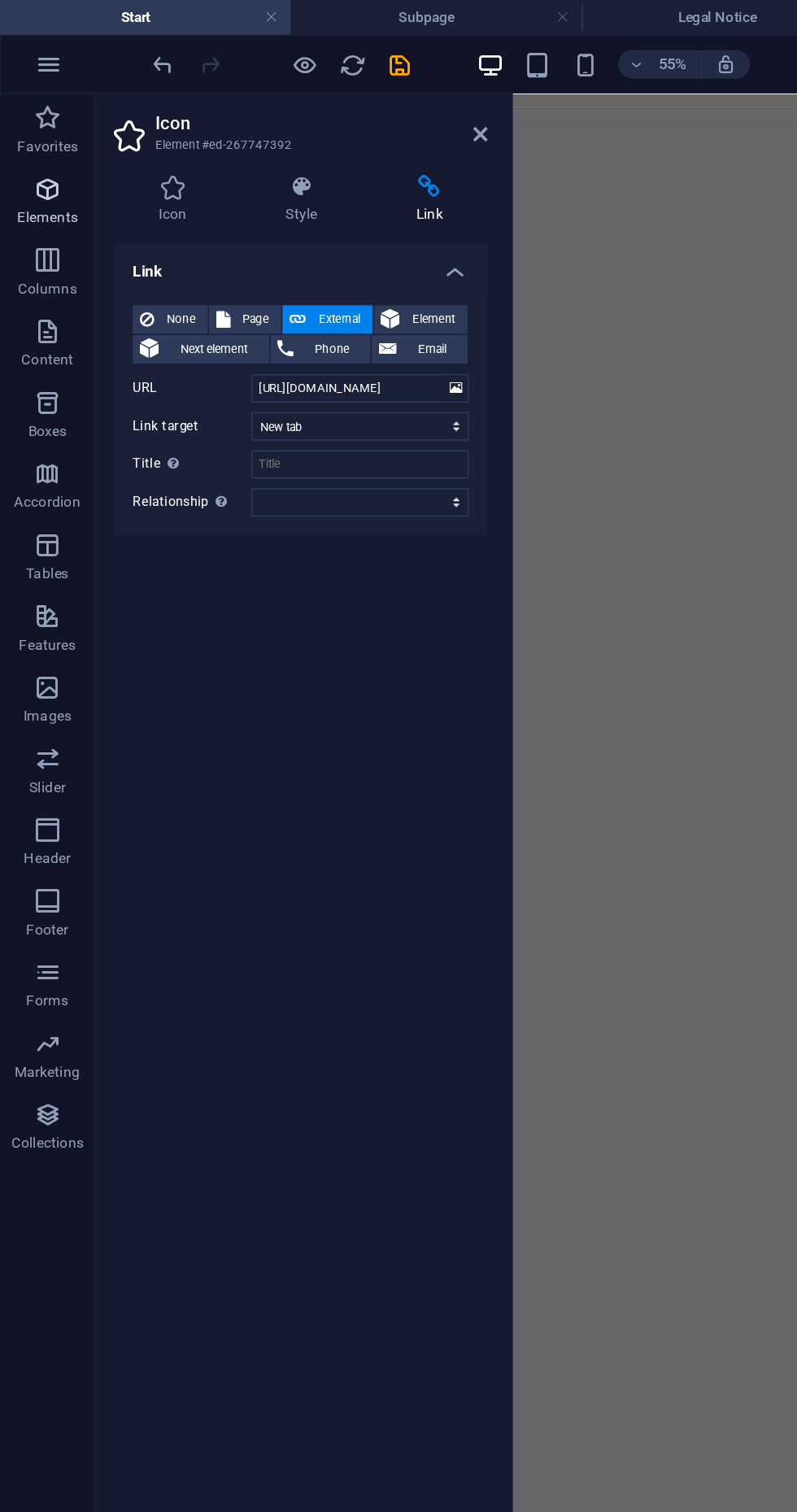
click at [30, 146] on p "Elements" at bounding box center [32, 149] width 42 height 13
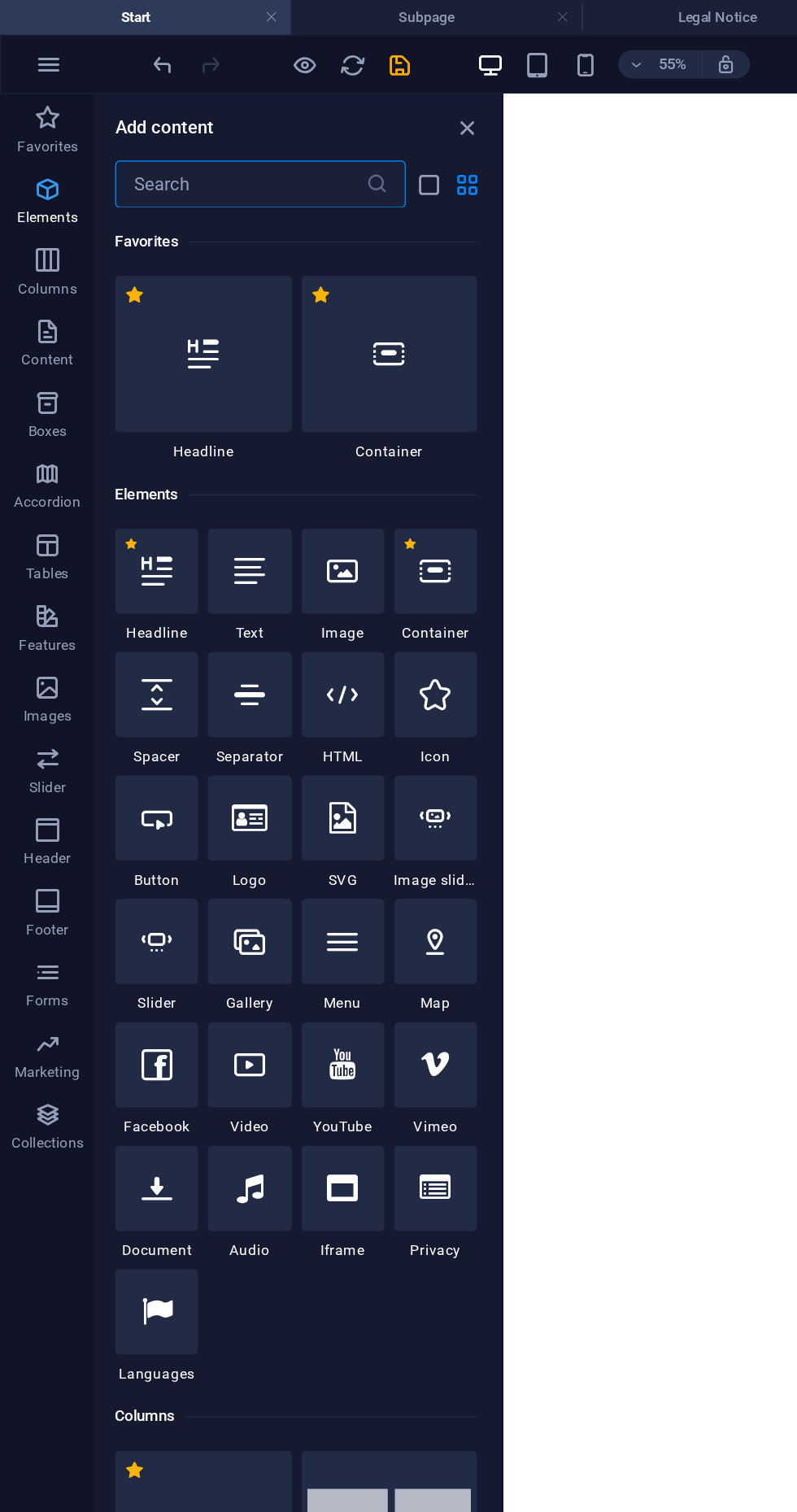
scroll to position [173, 0]
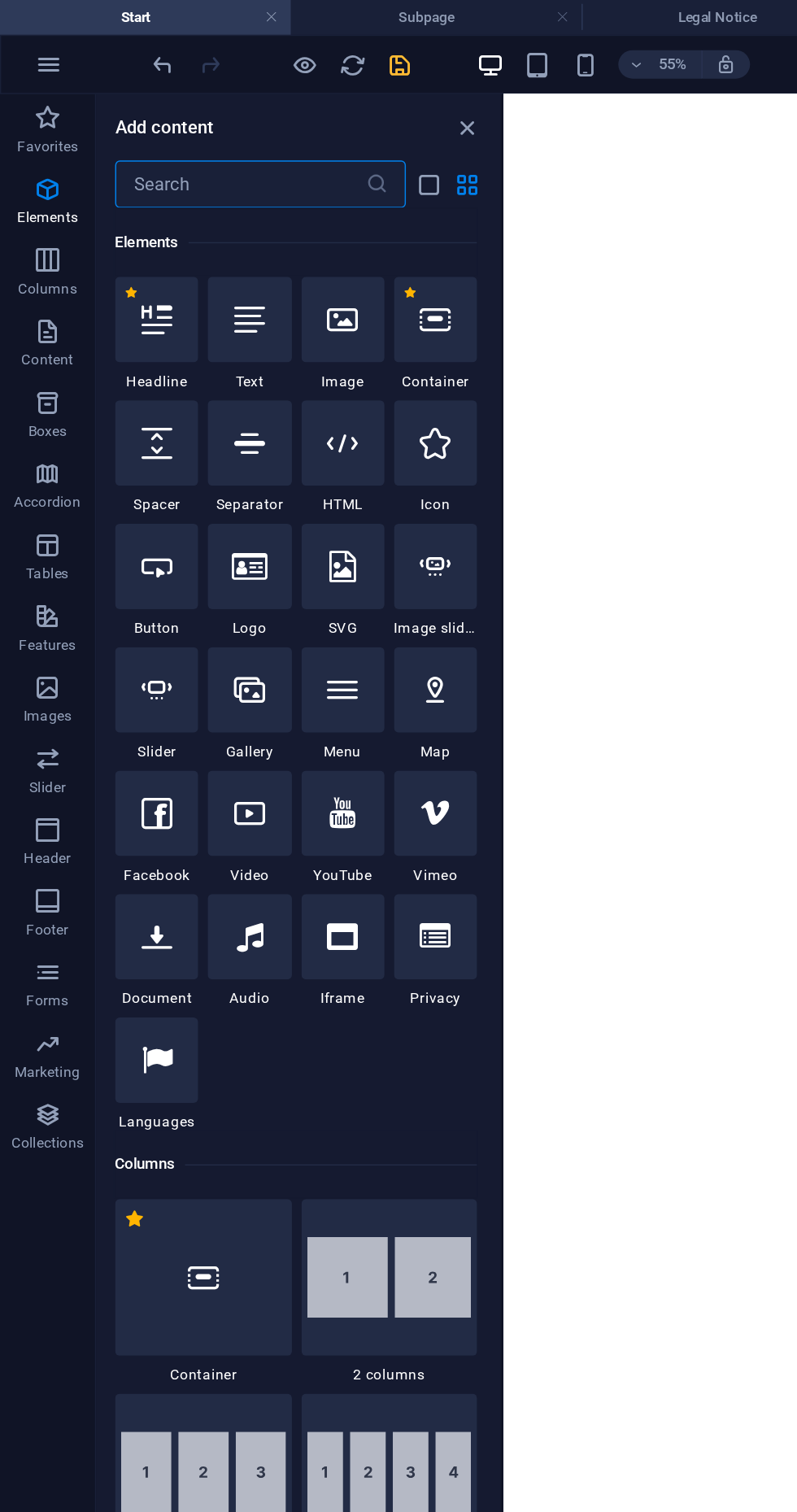
click at [272, 37] on icon "save" at bounding box center [274, 45] width 19 height 19
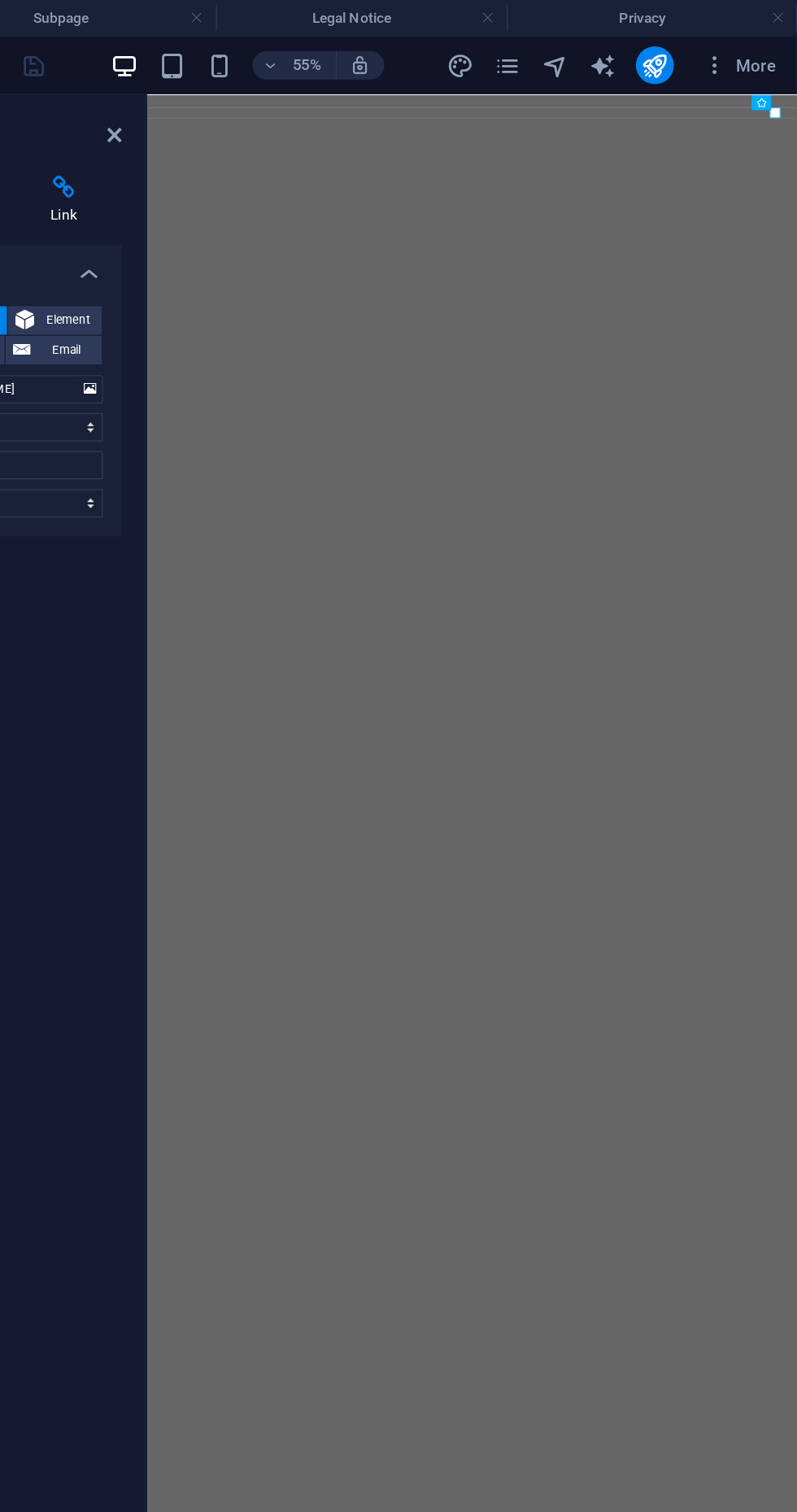
scroll to position [0, 0]
